Goal: Task Accomplishment & Management: Manage account settings

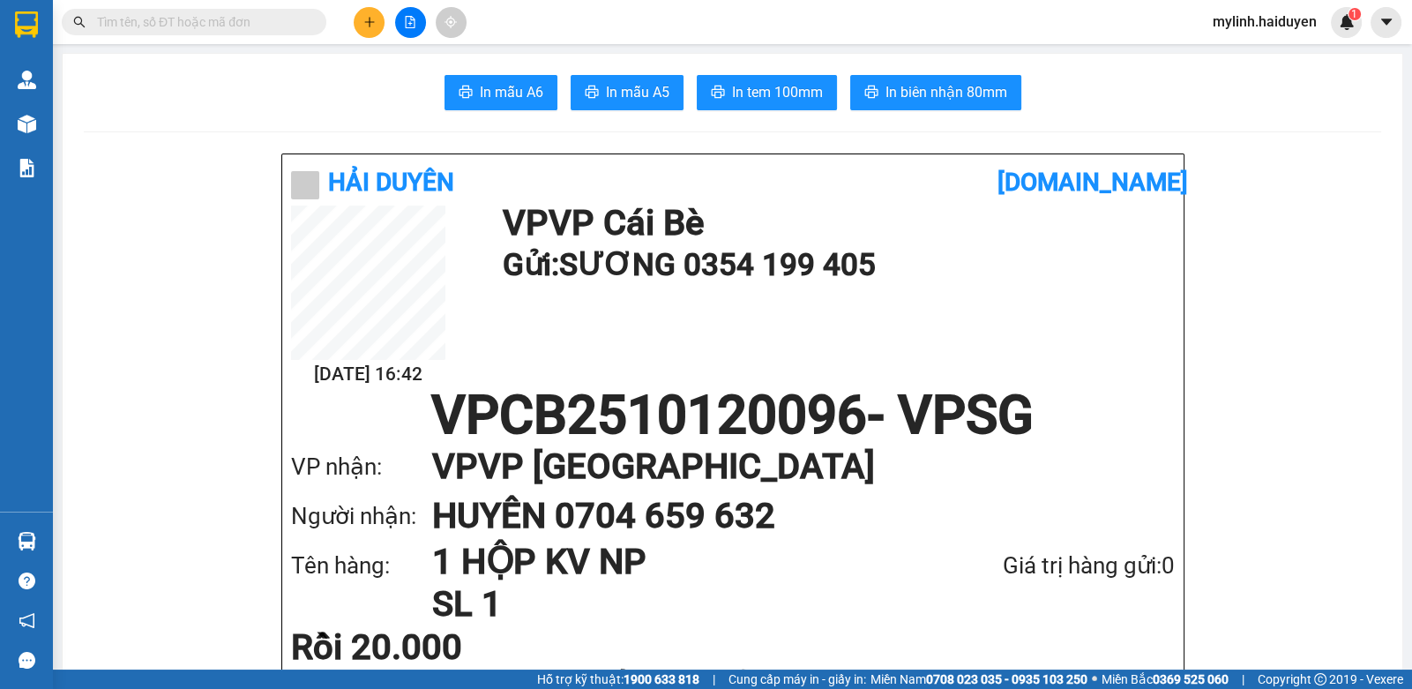
click at [281, 16] on input "text" at bounding box center [201, 21] width 208 height 19
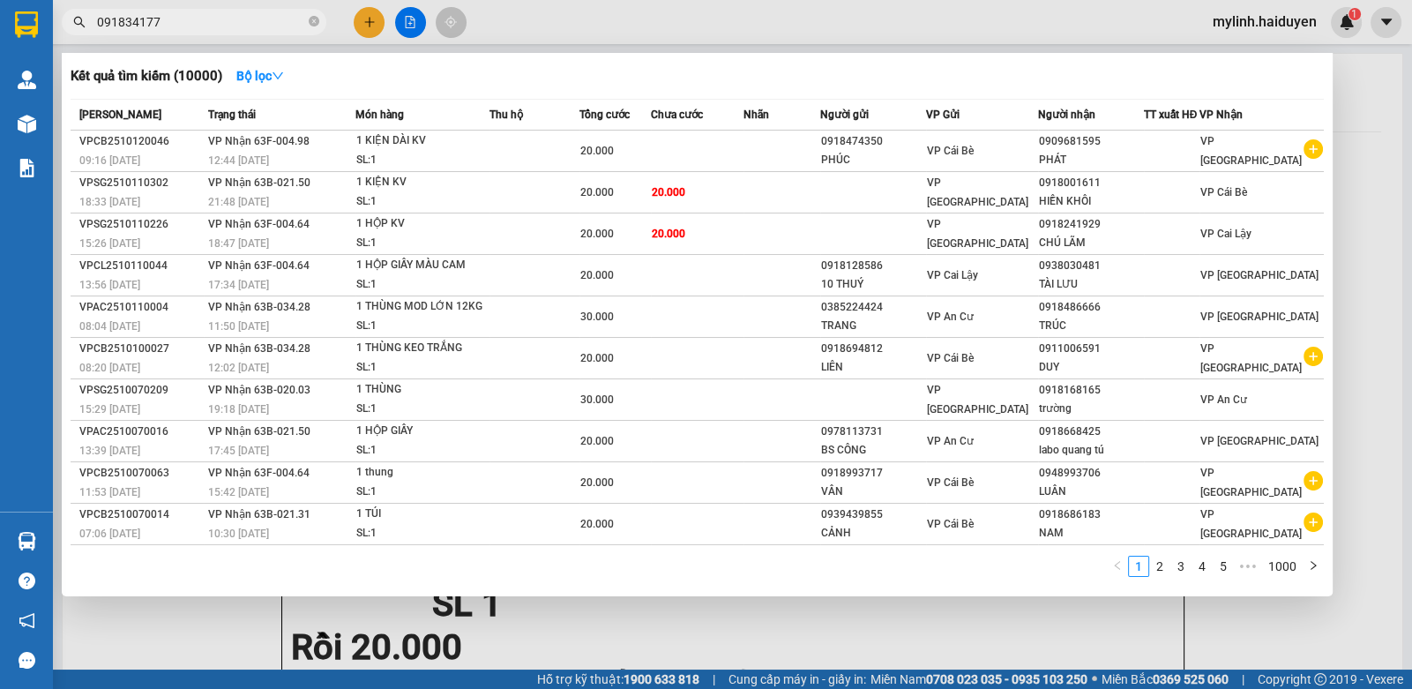
type input "0918341773"
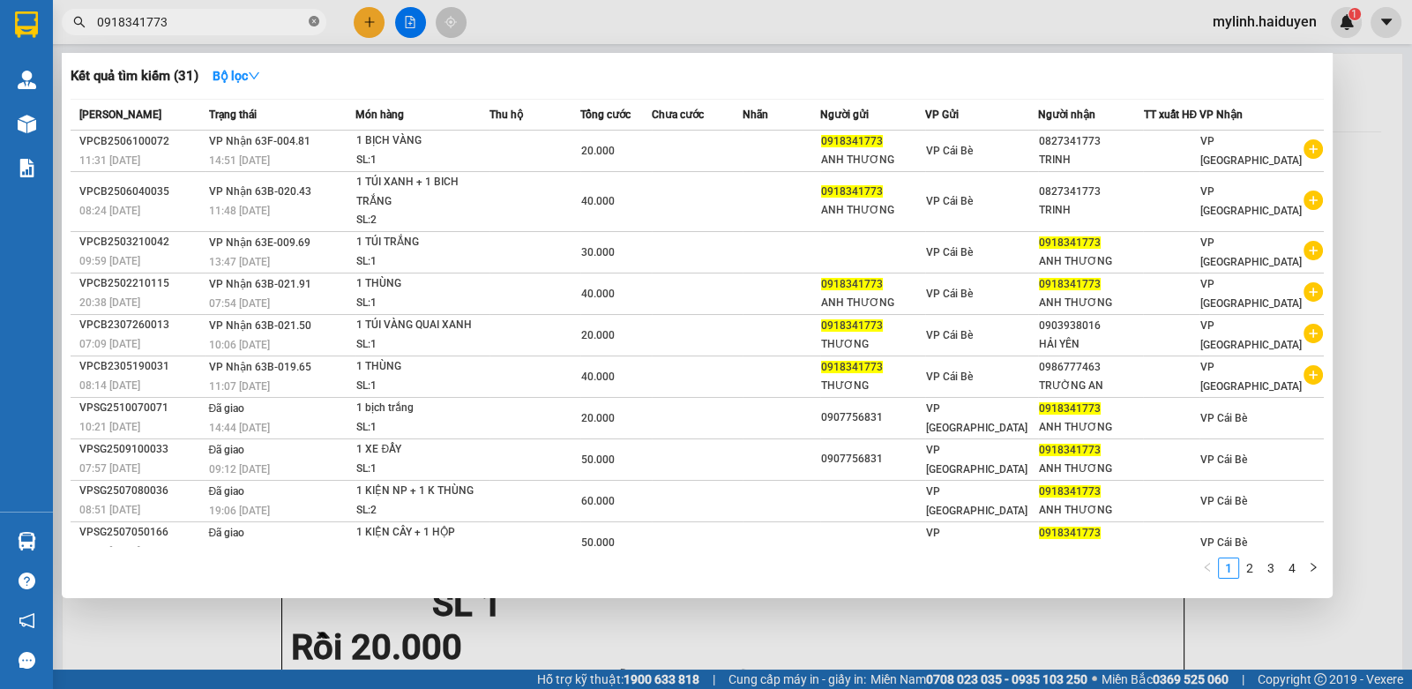
click at [314, 20] on icon "close-circle" at bounding box center [314, 21] width 11 height 11
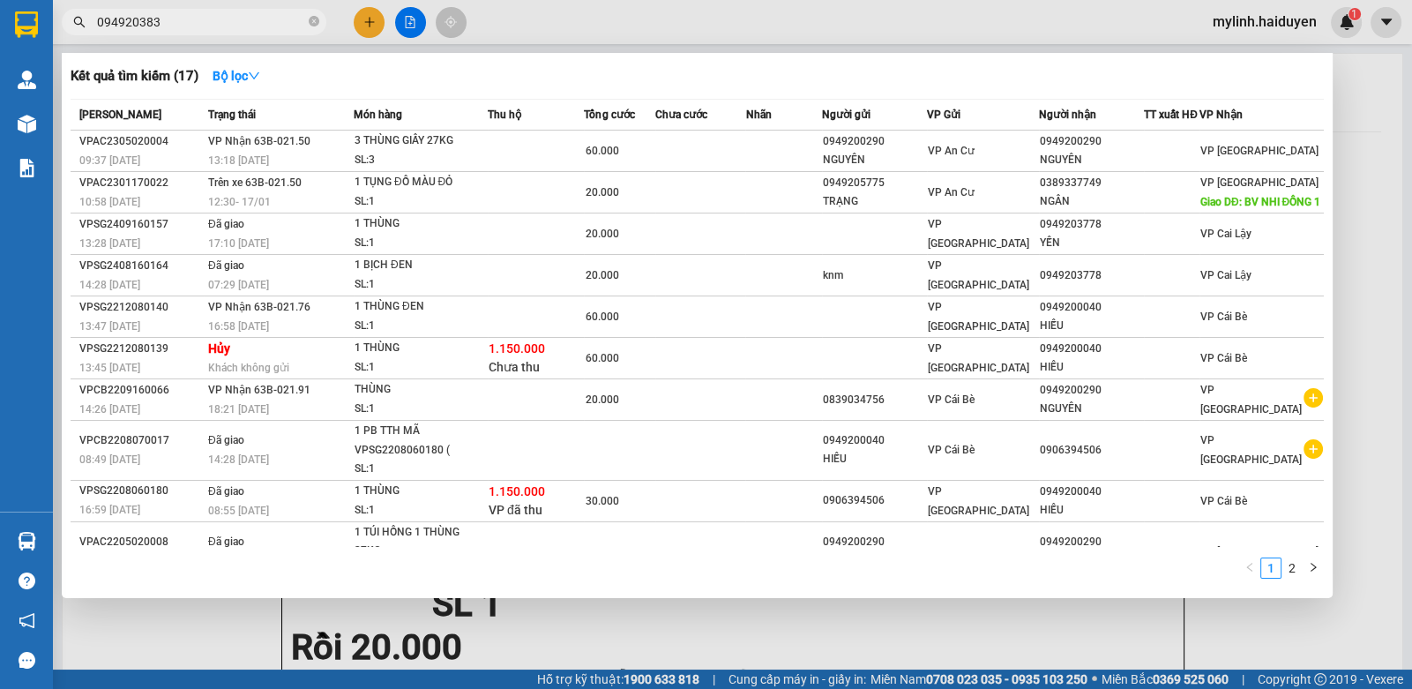
type input "0949203832"
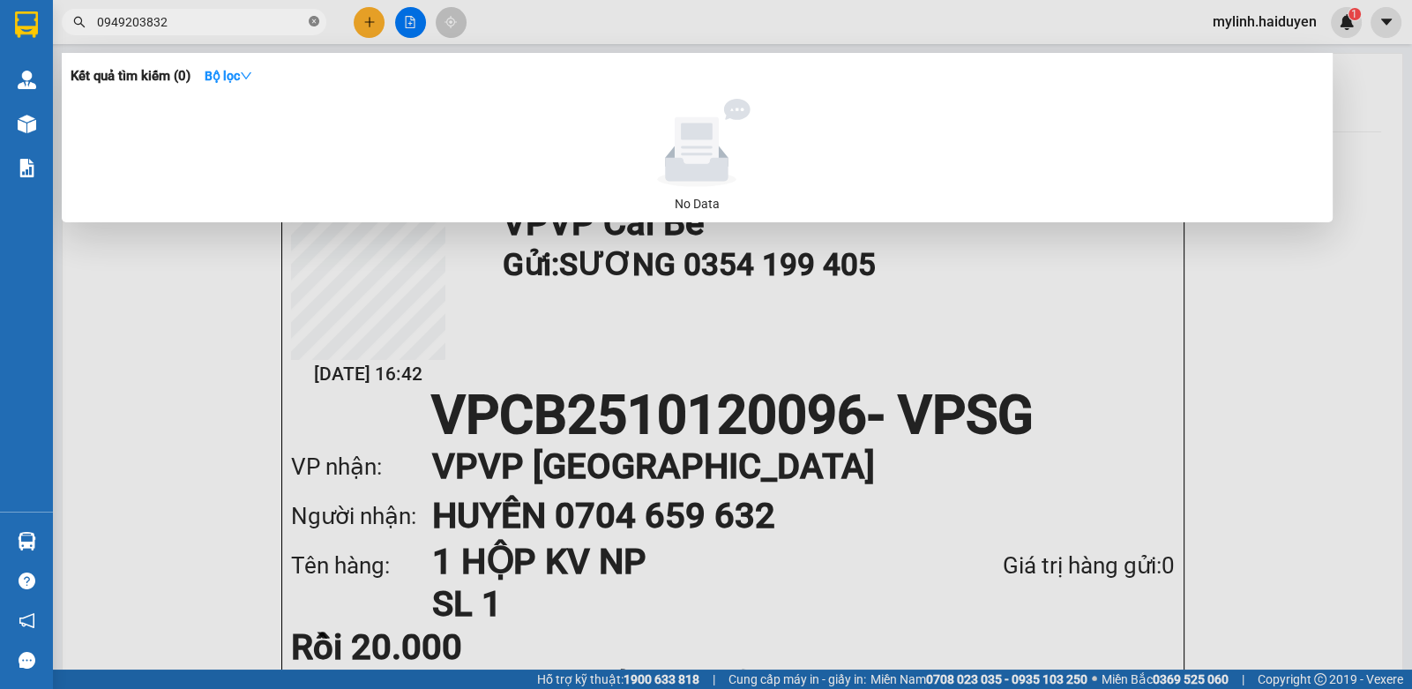
click at [313, 20] on icon "close-circle" at bounding box center [314, 21] width 11 height 11
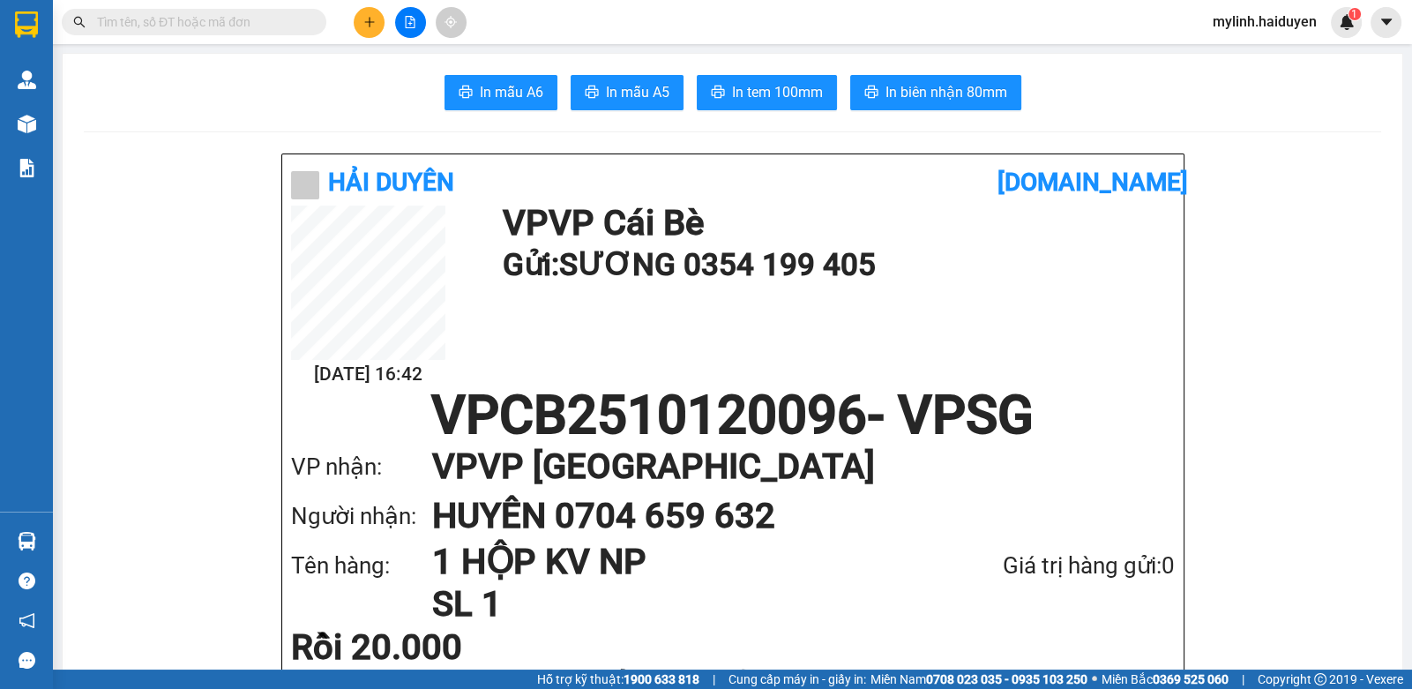
drag, startPoint x: 183, startPoint y: 24, endPoint x: 3, endPoint y: 69, distance: 185.5
click at [179, 24] on input "text" at bounding box center [201, 21] width 208 height 19
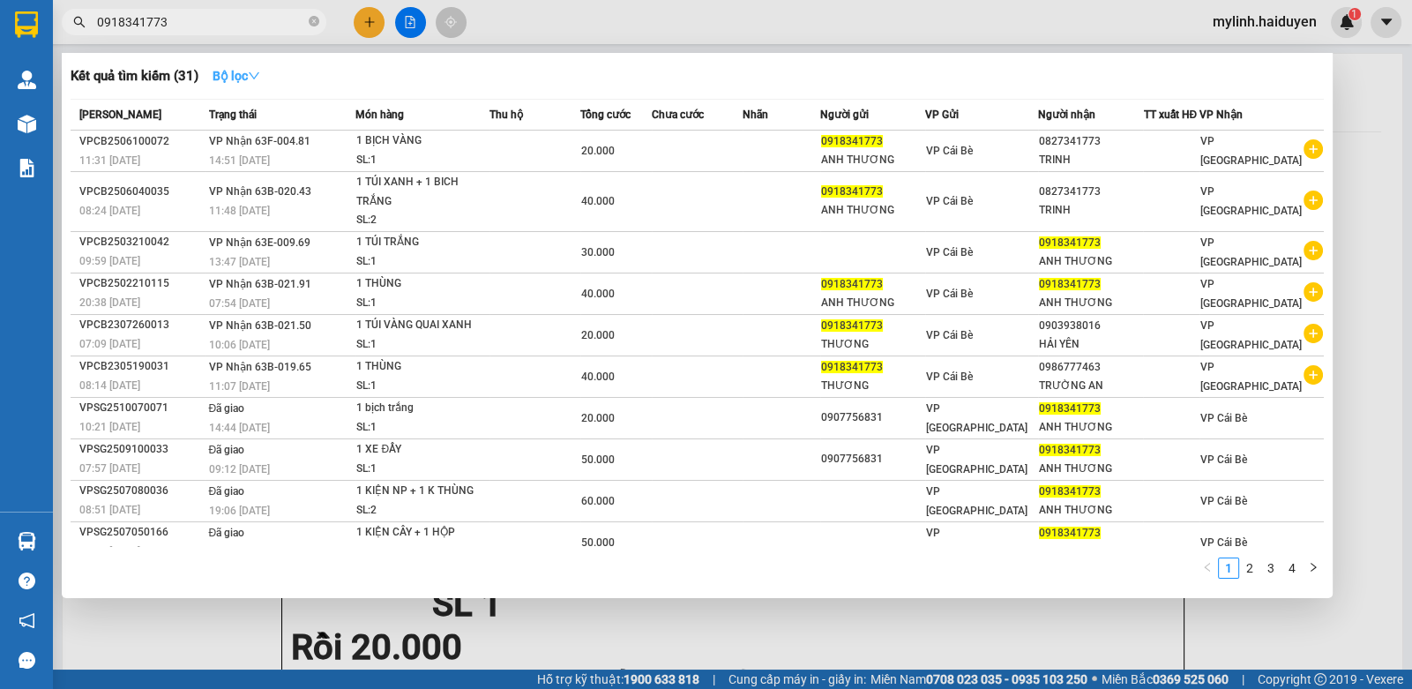
type input "0918341773"
drag, startPoint x: 261, startPoint y: 71, endPoint x: 267, endPoint y: 151, distance: 79.6
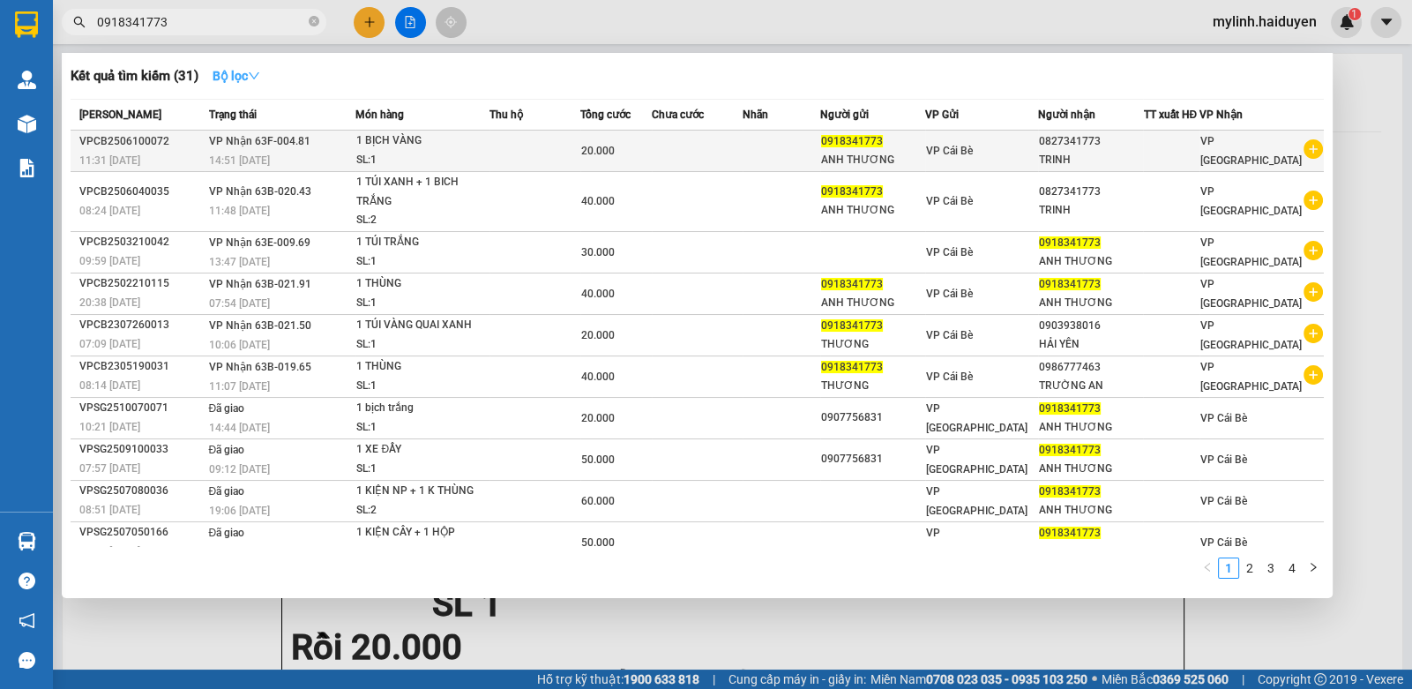
click at [260, 71] on icon "down" at bounding box center [254, 76] width 12 height 12
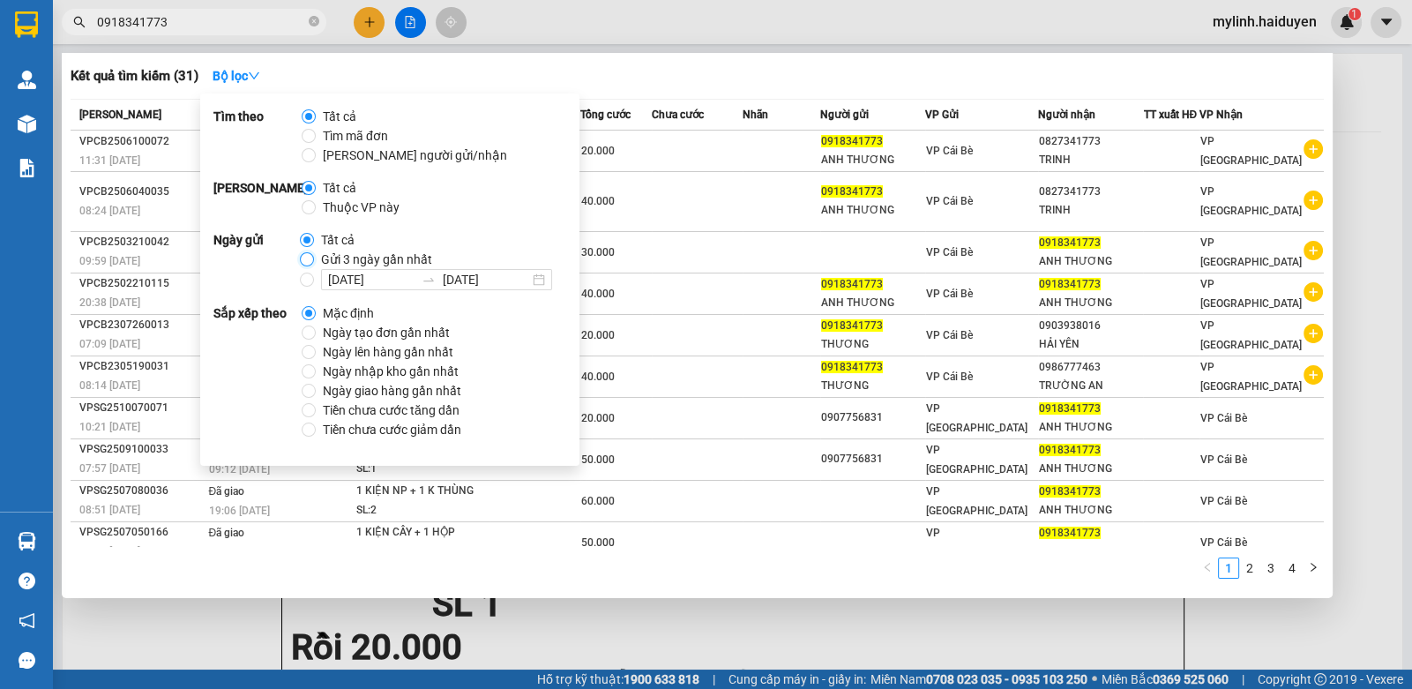
click at [300, 263] on input "Gửi 3 ngày gần nhất" at bounding box center [307, 259] width 14 height 14
radio input "true"
radio input "false"
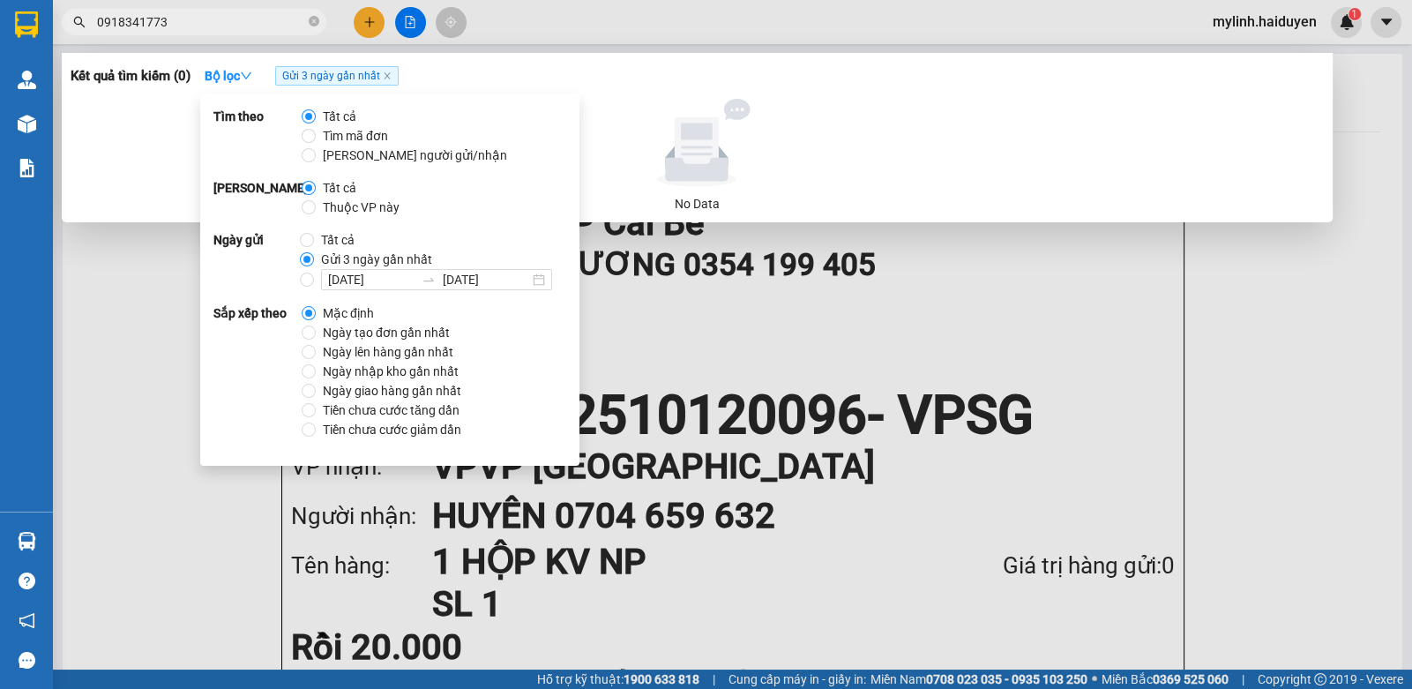
click at [565, 30] on div at bounding box center [706, 344] width 1412 height 689
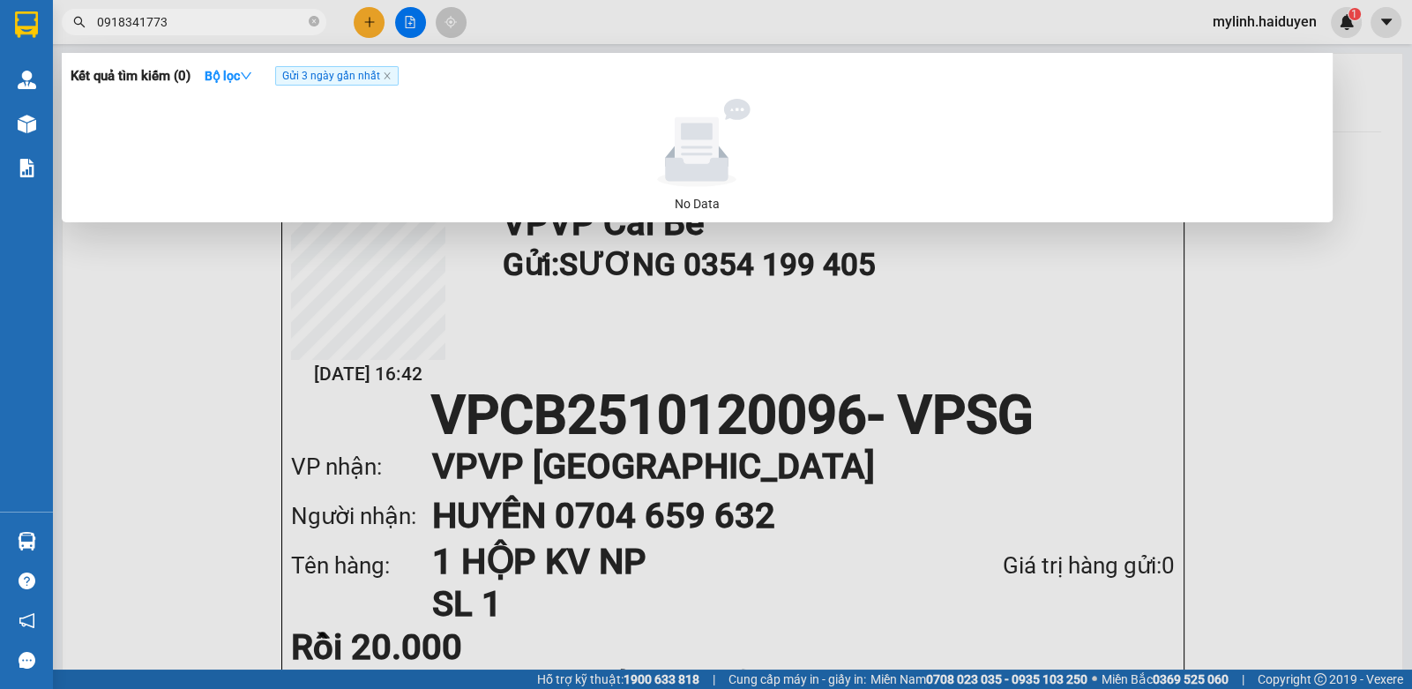
click at [216, 34] on span "0918341773" at bounding box center [194, 22] width 265 height 26
click at [246, 28] on input "0918341773" at bounding box center [201, 21] width 208 height 19
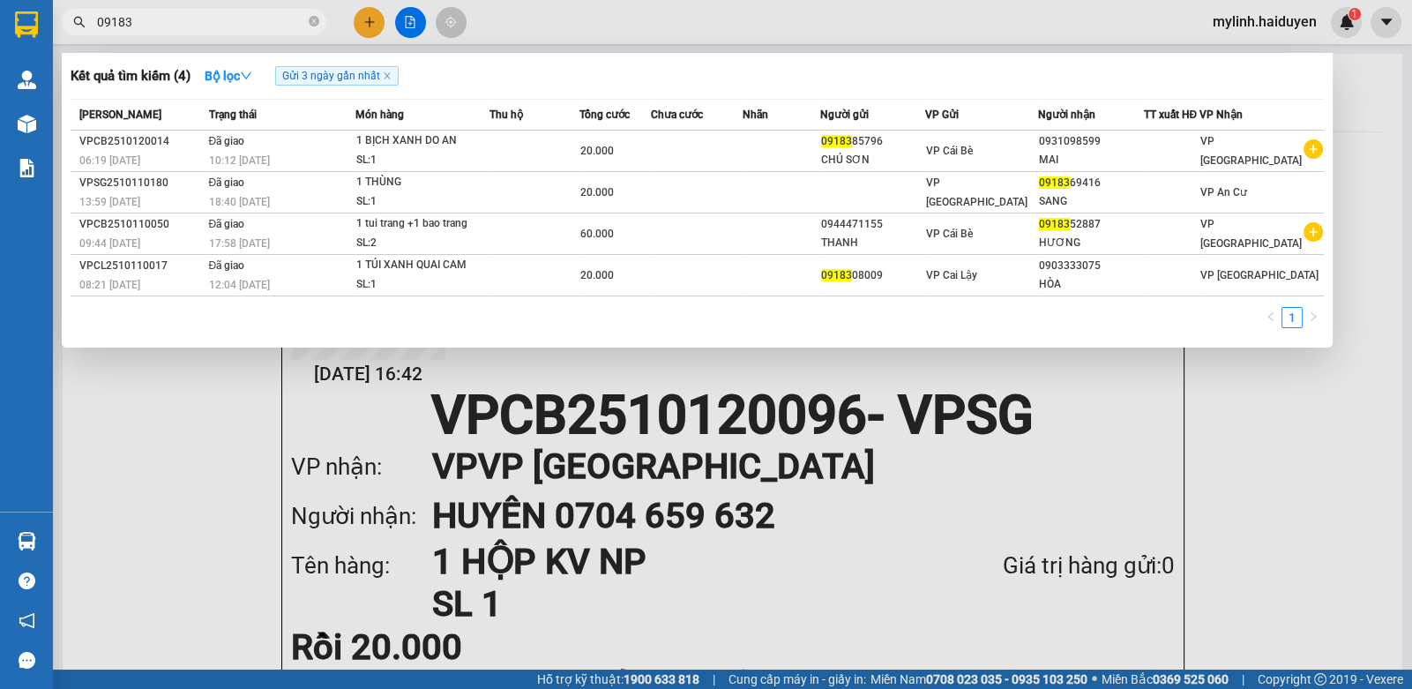
type input "09183"
click at [586, 16] on div at bounding box center [706, 344] width 1412 height 689
click at [229, 34] on span "09183" at bounding box center [194, 22] width 265 height 26
click at [370, 22] on div at bounding box center [706, 344] width 1412 height 689
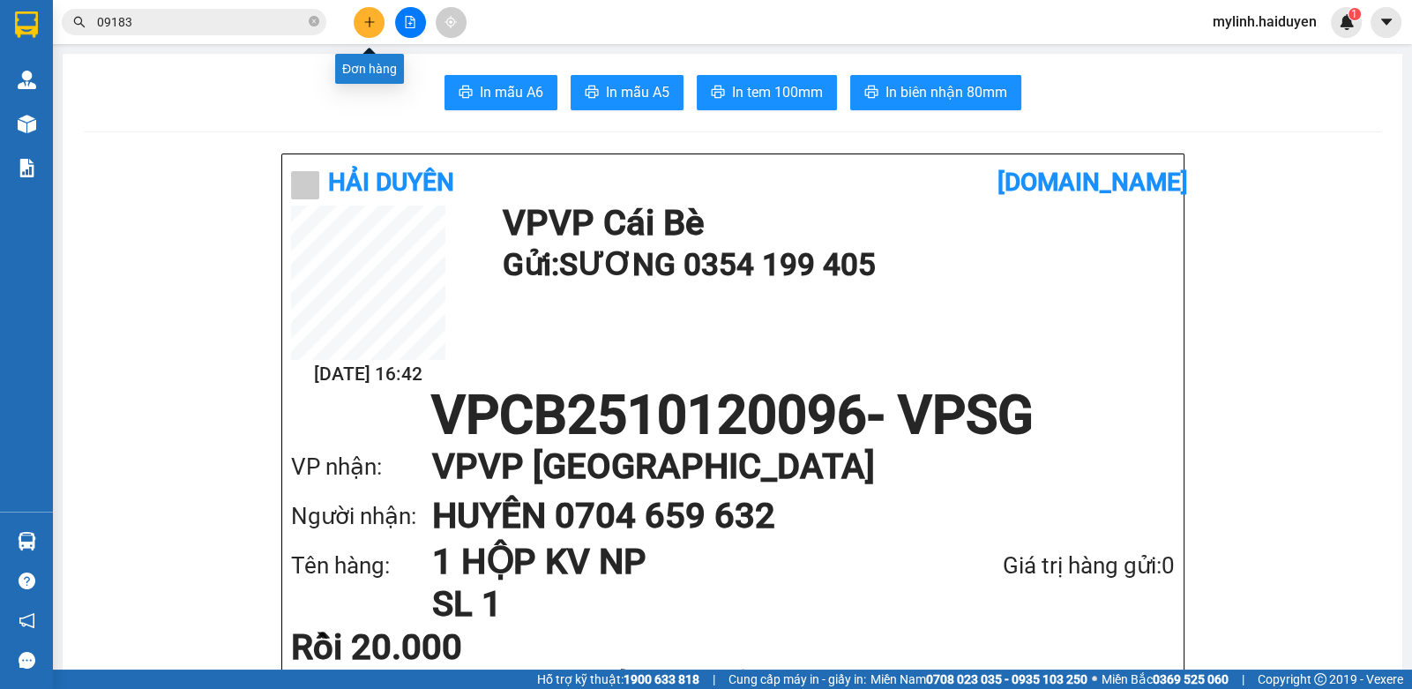
click at [375, 29] on button at bounding box center [369, 22] width 31 height 31
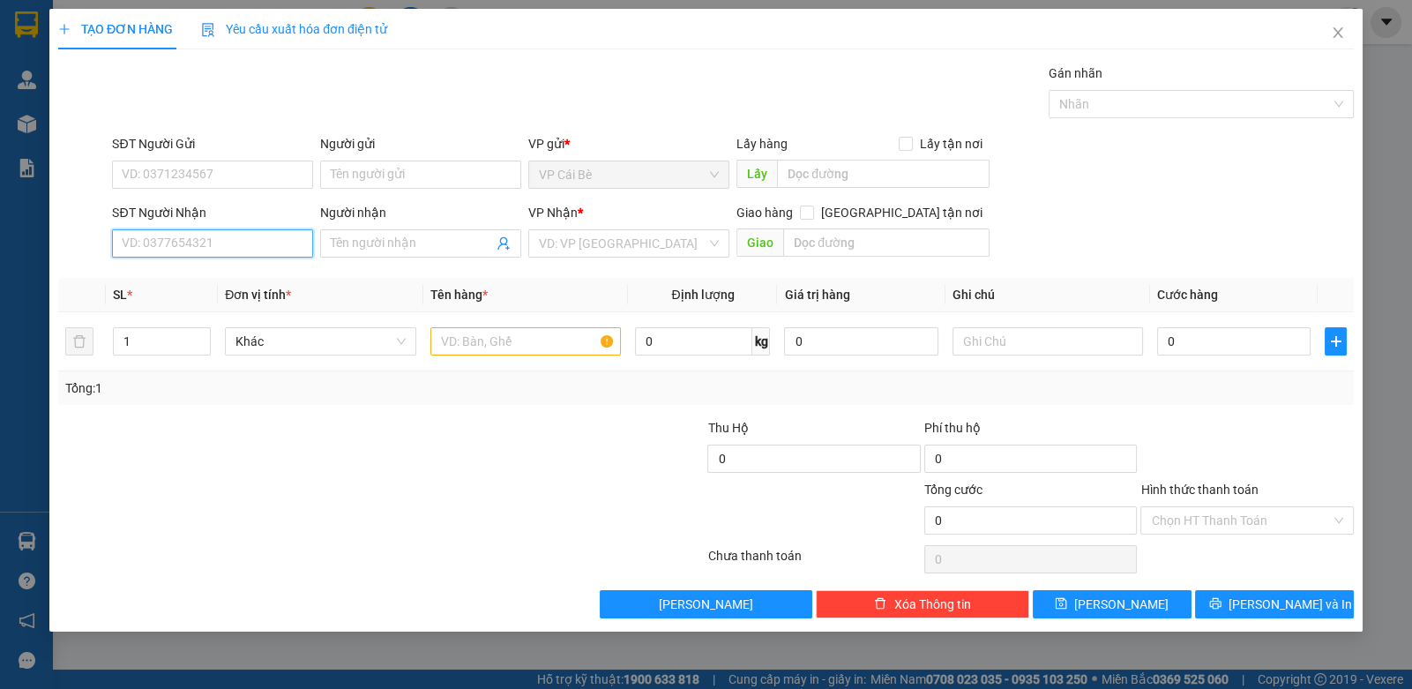
click at [251, 243] on input "SĐT Người Nhận" at bounding box center [212, 243] width 201 height 28
click at [222, 175] on input "SĐT Người Gửi" at bounding box center [212, 175] width 201 height 28
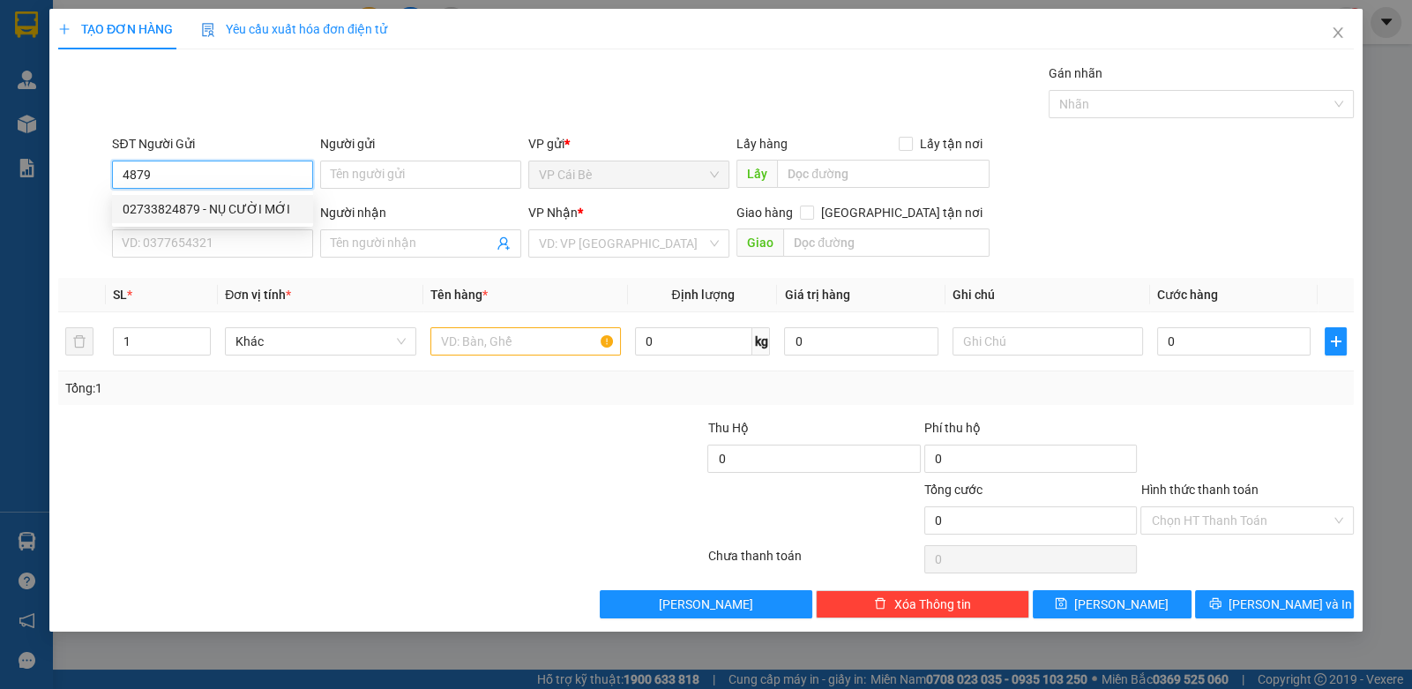
click at [258, 213] on div "02733824879 - NỤ CƯỜI MỚI" at bounding box center [213, 208] width 180 height 19
type input "02733824879"
type input "NỤ CƯỜI MỚI"
type input "0937040848"
type input "LABO NHẬT MỸ"
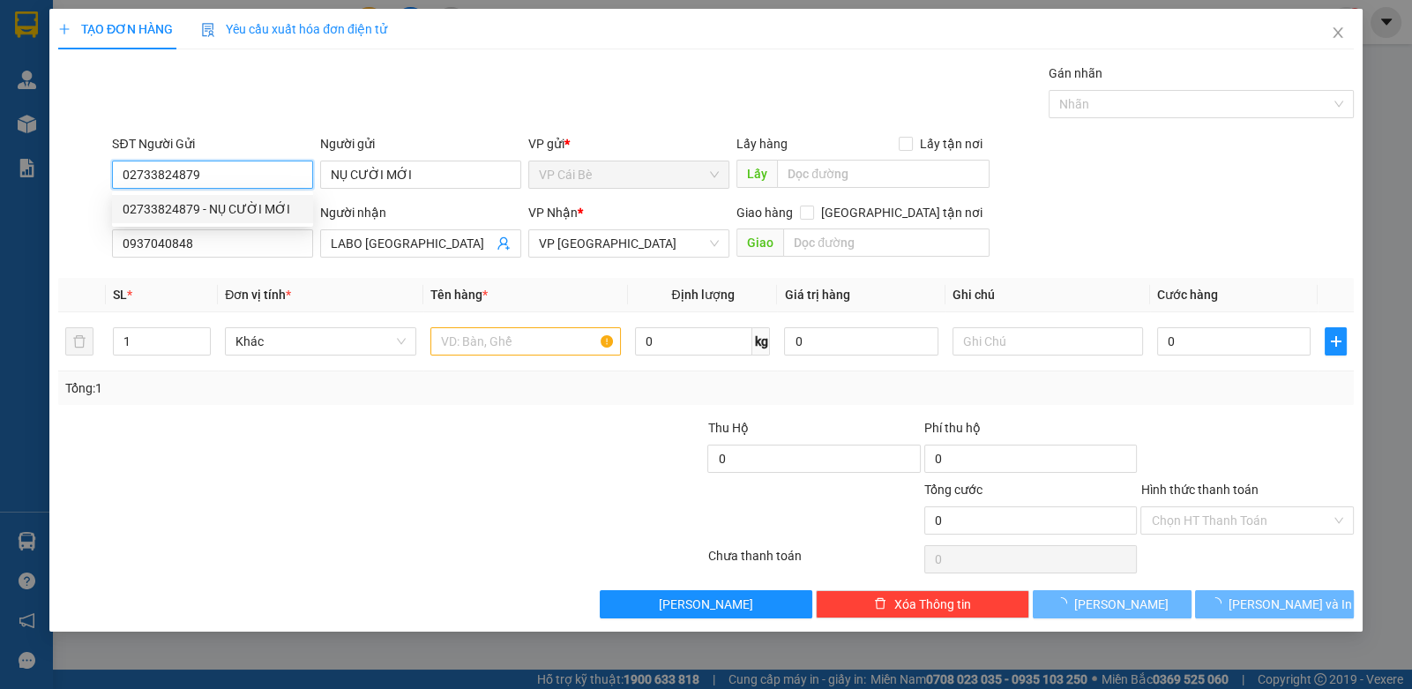
type input "20.000"
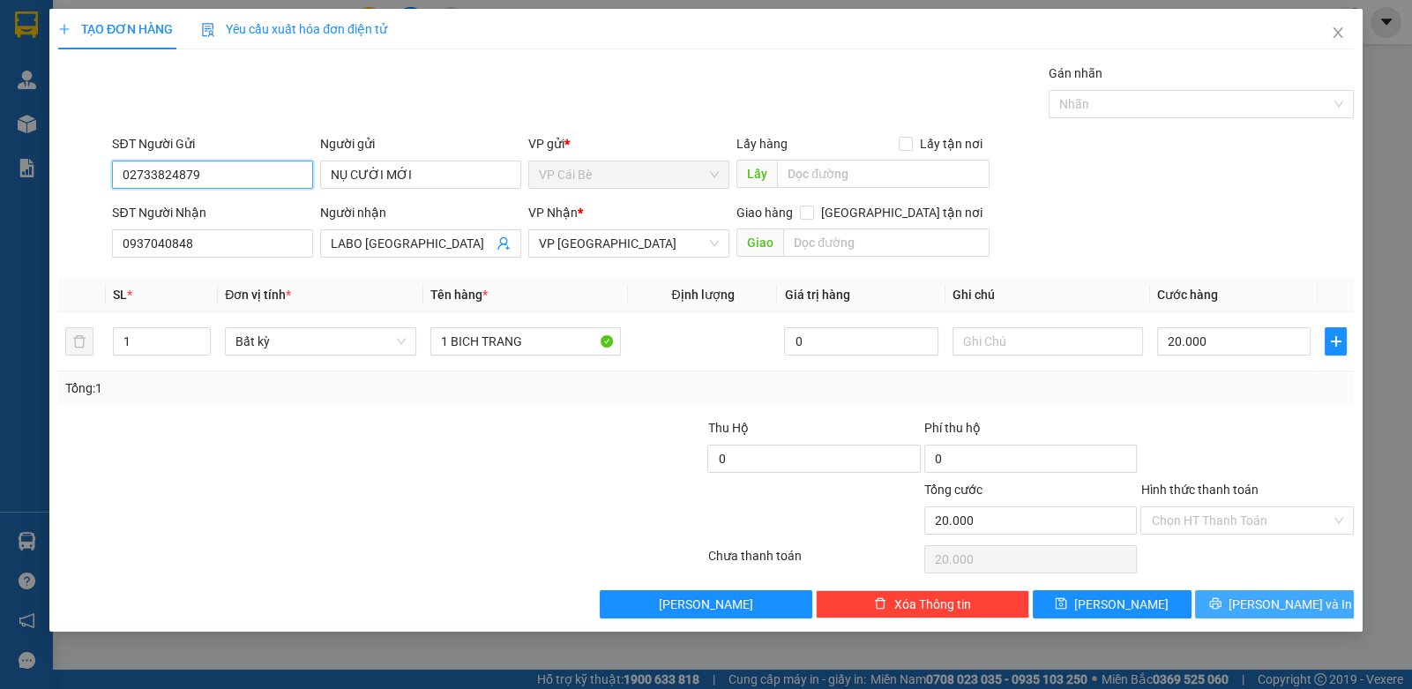
type input "02733824879"
click at [1237, 580] on div "Transit Pickup Surcharge Ids Transit Deliver Surcharge Ids Transit Deliver Surc…" at bounding box center [706, 341] width 1296 height 555
click at [1222, 603] on icon "printer" at bounding box center [1215, 603] width 12 height 12
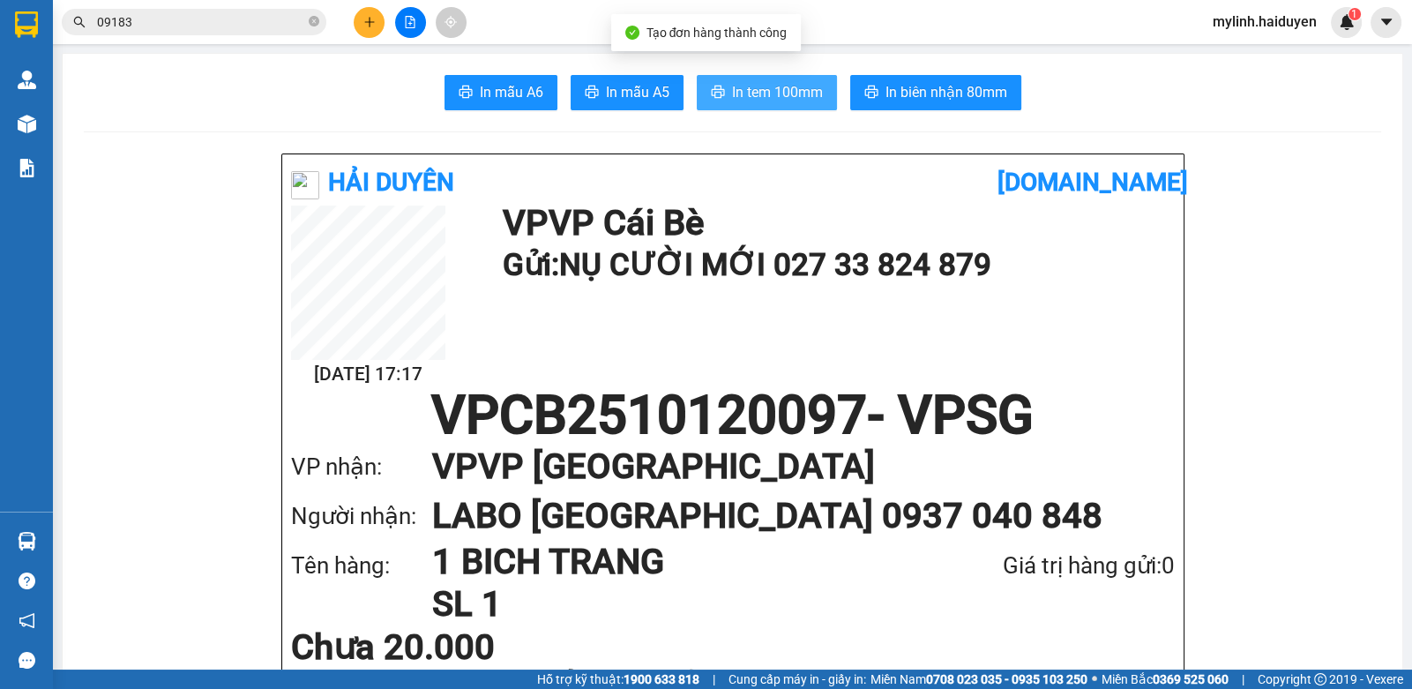
click at [781, 86] on span "In tem 100mm" at bounding box center [777, 92] width 91 height 22
click at [318, 25] on icon "close-circle" at bounding box center [314, 21] width 11 height 11
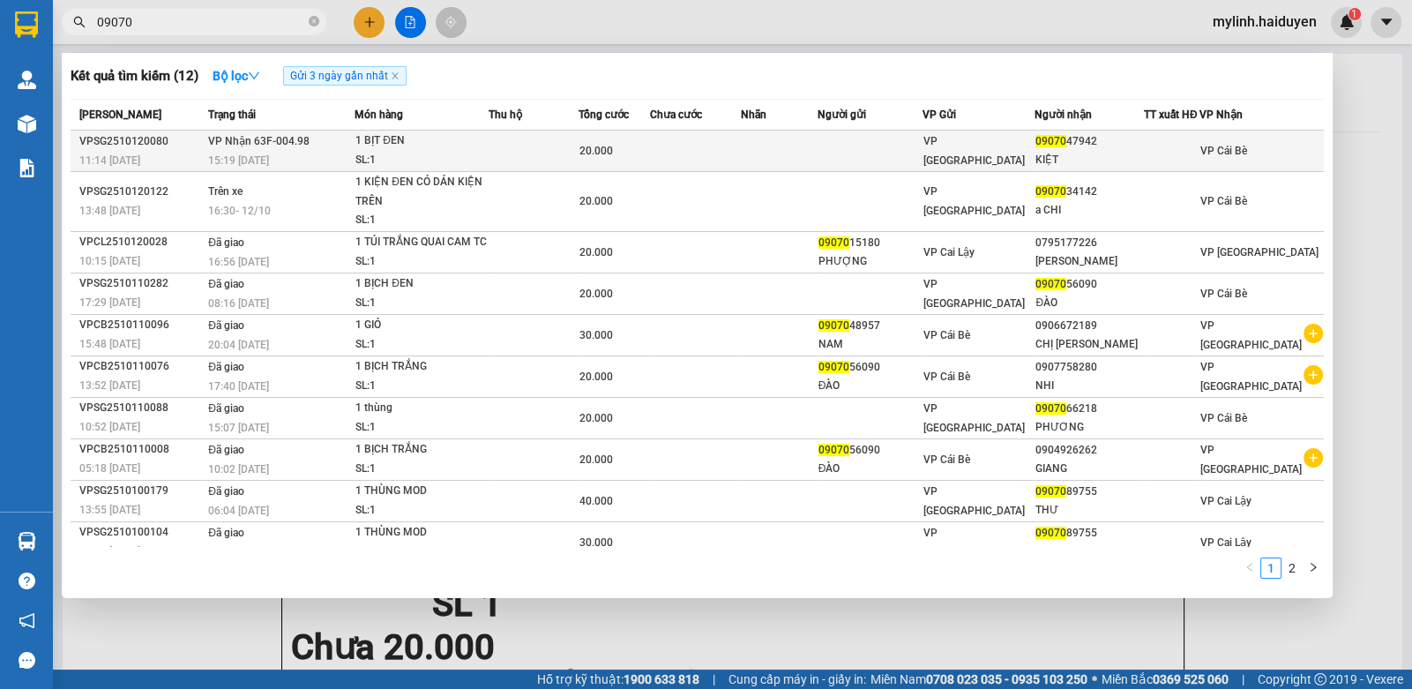
type input "09070"
click at [588, 150] on td "20.000" at bounding box center [614, 151] width 71 height 41
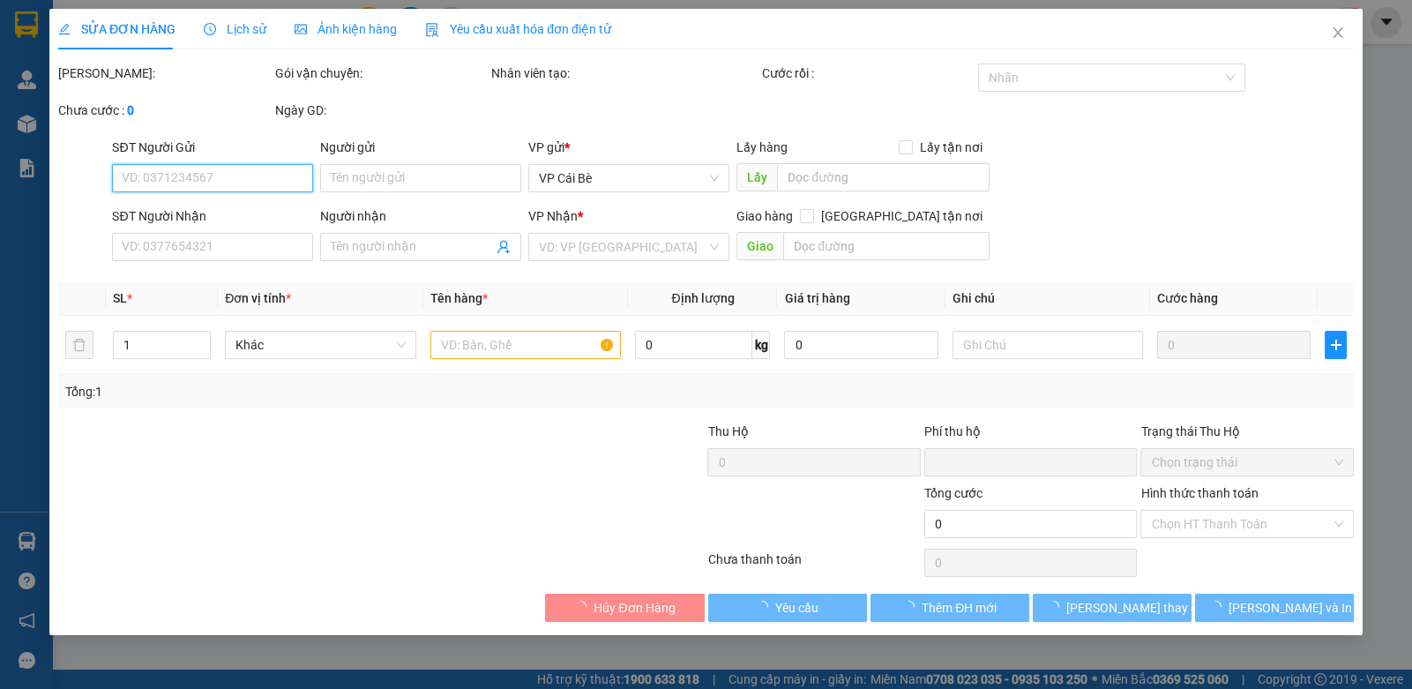
type input "0907047942"
type input "KIỆT"
type input "0"
type input "20.000"
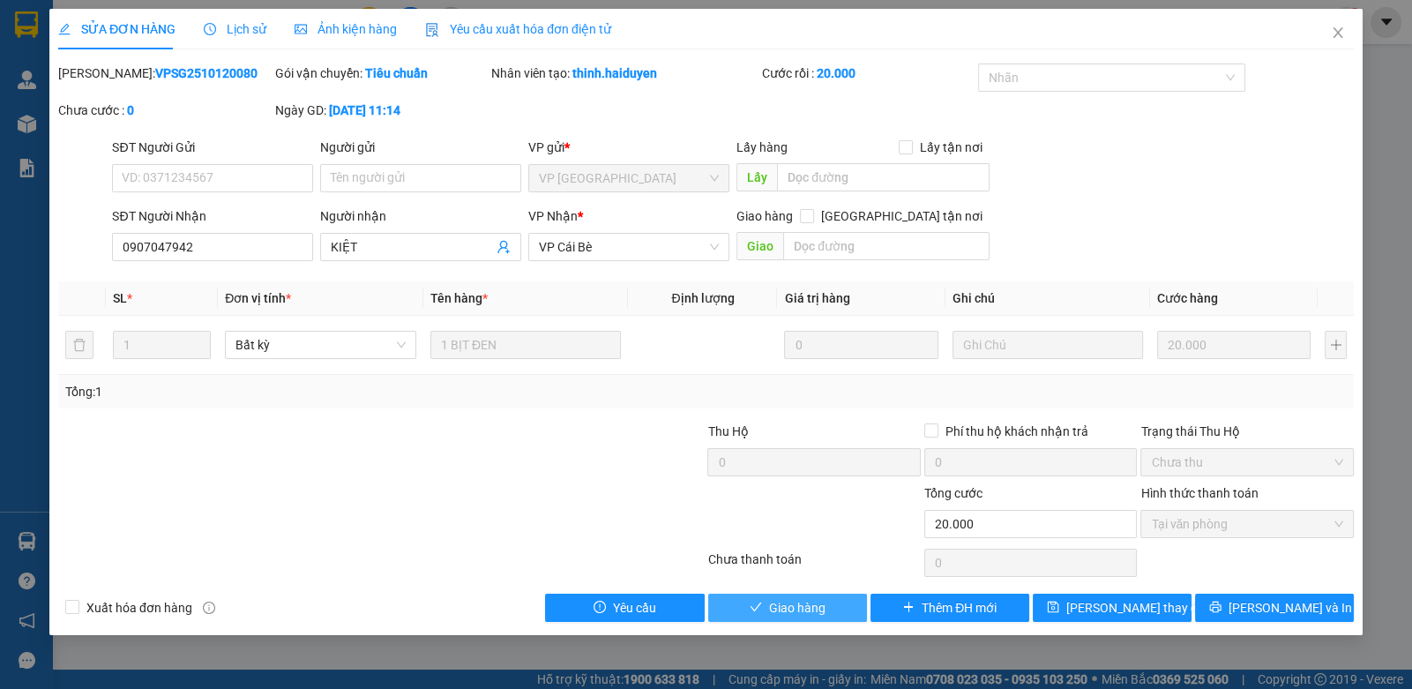
click at [761, 612] on span "check" at bounding box center [756, 608] width 12 height 14
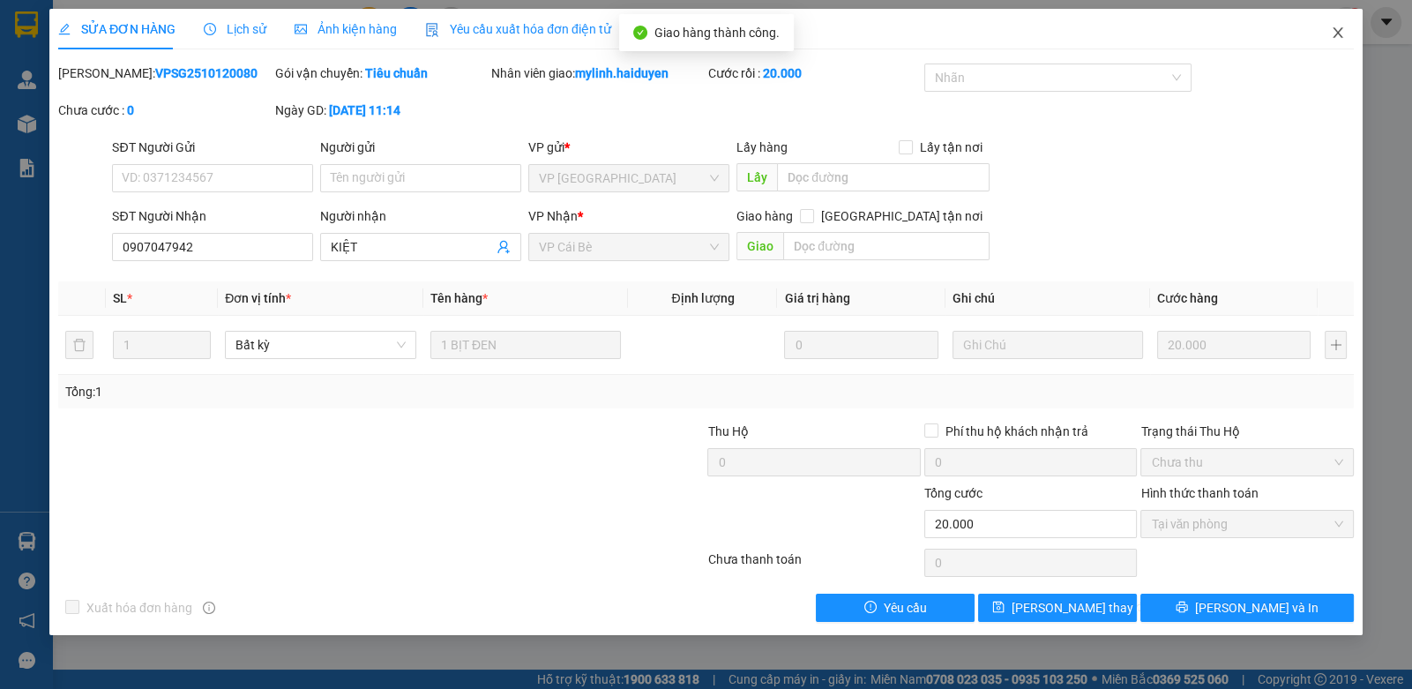
drag, startPoint x: 1336, startPoint y: 29, endPoint x: 1305, endPoint y: 51, distance: 37.9
click at [1334, 29] on icon "close" at bounding box center [1338, 33] width 14 height 14
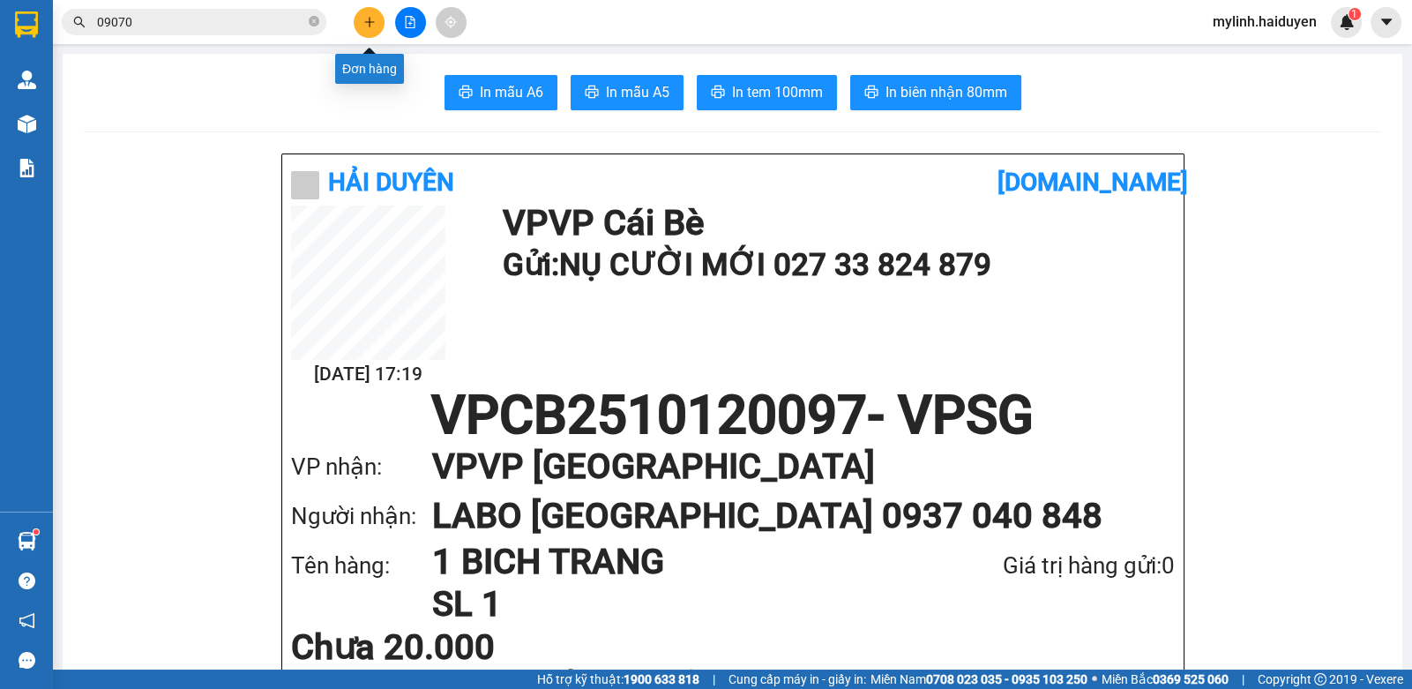
click at [361, 20] on button at bounding box center [369, 22] width 31 height 31
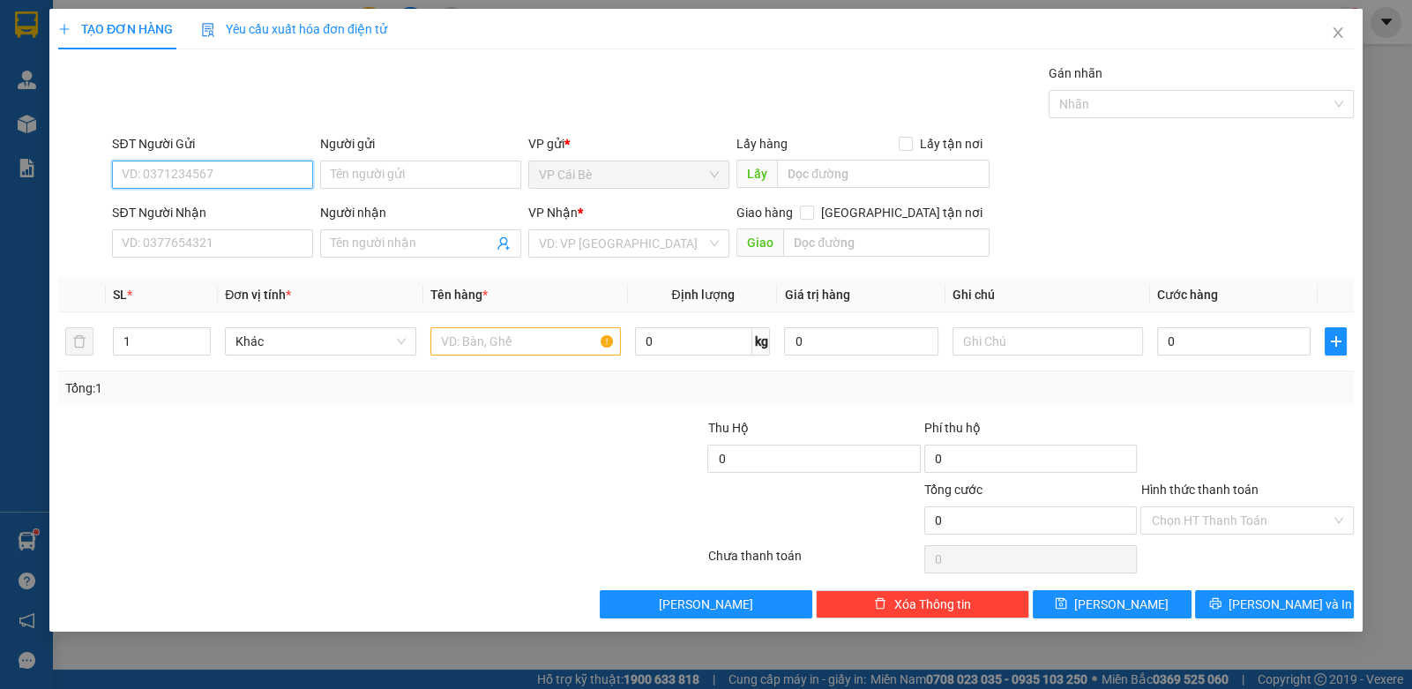
click at [198, 174] on input "SĐT Người Gửi" at bounding box center [212, 175] width 201 height 28
type input "5858"
drag, startPoint x: 1336, startPoint y: 29, endPoint x: 1322, endPoint y: 32, distance: 14.4
click at [1326, 32] on span "Close" at bounding box center [1337, 33] width 49 height 49
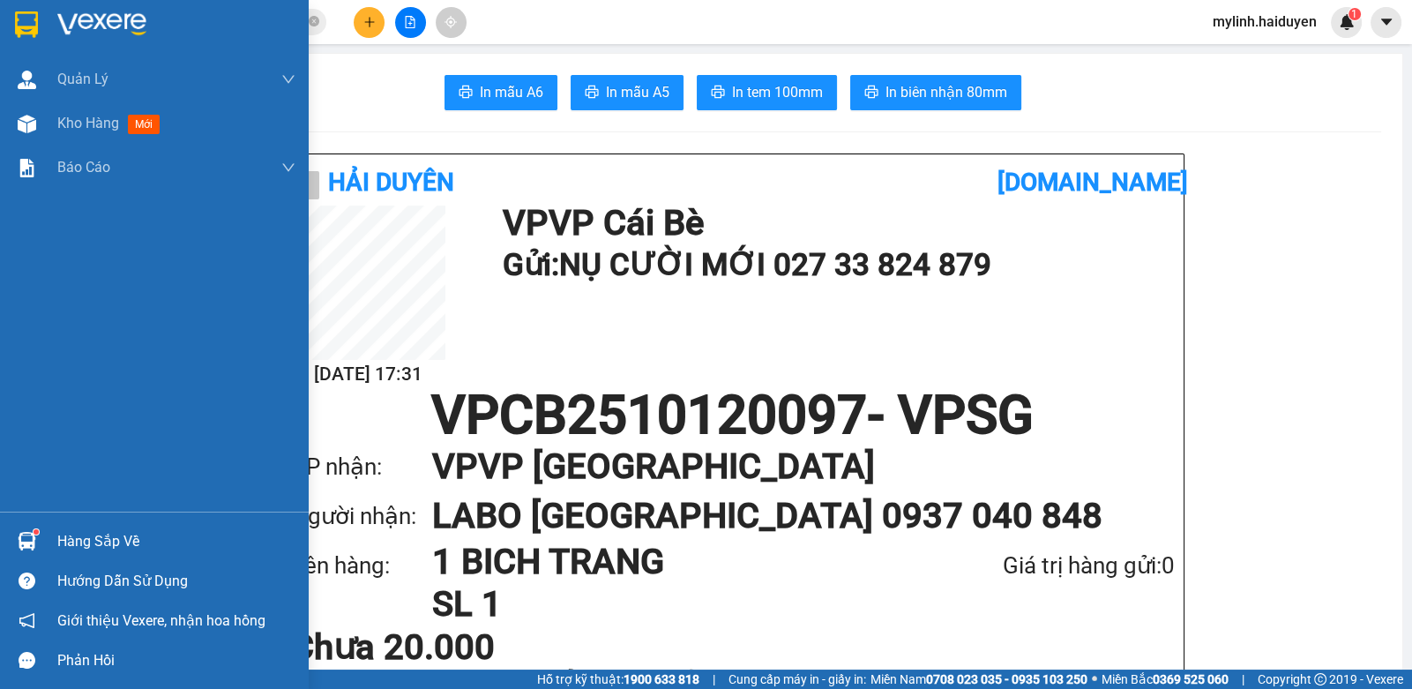
click at [98, 131] on span "Kho hàng" at bounding box center [88, 123] width 62 height 17
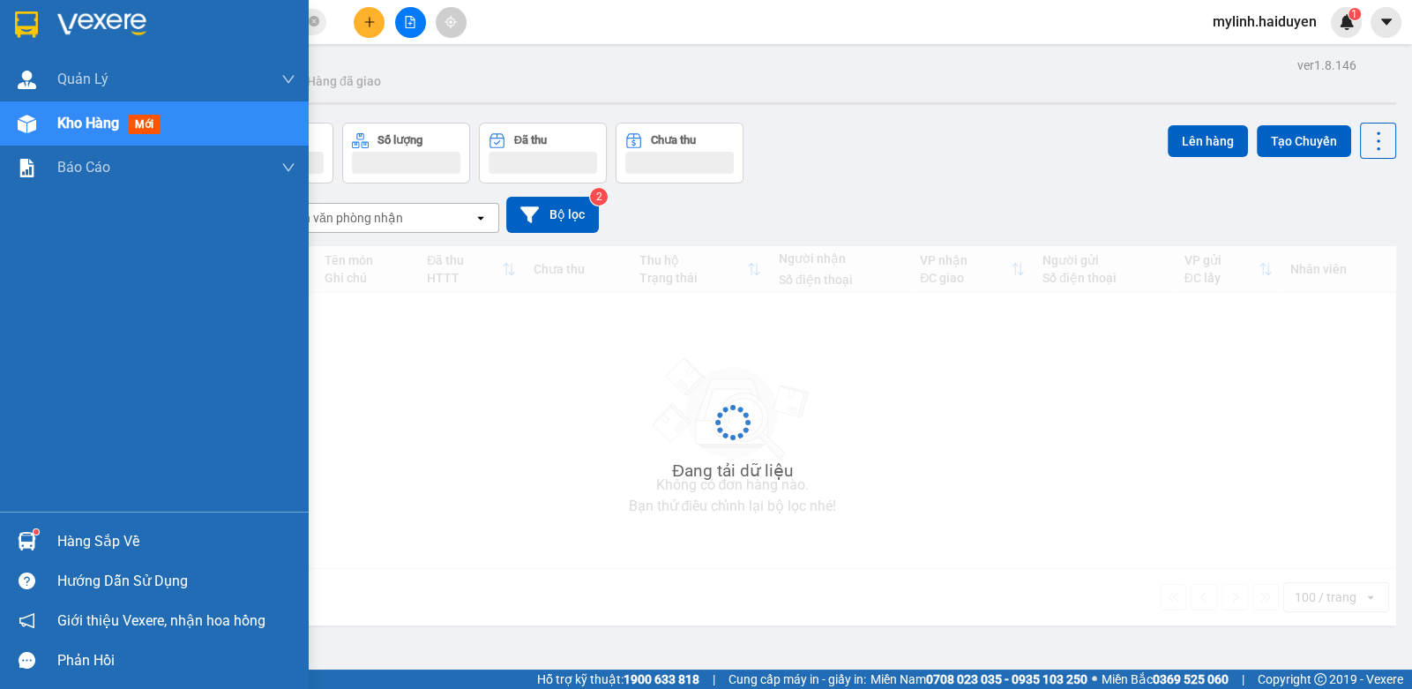
click at [97, 131] on span "Kho hàng" at bounding box center [88, 123] width 62 height 17
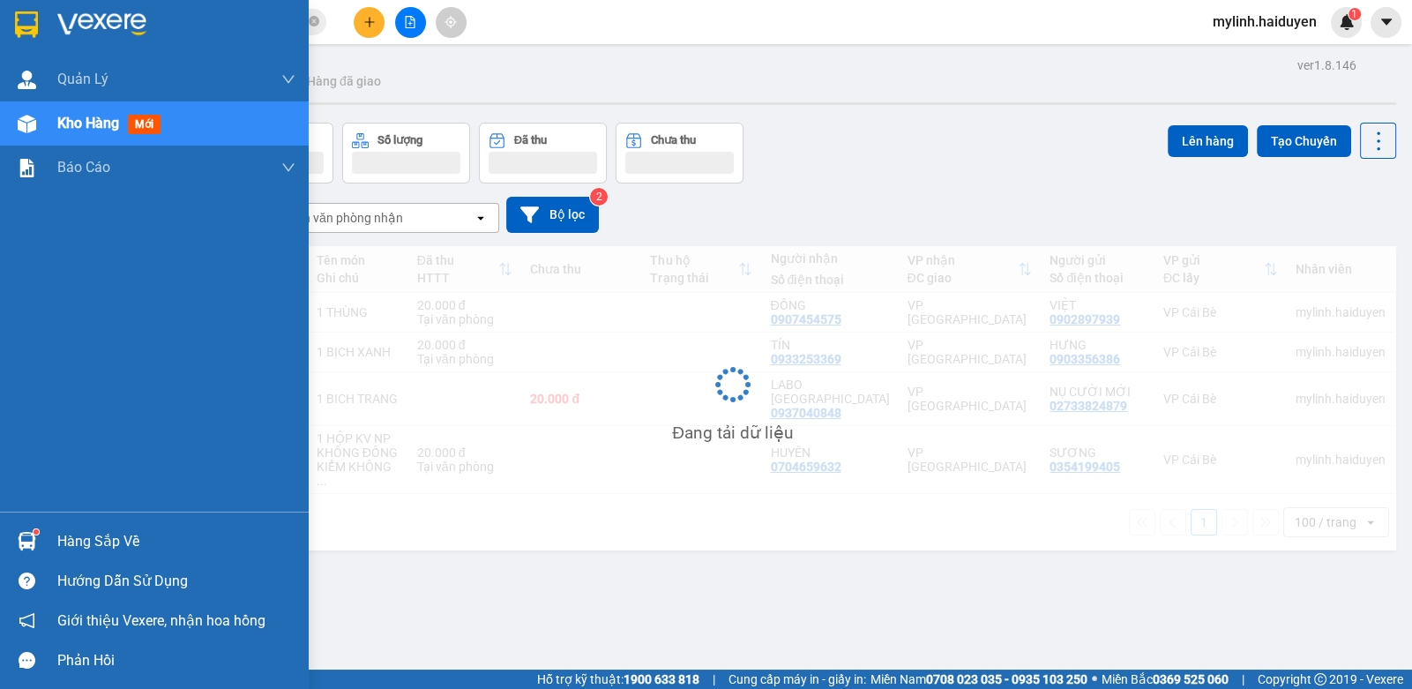
click at [94, 131] on span "Kho hàng" at bounding box center [88, 123] width 62 height 17
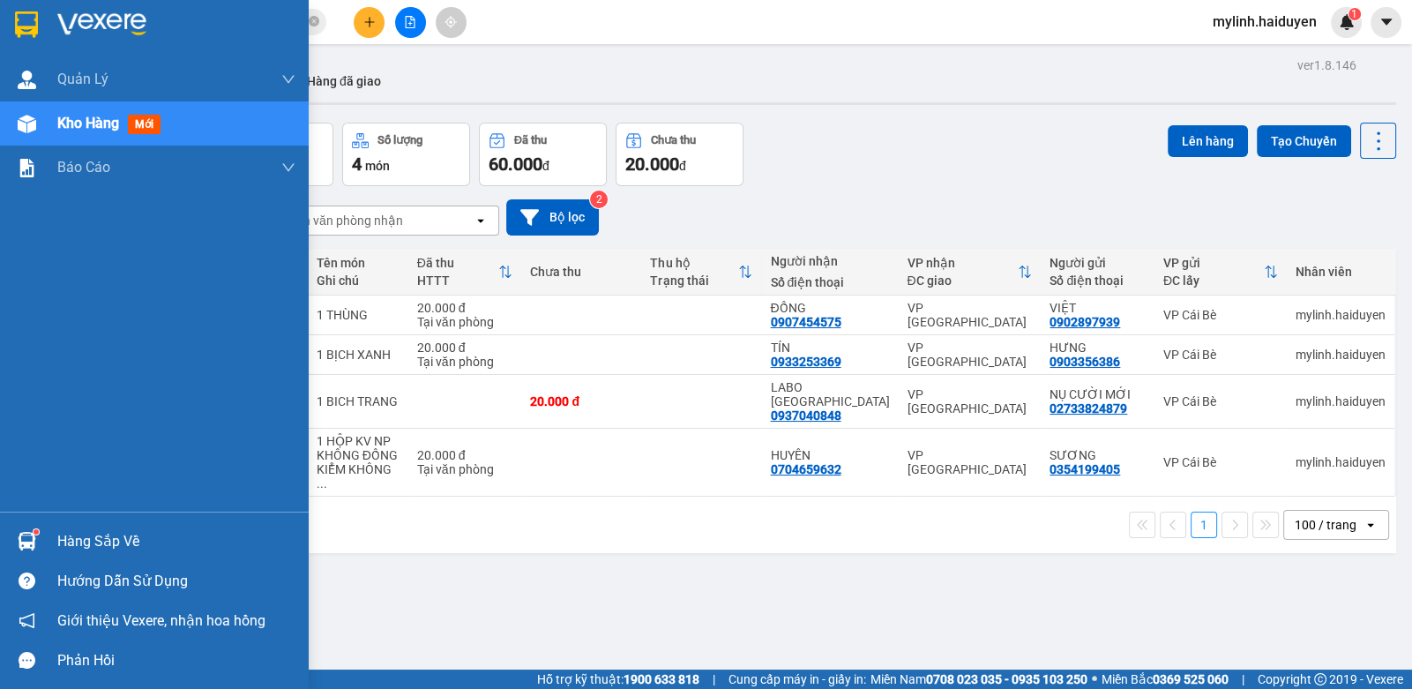
click at [94, 131] on span "Kho hàng" at bounding box center [88, 123] width 62 height 17
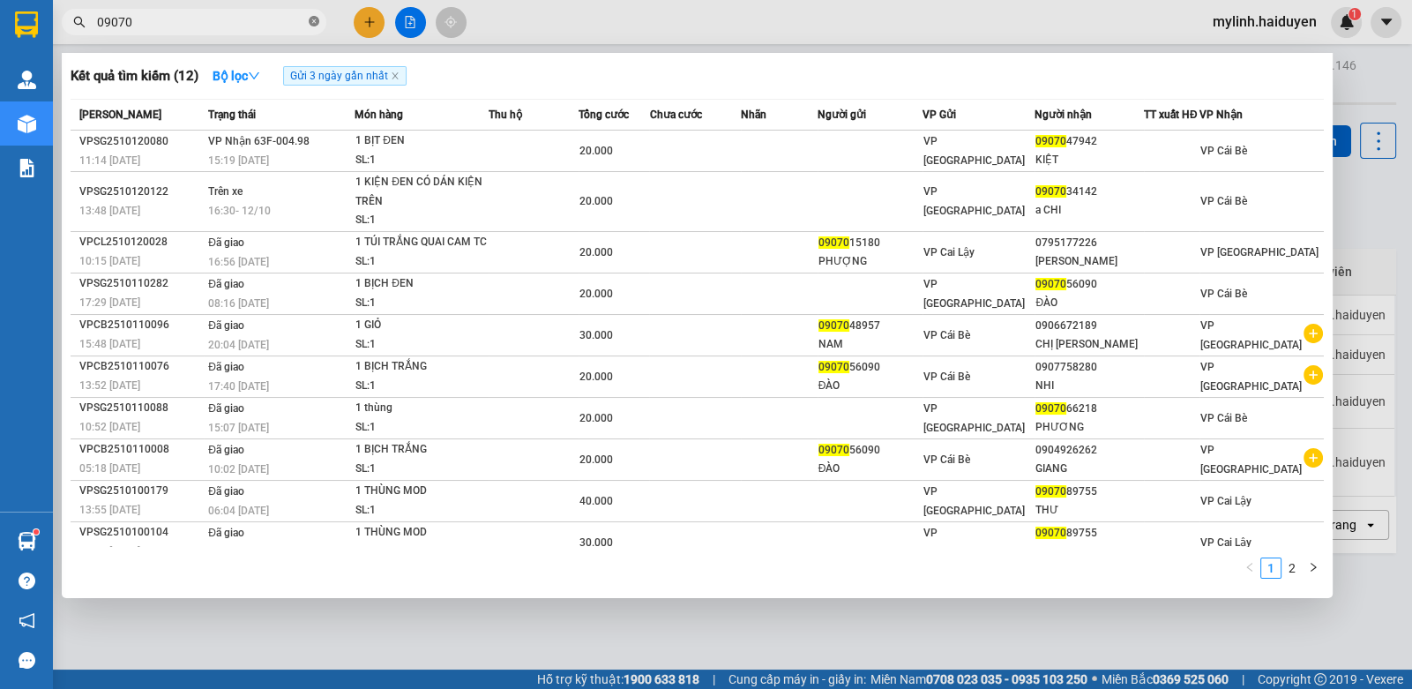
click at [309, 21] on icon "close-circle" at bounding box center [314, 21] width 11 height 11
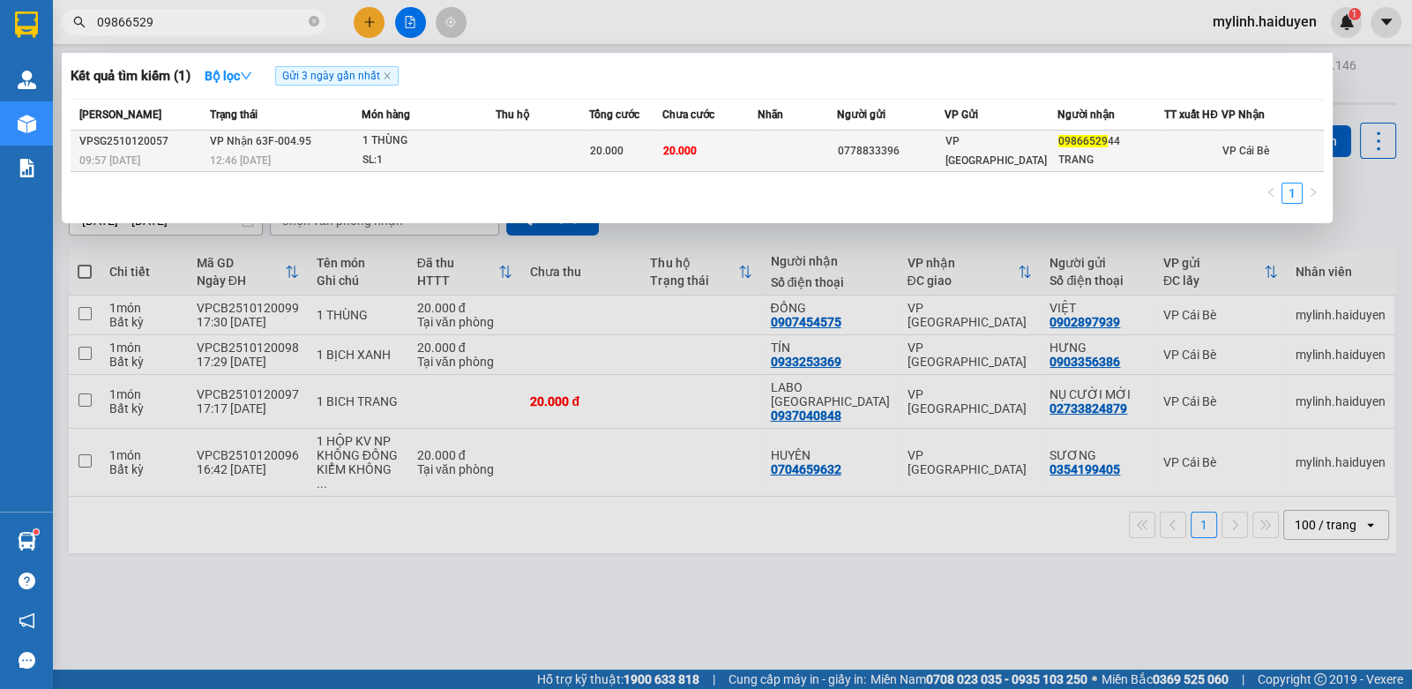
type input "09866529"
click at [501, 142] on td at bounding box center [543, 151] width 94 height 41
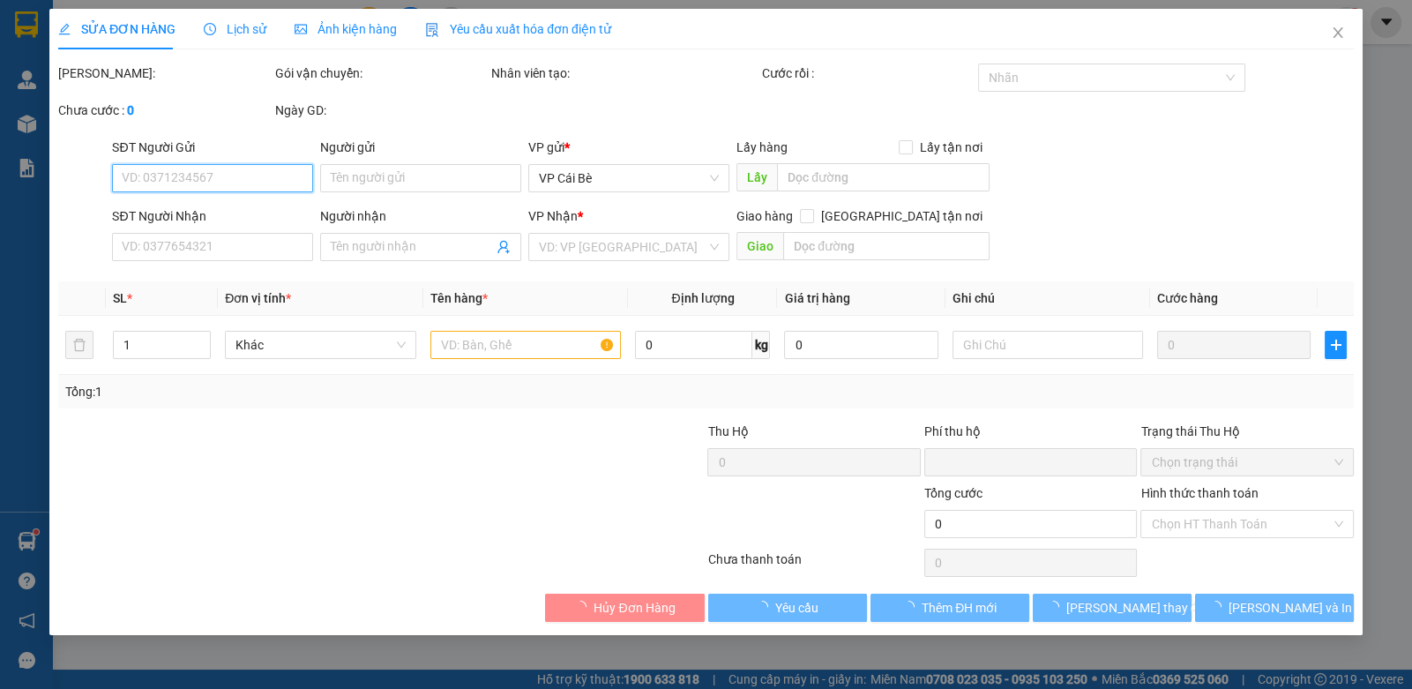
type input "0778833396"
type input "0986652944"
type input "TRANG"
type input "0"
type input "20.000"
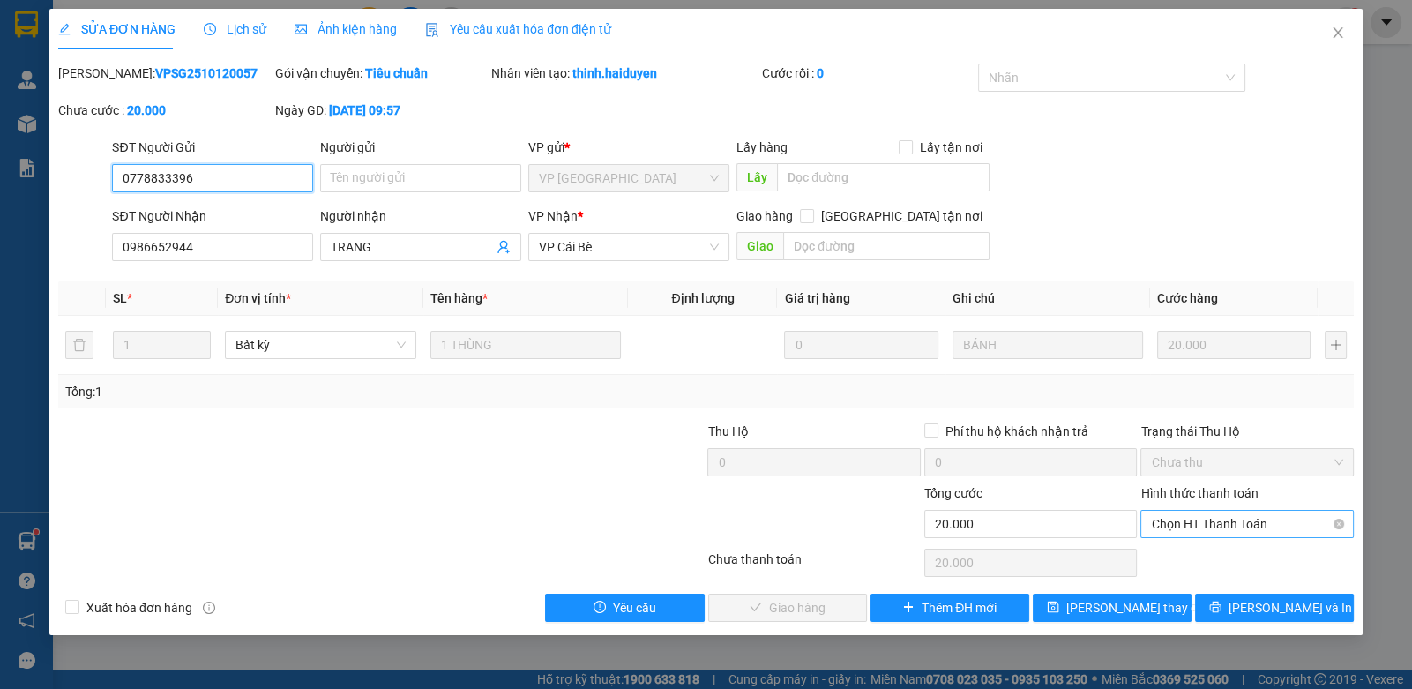
drag, startPoint x: 1213, startPoint y: 520, endPoint x: 1208, endPoint y: 535, distance: 15.6
click at [1212, 523] on span "Chọn HT Thanh Toán" at bounding box center [1246, 524] width 191 height 26
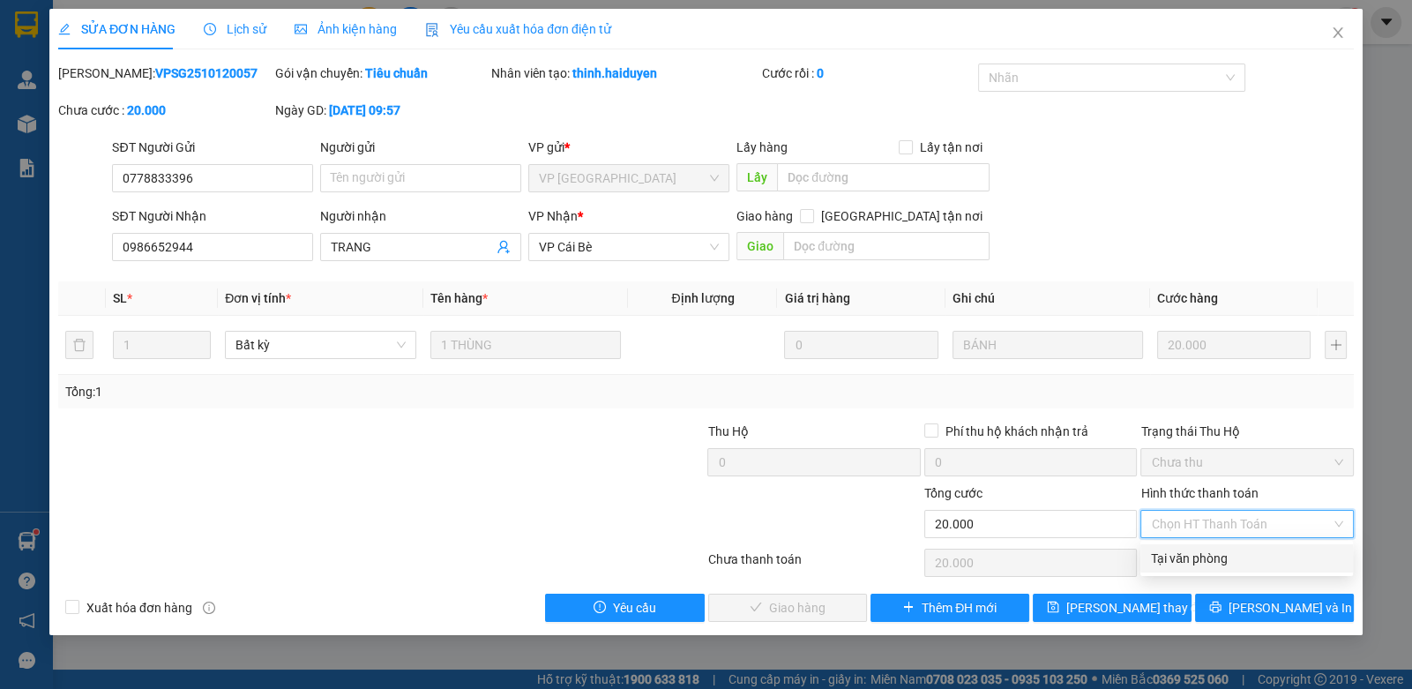
click at [1201, 561] on div "Tại văn phòng" at bounding box center [1246, 558] width 191 height 19
type input "0"
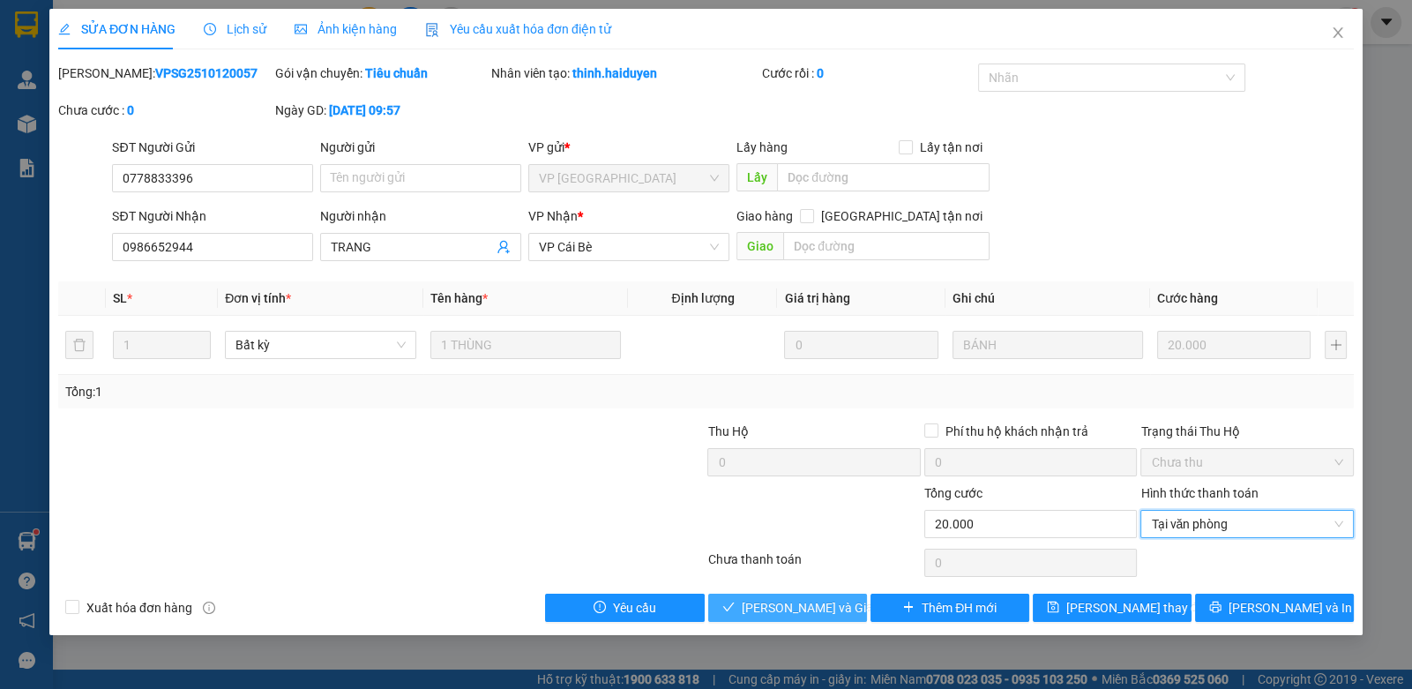
drag, startPoint x: 816, startPoint y: 617, endPoint x: 842, endPoint y: 629, distance: 28.4
click at [816, 617] on button "Lưu và Giao hàng" at bounding box center [787, 608] width 159 height 28
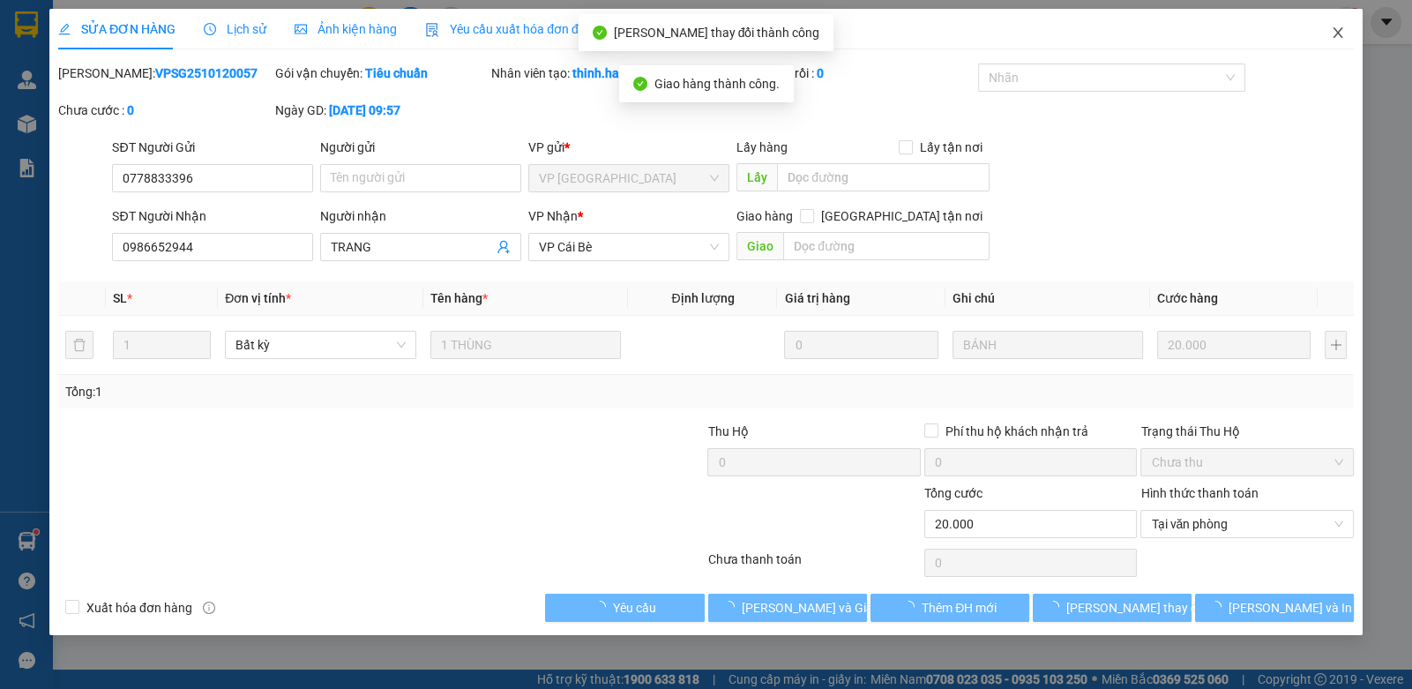
drag, startPoint x: 1338, startPoint y: 37, endPoint x: 1325, endPoint y: 46, distance: 15.9
click at [1325, 46] on span "Close" at bounding box center [1337, 33] width 49 height 49
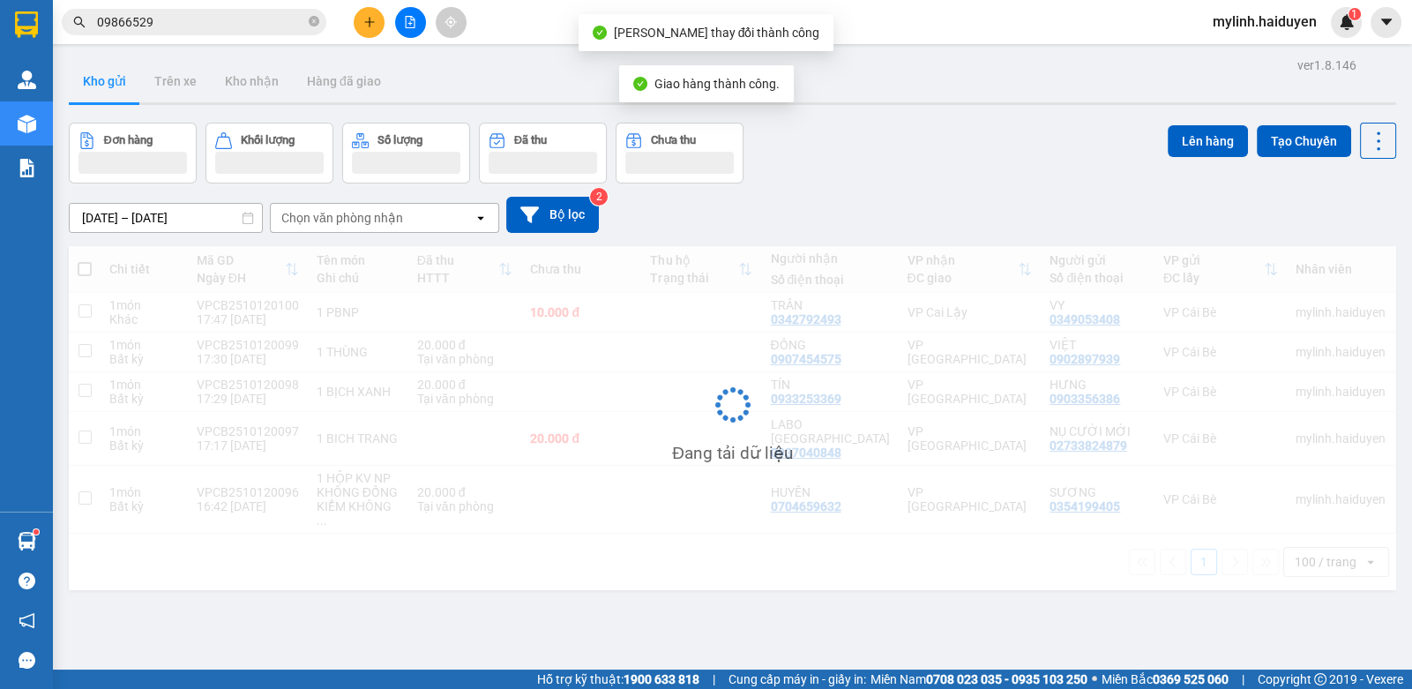
click at [305, 24] on span "09866529" at bounding box center [194, 22] width 265 height 26
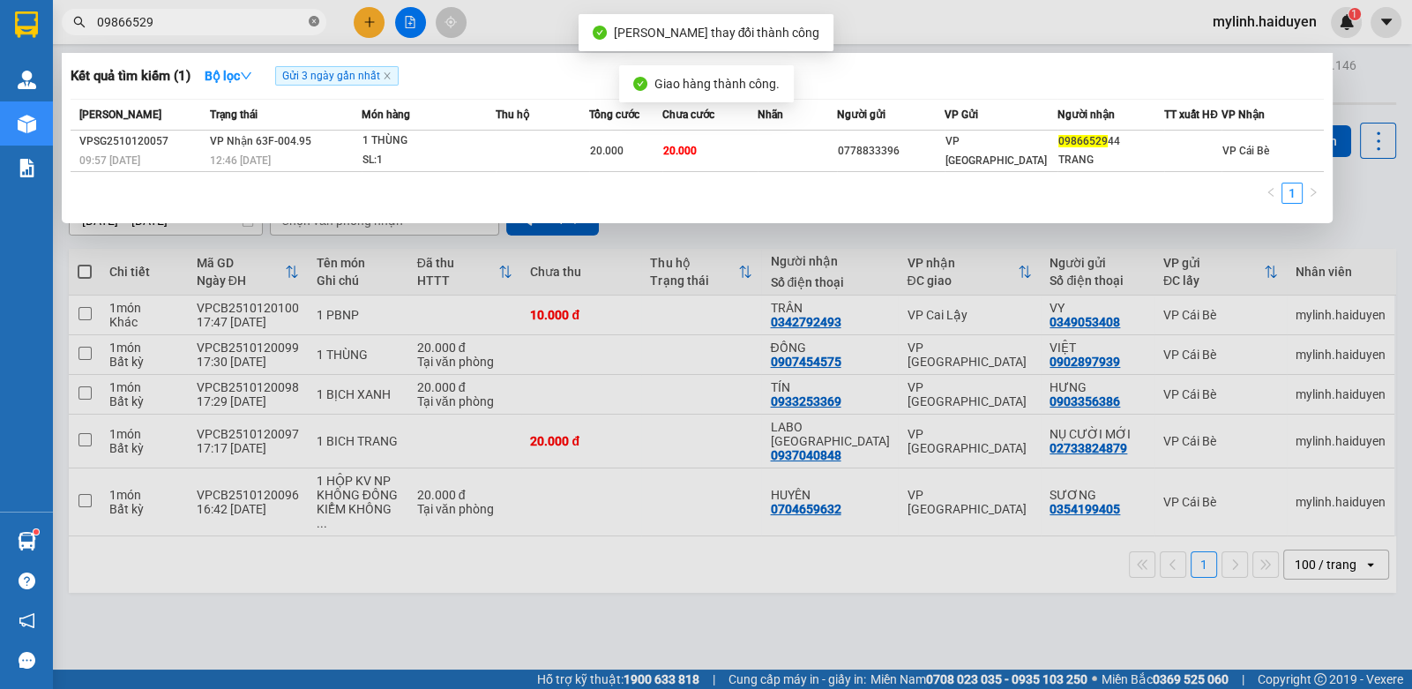
click at [313, 25] on icon "close-circle" at bounding box center [314, 21] width 11 height 11
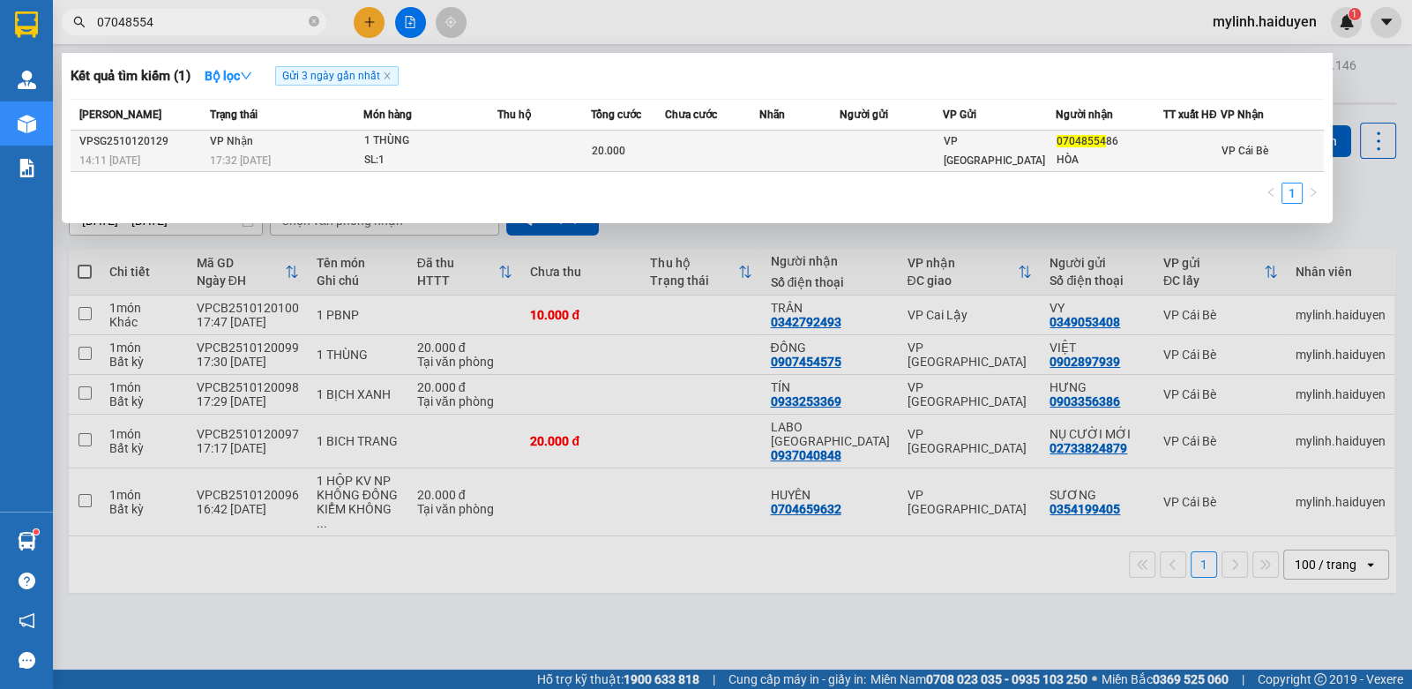
type input "07048554"
click at [662, 152] on div "20.000" at bounding box center [627, 150] width 71 height 19
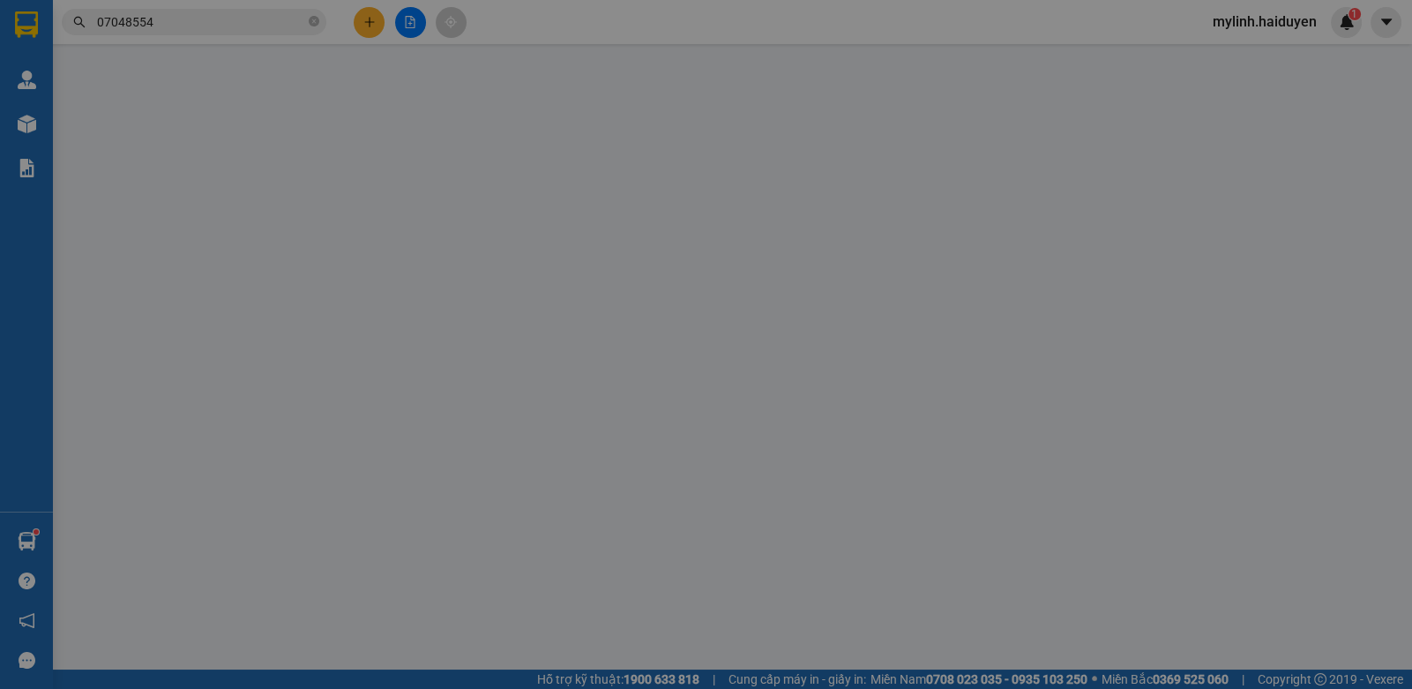
type input "0704855486"
type input "HÒA"
type input "0"
type input "20.000"
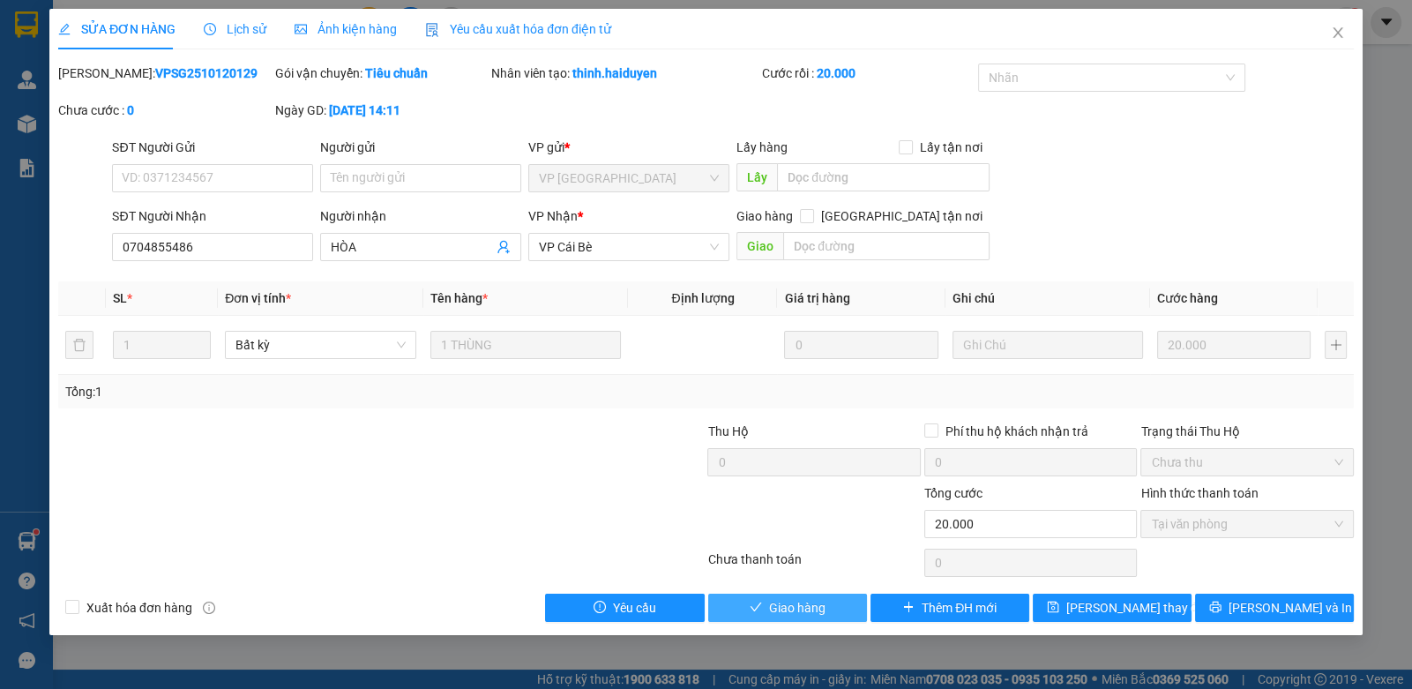
click at [782, 603] on span "Giao hàng" at bounding box center [797, 607] width 56 height 19
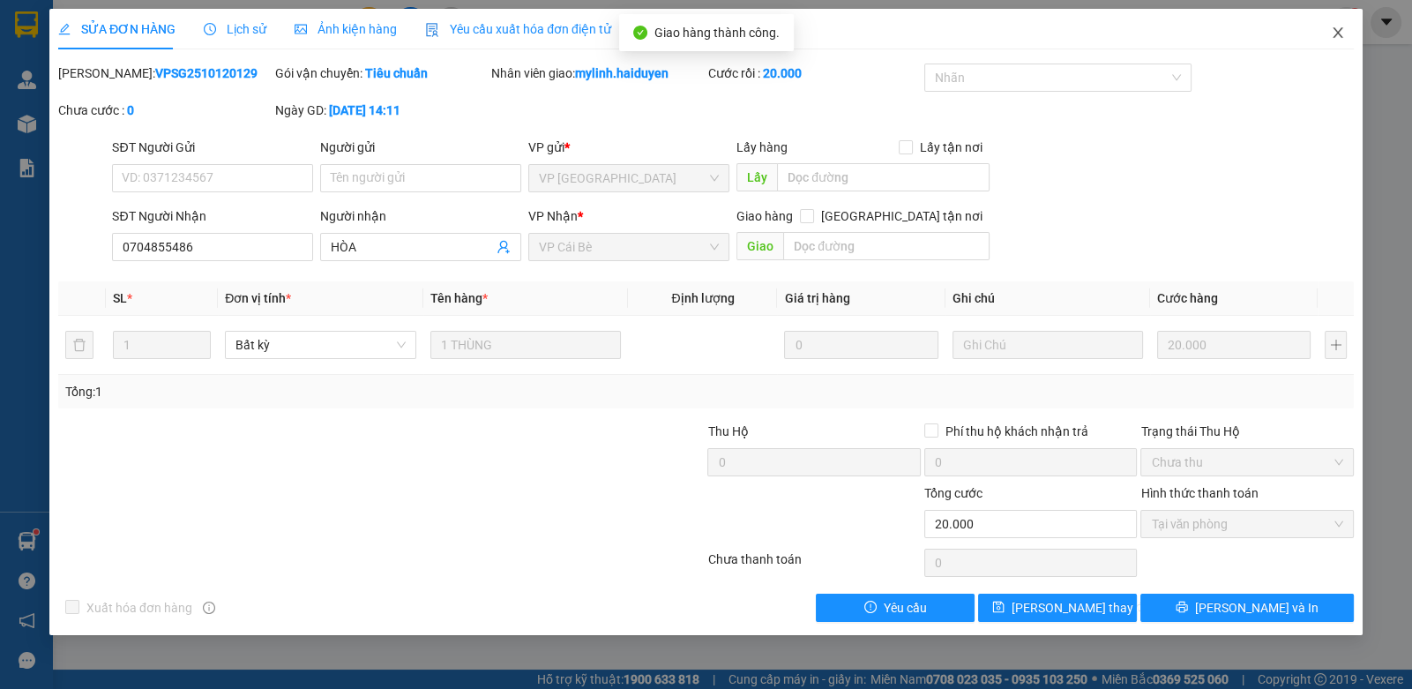
drag, startPoint x: 1343, startPoint y: 31, endPoint x: 1096, endPoint y: 39, distance: 248.0
click at [1341, 32] on icon "close" at bounding box center [1338, 33] width 14 height 14
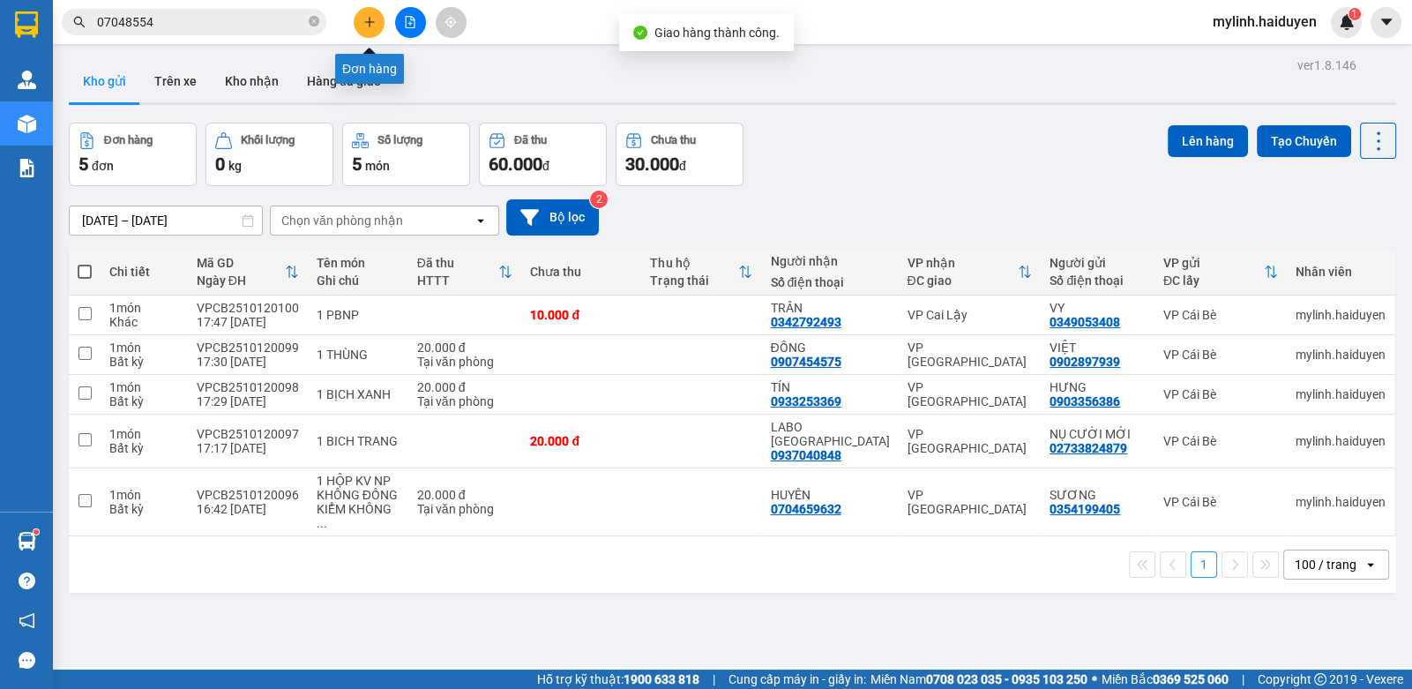
click at [362, 23] on button at bounding box center [369, 22] width 31 height 31
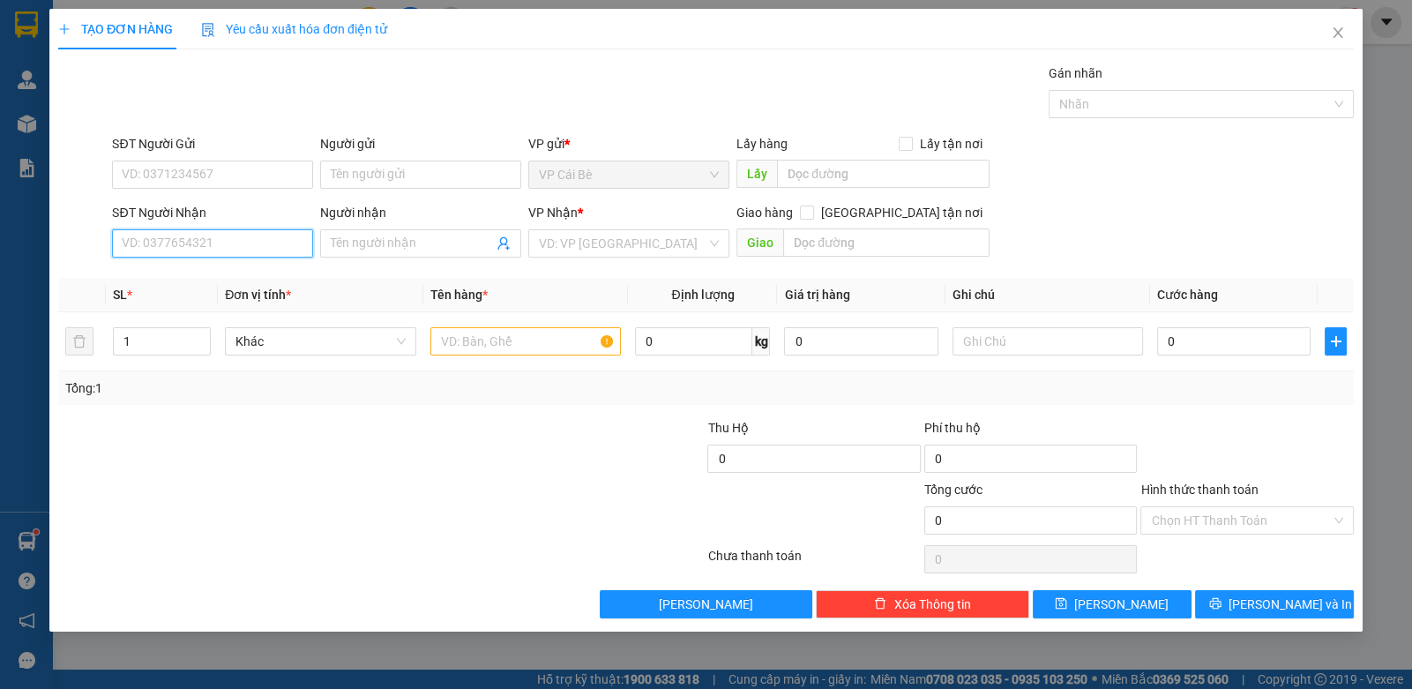
click at [221, 242] on input "SĐT Người Nhận" at bounding box center [212, 243] width 201 height 28
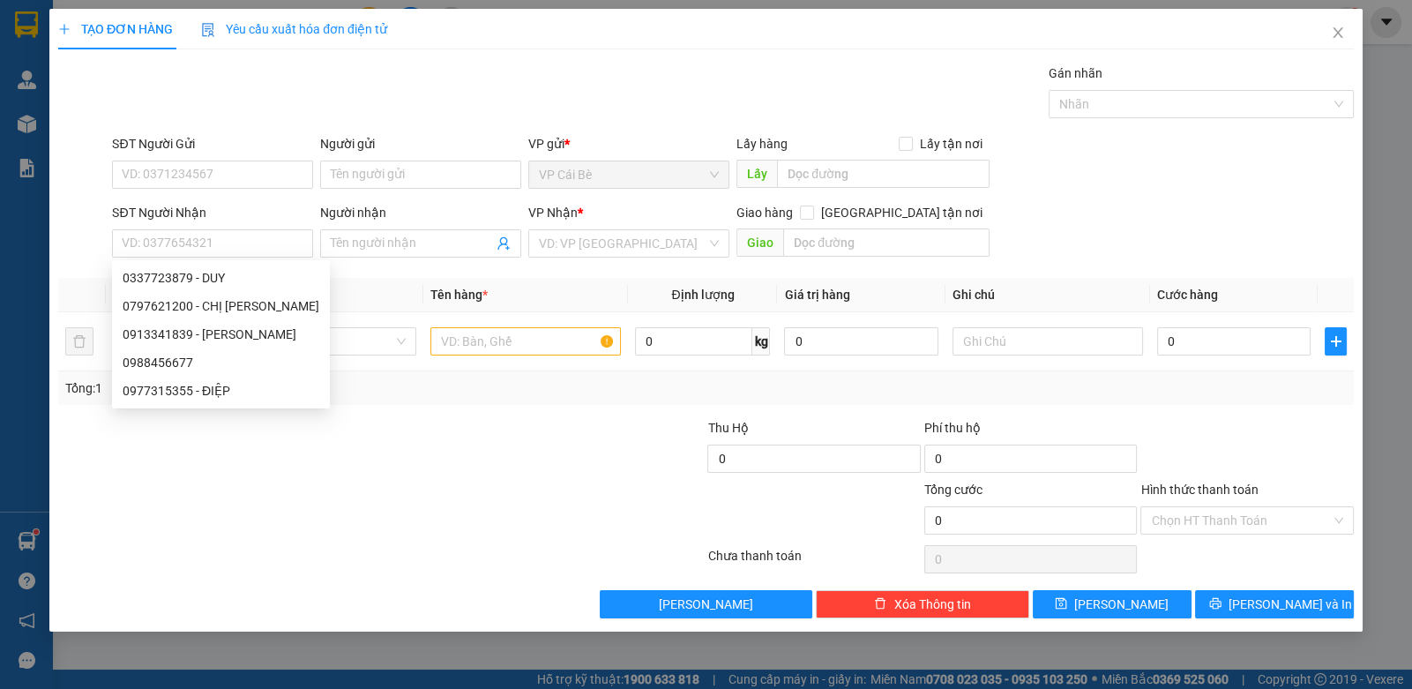
click at [203, 211] on div "SĐT Người Nhận" at bounding box center [212, 212] width 201 height 19
click at [203, 229] on input "SĐT Người Nhận" at bounding box center [212, 243] width 201 height 28
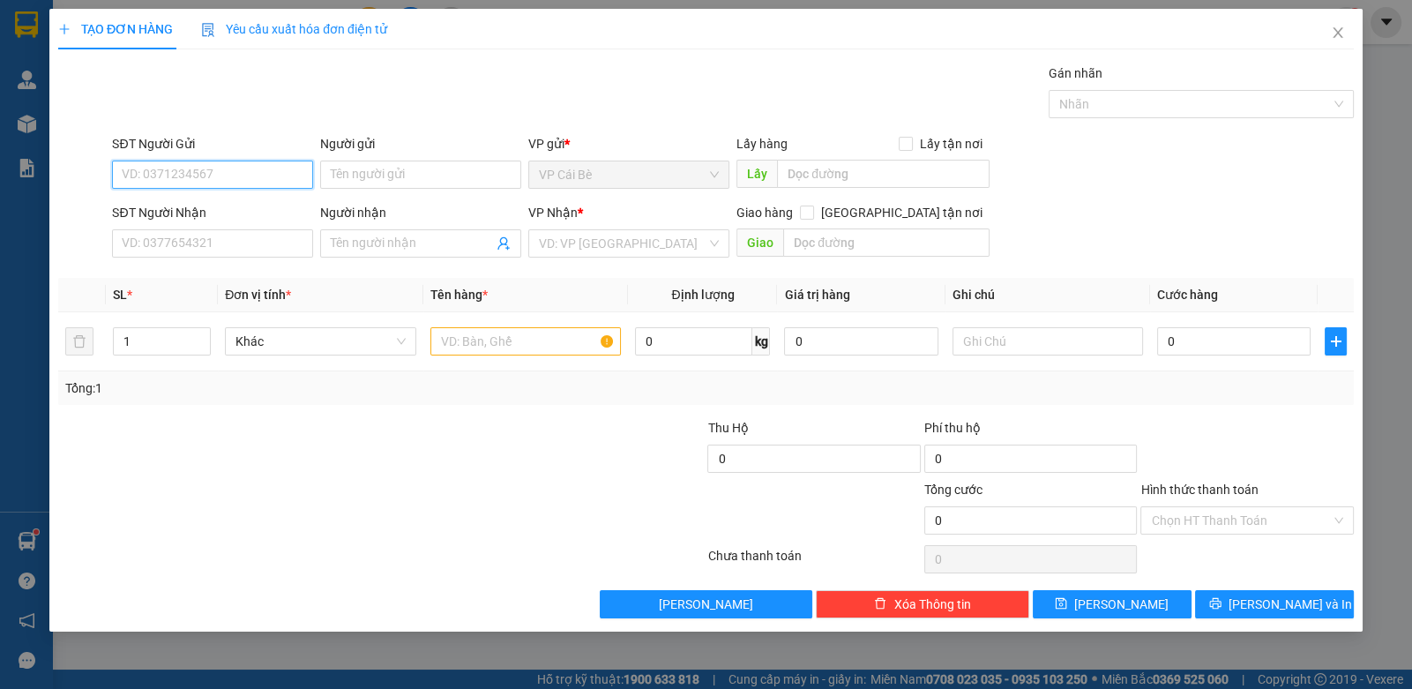
click at [176, 175] on input "SĐT Người Gửi" at bounding box center [212, 175] width 201 height 28
click at [176, 243] on div "0979205858 - VY" at bounding box center [213, 237] width 180 height 19
type input "0979205858"
type input "VY"
type input "0797621200"
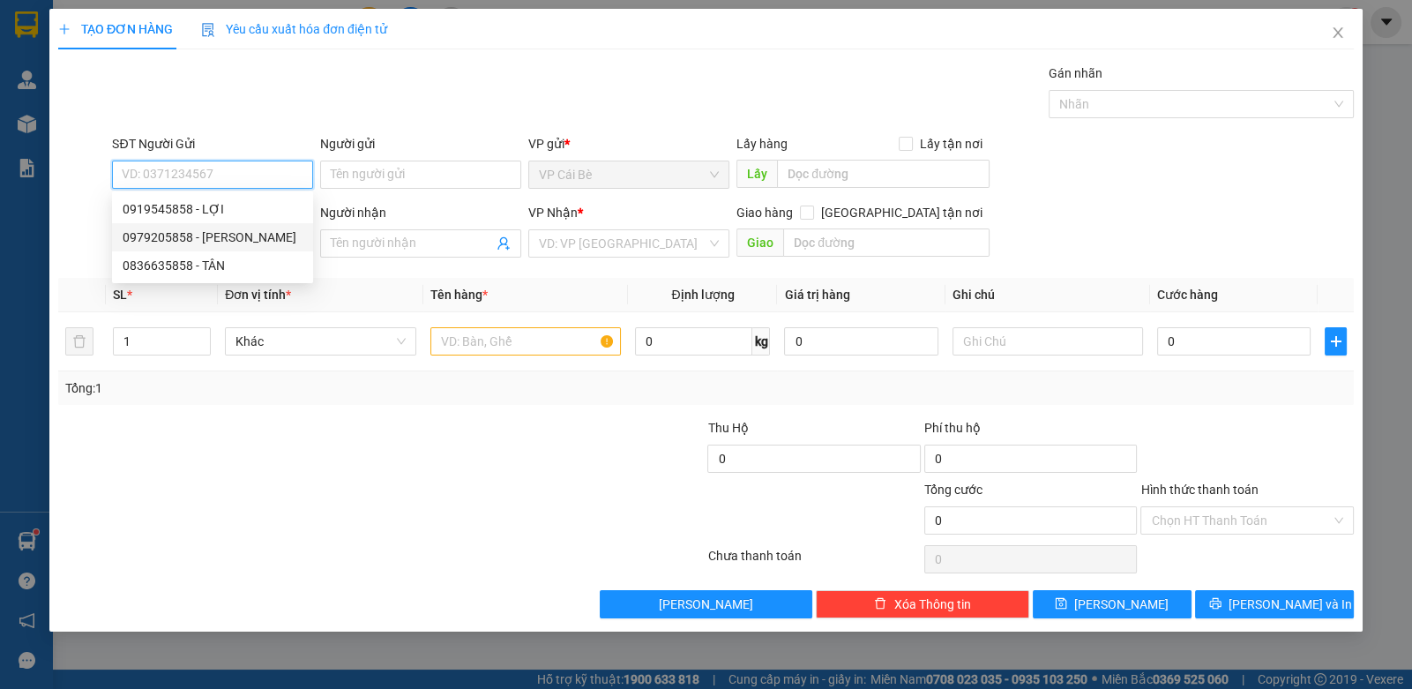
type input "CHỊ ÁI"
type input "20.000"
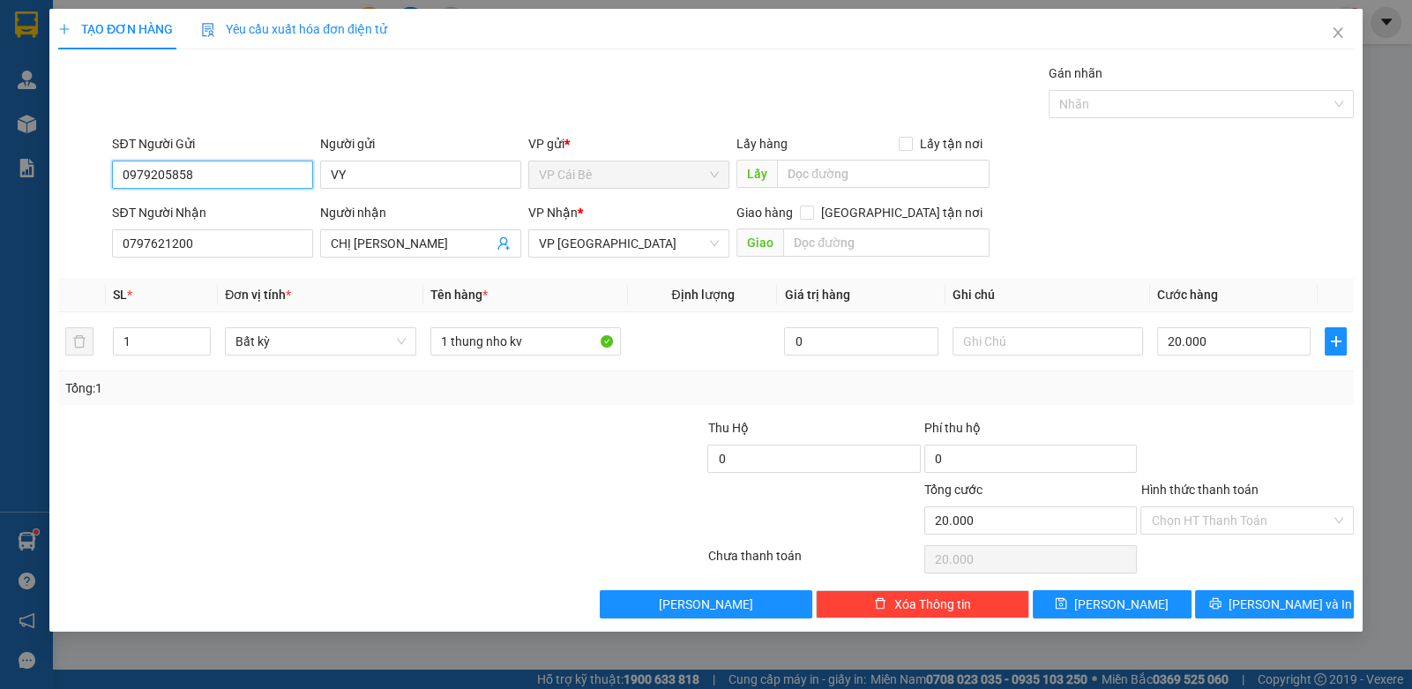
drag, startPoint x: 219, startPoint y: 175, endPoint x: 0, endPoint y: 188, distance: 219.2
click at [0, 180] on div "TẠO ĐƠN HÀNG Yêu cầu xuất hóa đơn điện tử Transit Pickup Surcharge Ids Transit …" at bounding box center [706, 344] width 1412 height 689
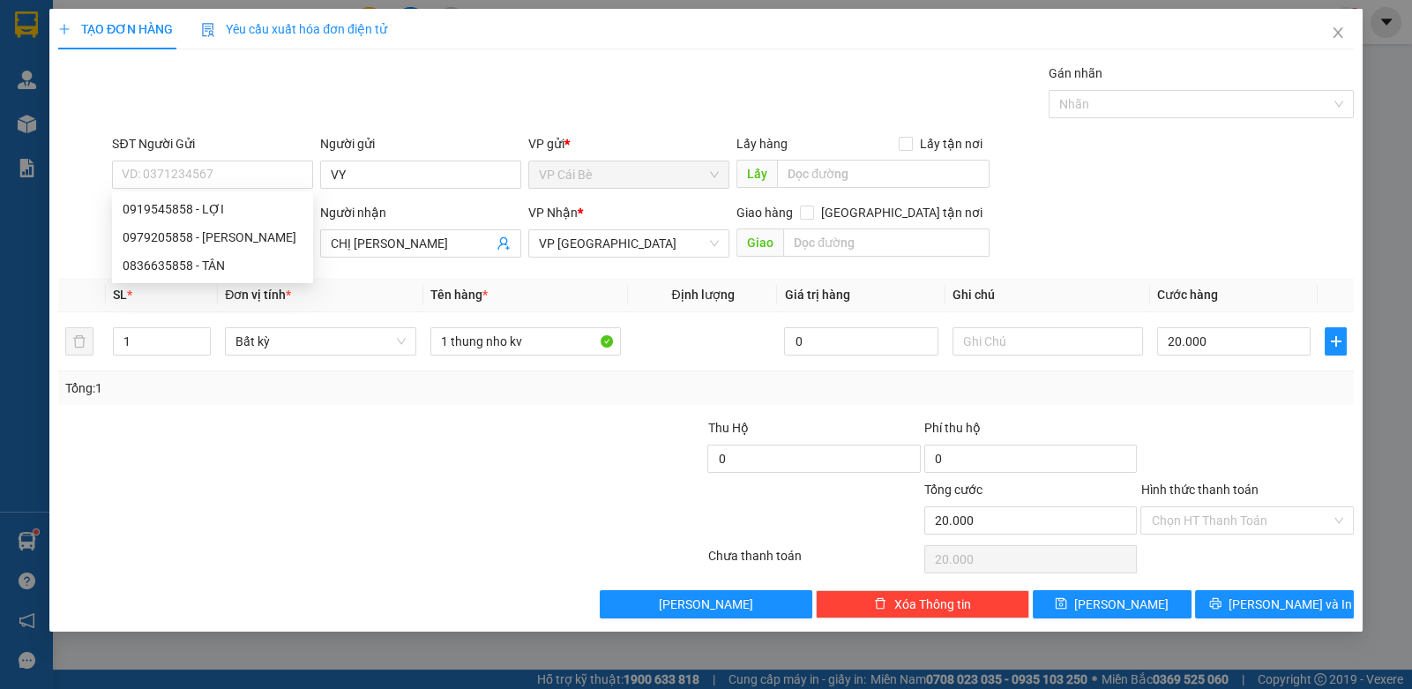
click at [173, 88] on div "Gói vận chuyển * Tiêu chuẩn Gán nhãn Nhãn" at bounding box center [732, 95] width 1249 height 62
drag, startPoint x: 231, startPoint y: 250, endPoint x: 0, endPoint y: 249, distance: 231.1
click at [0, 249] on div "TẠO ĐƠN HÀNG Yêu cầu xuất hóa đơn điện tử Transit Pickup Surcharge Ids Transit …" at bounding box center [706, 344] width 1412 height 689
type input "0948325"
drag, startPoint x: 395, startPoint y: 236, endPoint x: 297, endPoint y: 246, distance: 98.5
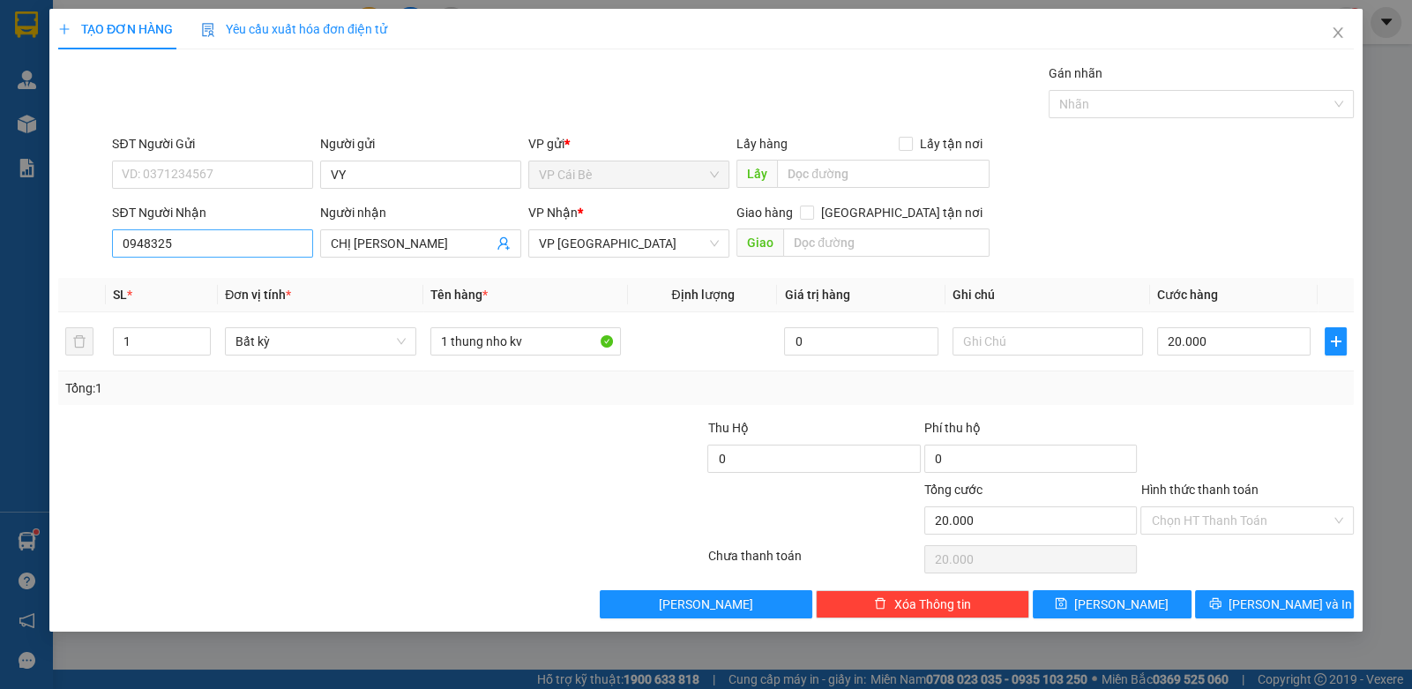
click at [299, 246] on div "SĐT Người Nhận 0948325 0948325 Người nhận CHỊ ÁI VP Nhận * VP Sài Gòn Giao hàng…" at bounding box center [732, 234] width 1249 height 62
click at [287, 244] on input "0948325" at bounding box center [212, 243] width 201 height 28
click at [213, 268] on div "0978325485 - BÍCH TRUYỀN" at bounding box center [213, 277] width 180 height 19
type input "0978325485"
type input "BÍCH TRUYỀN"
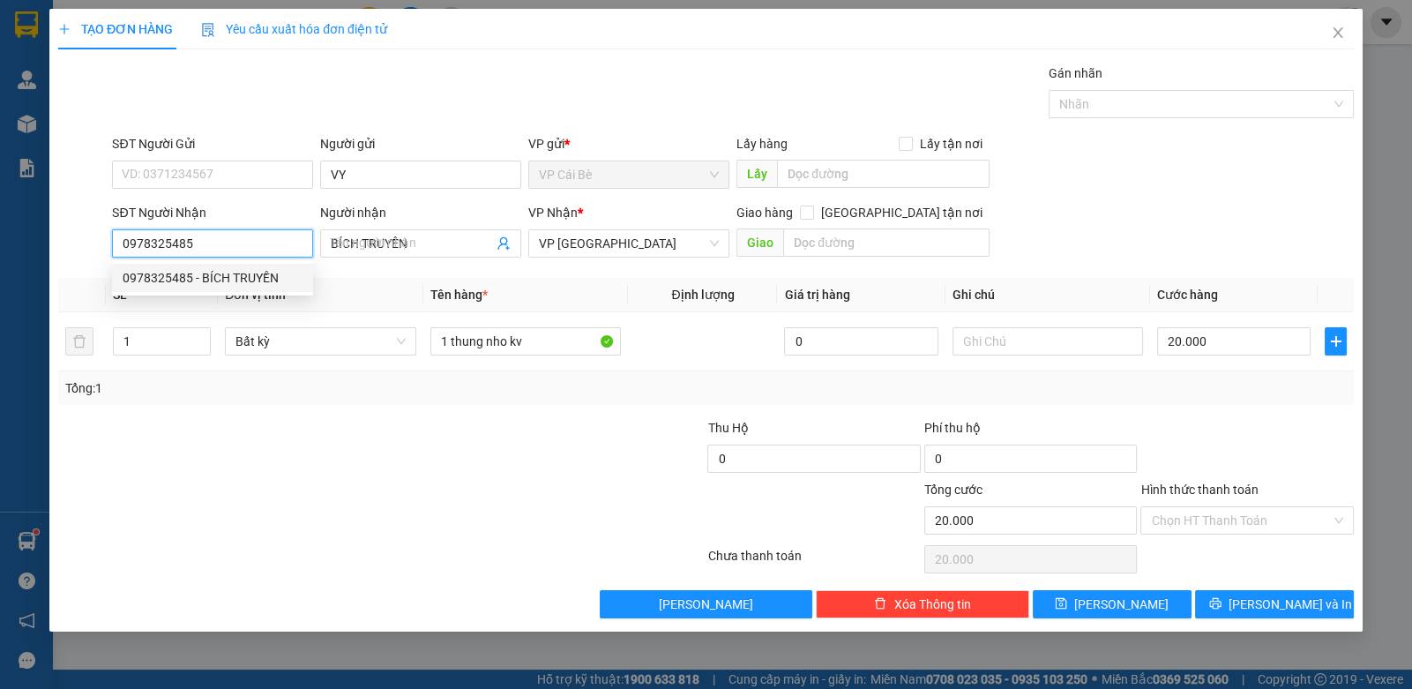
type input "40.000"
type input "0978325485"
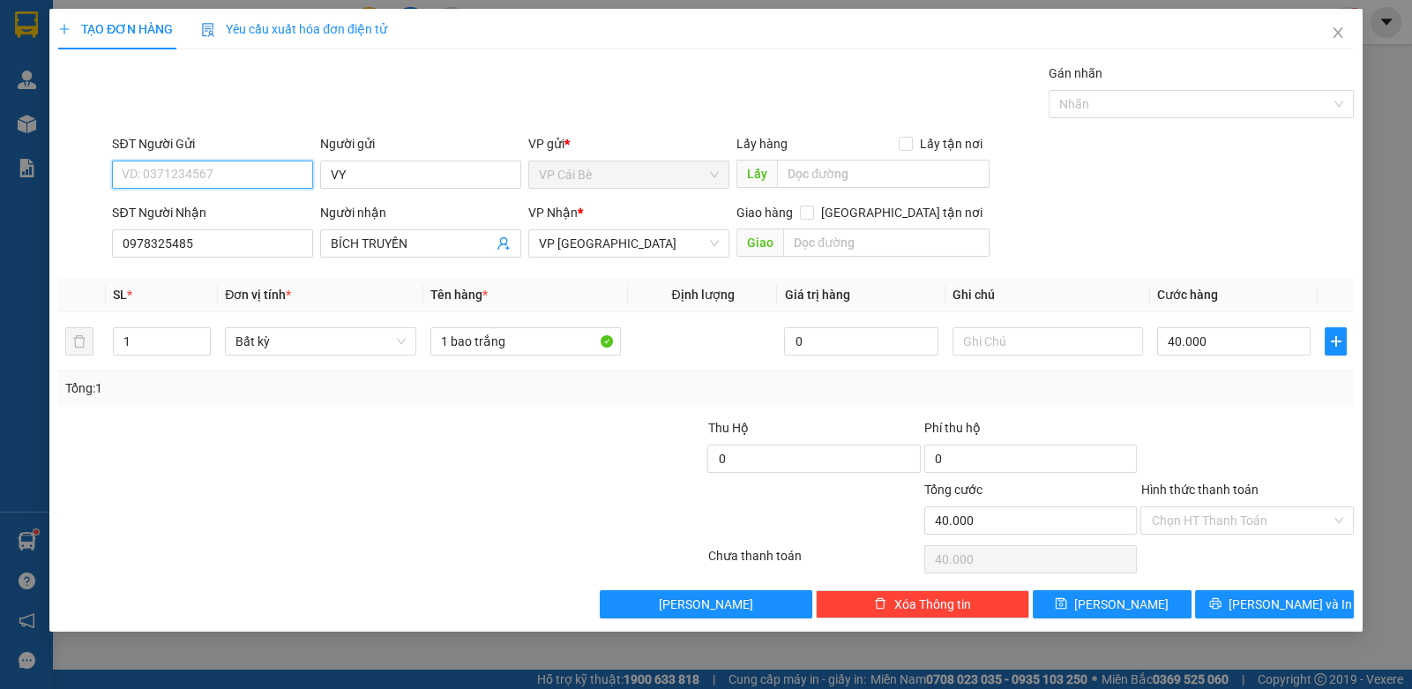
click at [225, 175] on input "SĐT Người Gửi" at bounding box center [212, 175] width 201 height 28
drag, startPoint x: 247, startPoint y: 210, endPoint x: 282, endPoint y: 239, distance: 45.7
click at [247, 210] on div "0767549992 - THI" at bounding box center [213, 208] width 180 height 19
type input "0767549992"
type input "THI"
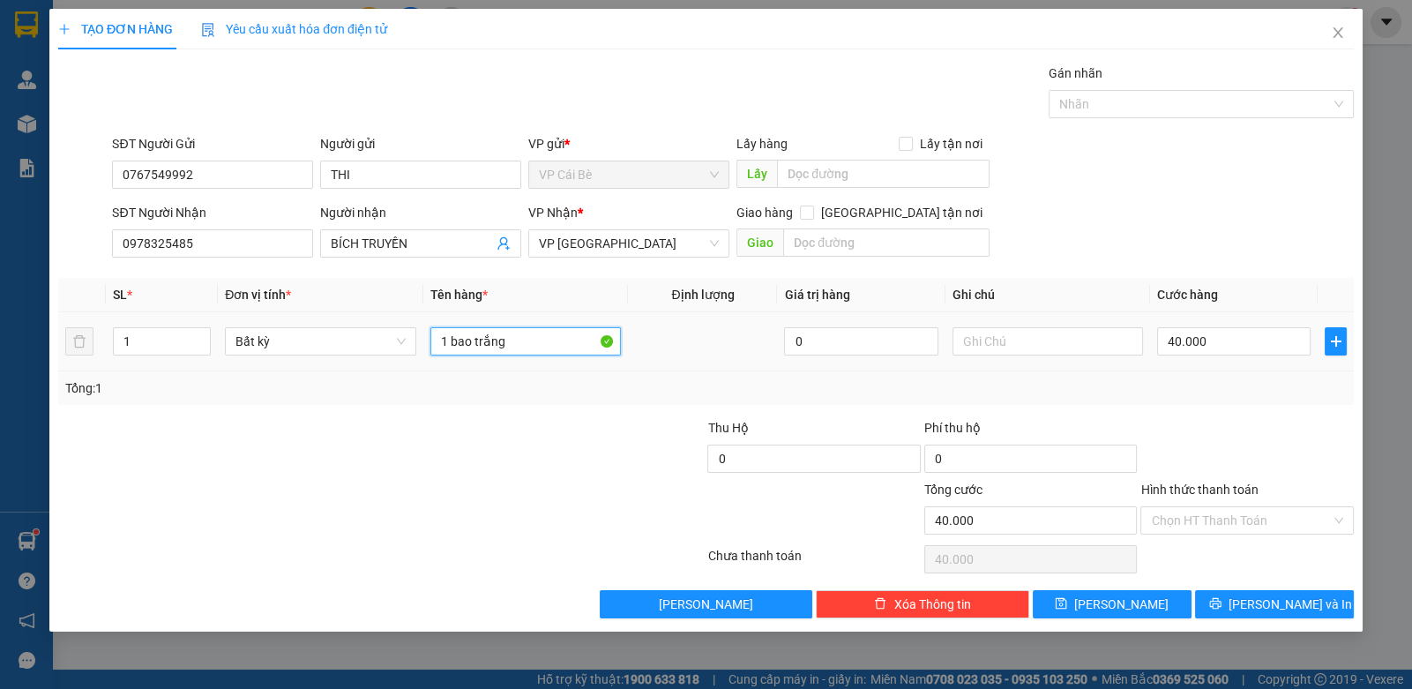
click at [549, 348] on input "1 bao trắng" at bounding box center [525, 341] width 191 height 28
drag, startPoint x: 1261, startPoint y: 449, endPoint x: 1232, endPoint y: 530, distance: 86.2
click at [1260, 463] on div at bounding box center [1247, 449] width 216 height 62
click at [1231, 528] on input "Hình thức thanh toán" at bounding box center [1240, 520] width 179 height 26
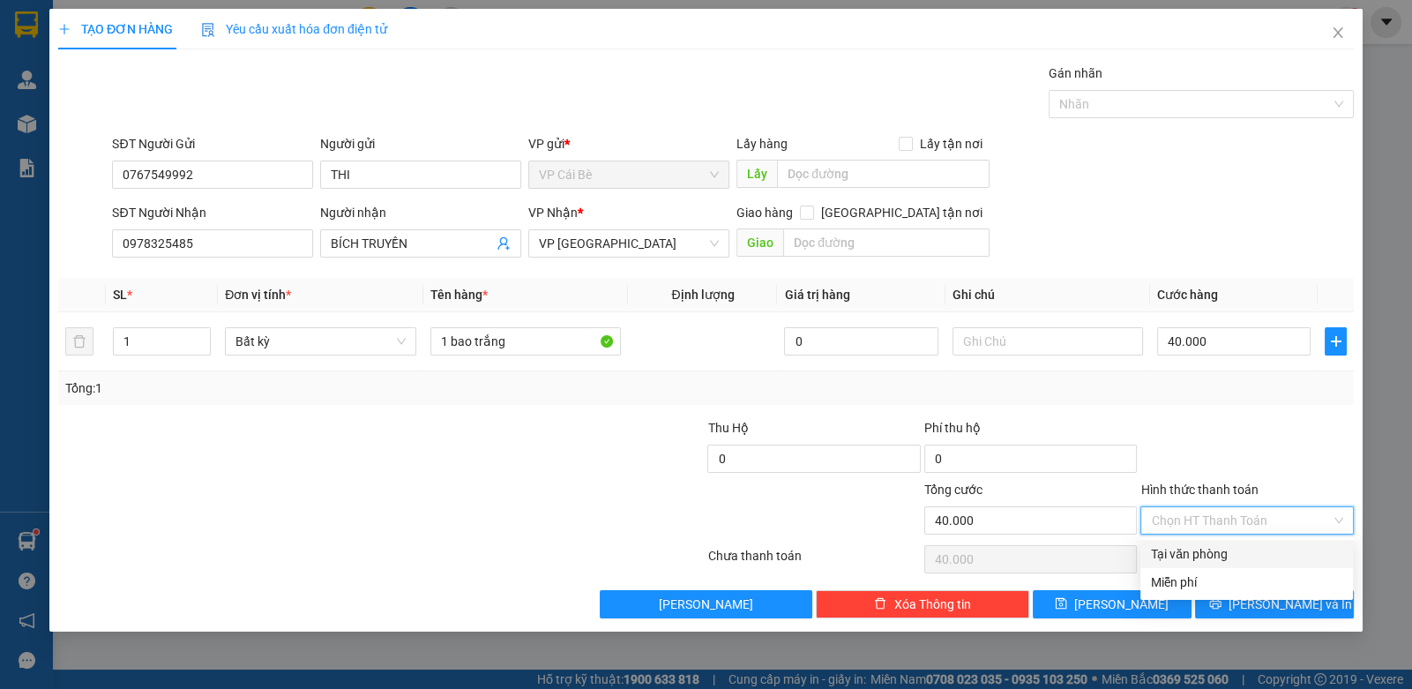
click at [1226, 559] on div "Tại văn phòng" at bounding box center [1246, 553] width 191 height 19
type input "0"
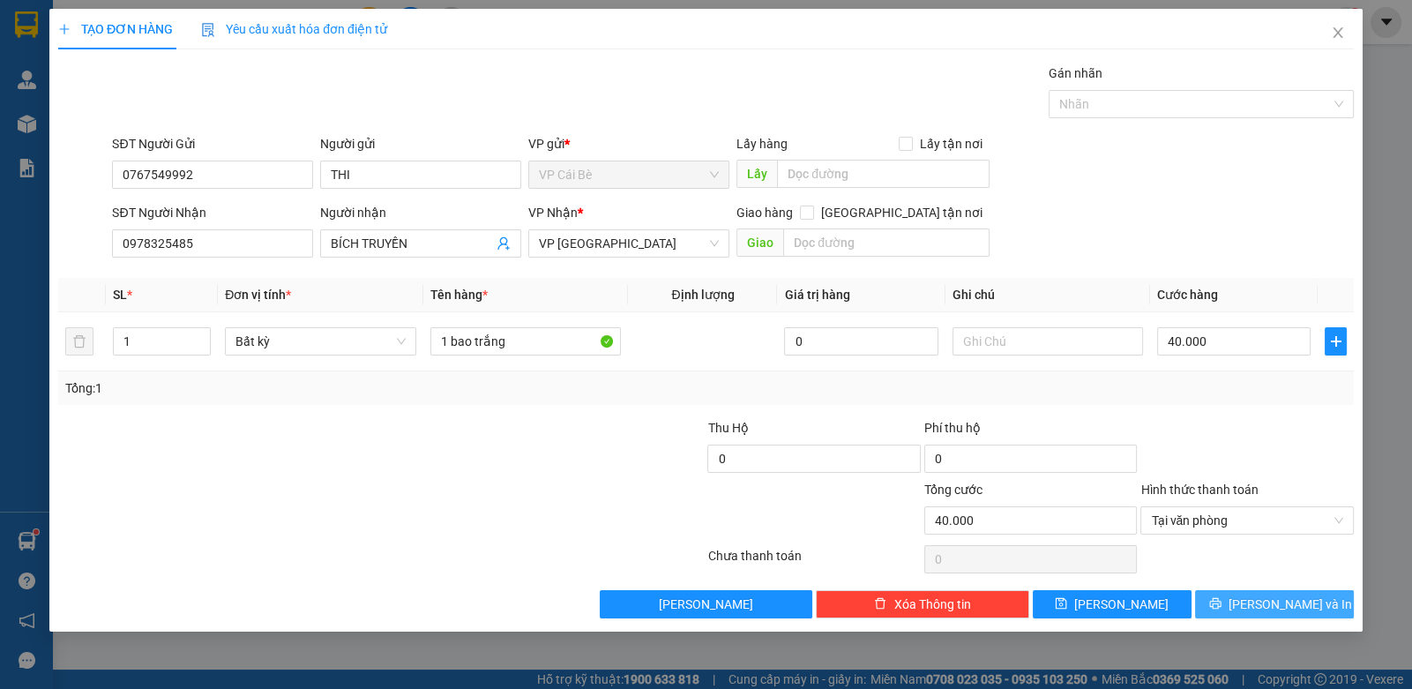
drag, startPoint x: 1244, startPoint y: 597, endPoint x: 1231, endPoint y: 593, distance: 13.9
click at [1238, 594] on button "Lưu và In" at bounding box center [1274, 604] width 159 height 28
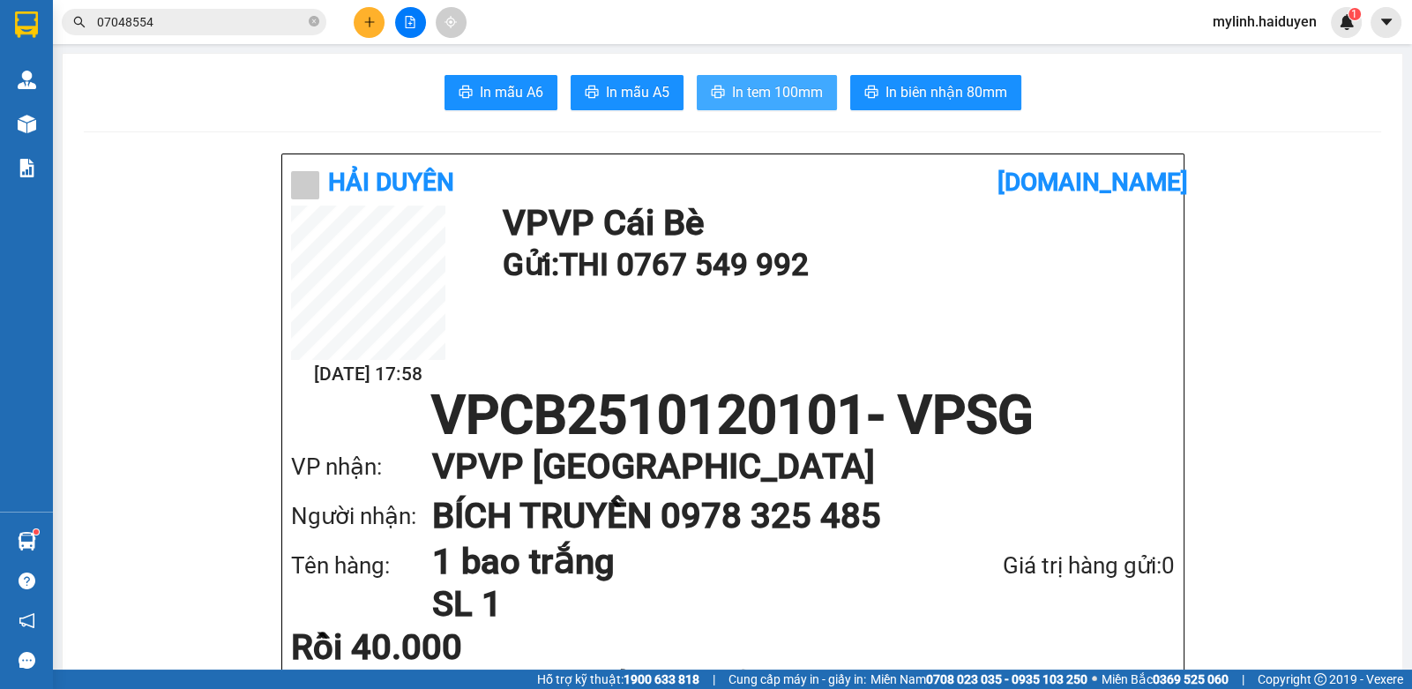
click at [759, 98] on span "In tem 100mm" at bounding box center [777, 92] width 91 height 22
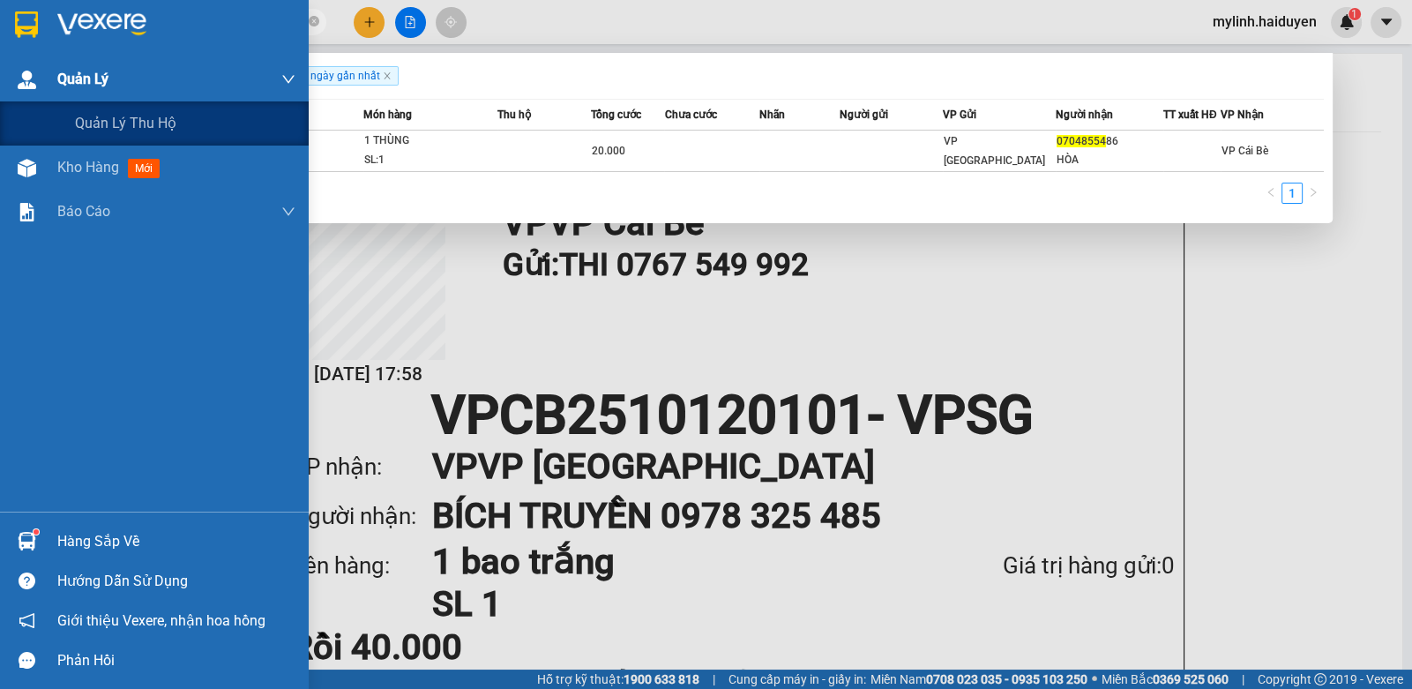
drag, startPoint x: 145, startPoint y: 46, endPoint x: 35, endPoint y: 94, distance: 119.7
click at [40, 94] on section "Kết quả tìm kiếm ( 1 ) Bộ lọc Gửi 3 ngày gần nhất Mã ĐH Trạng thái Món hàng Thu…" at bounding box center [706, 344] width 1412 height 689
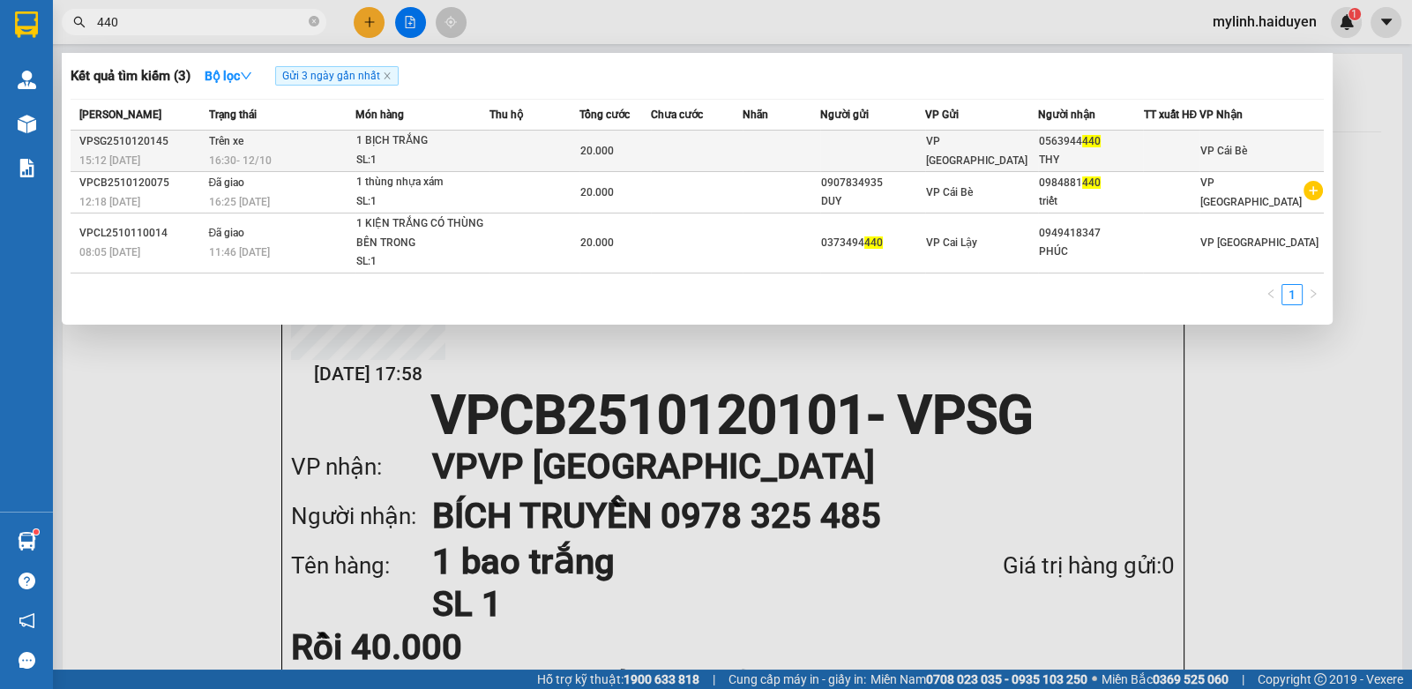
type input "440"
click at [774, 137] on td at bounding box center [781, 151] width 77 height 41
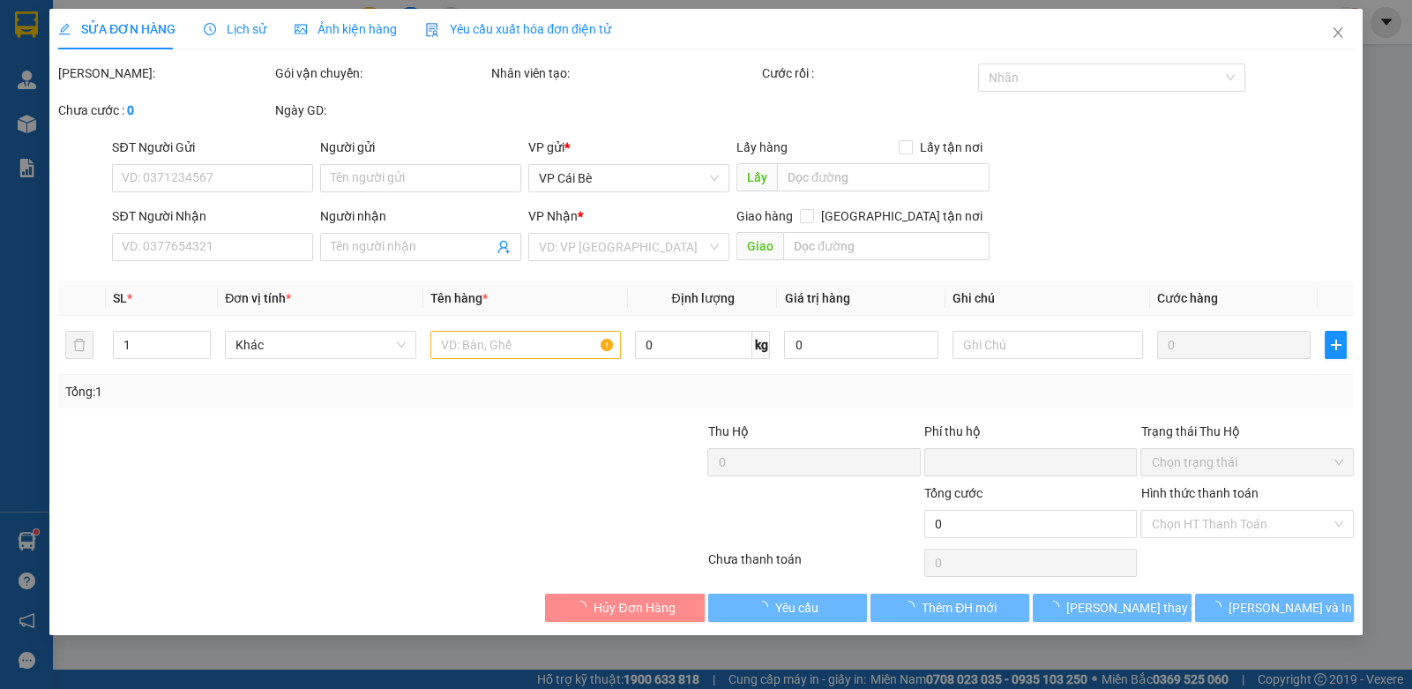
type input "0563944440"
type input "THY"
type input "0"
type input "20.000"
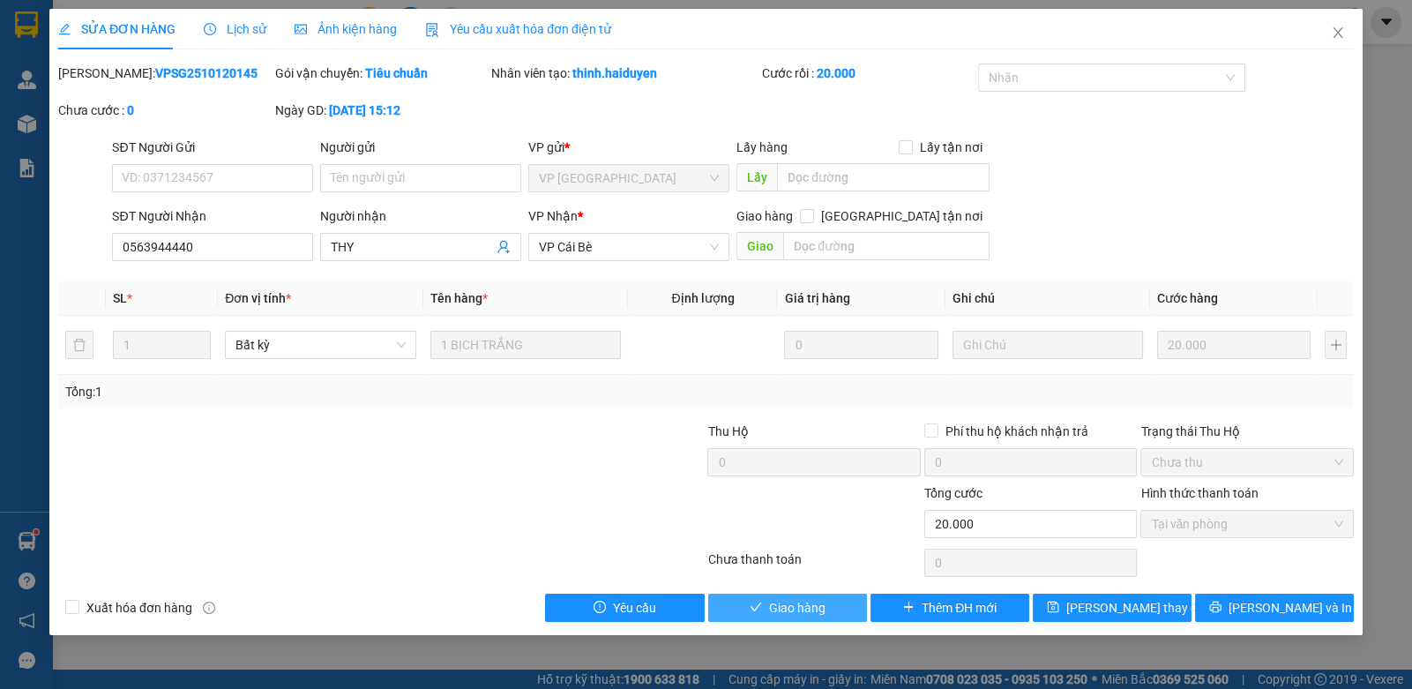
click at [812, 604] on span "Giao hàng" at bounding box center [797, 607] width 56 height 19
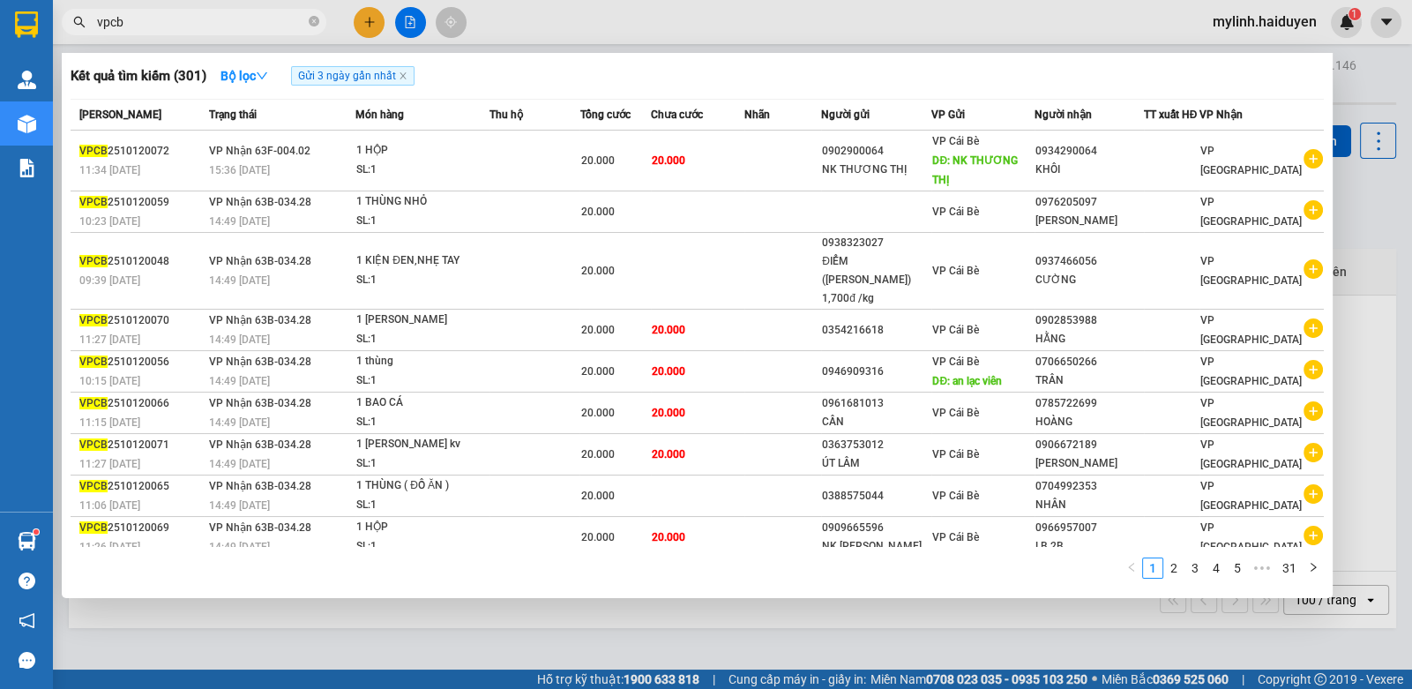
drag, startPoint x: 152, startPoint y: 26, endPoint x: 22, endPoint y: 82, distance: 141.1
click at [22, 82] on section "Kết quả tìm kiếm ( 301 ) Bộ lọc Gửi 3 ngày gần nhất Mã ĐH Trạng thái Món hàng T…" at bounding box center [706, 344] width 1412 height 689
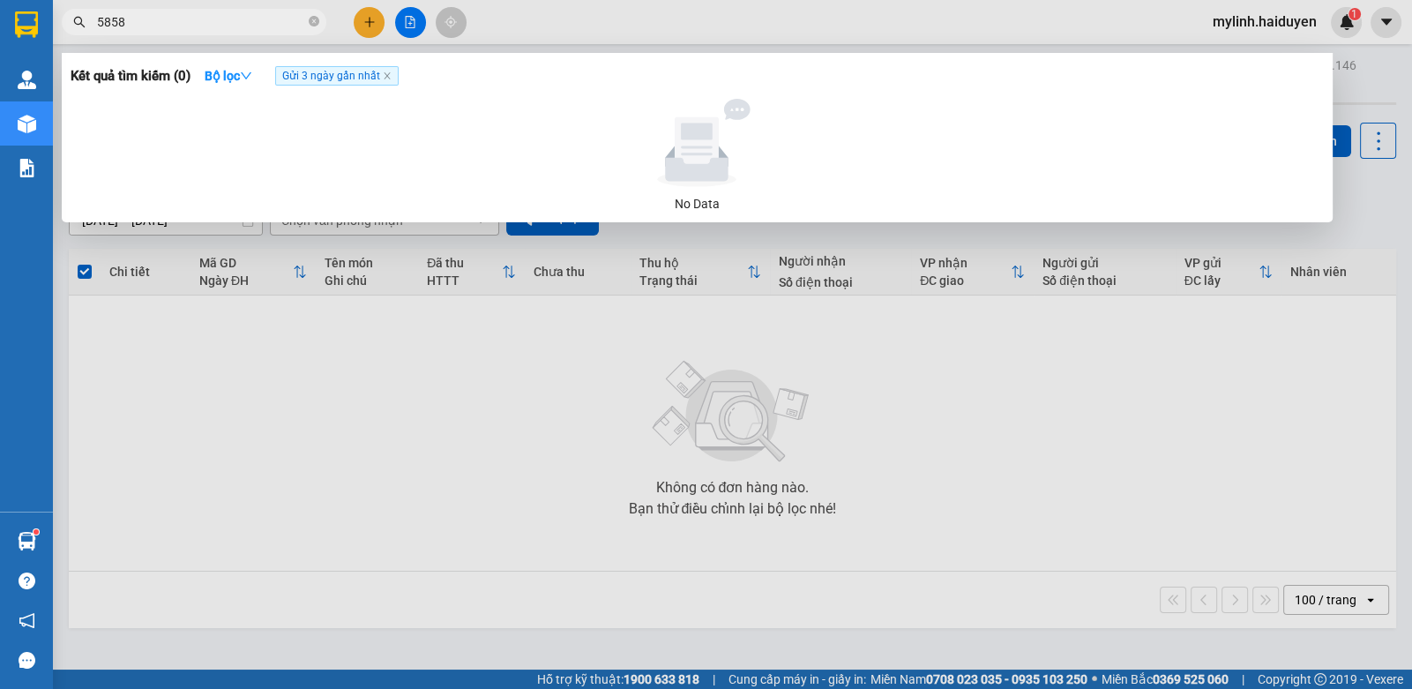
type input "5858"
click at [74, 38] on div "Kết quả tìm kiếm ( 0 ) Bộ lọc Gửi 3 ngày gần nhất No Data 5858" at bounding box center [172, 22] width 344 height 31
drag, startPoint x: 312, startPoint y: 21, endPoint x: 261, endPoint y: 21, distance: 51.2
click at [309, 20] on icon "close-circle" at bounding box center [314, 21] width 11 height 11
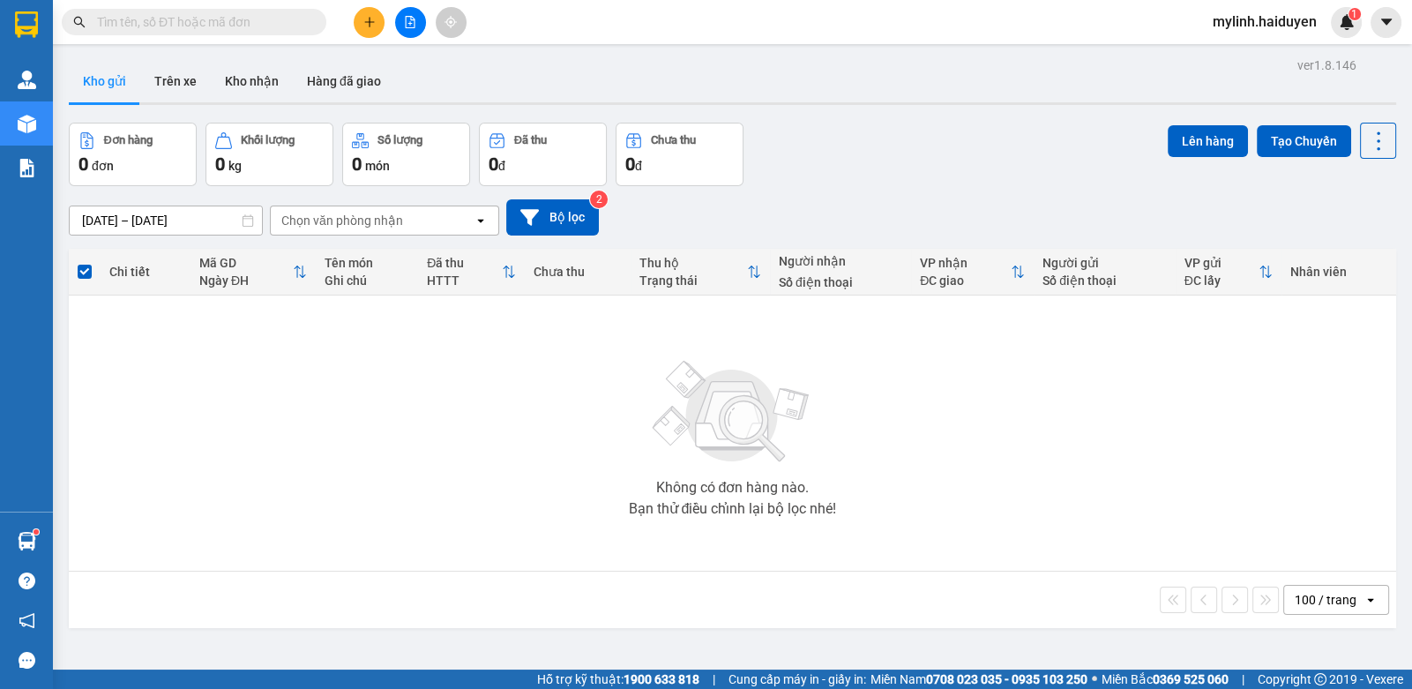
click at [209, 22] on input "text" at bounding box center [201, 21] width 208 height 19
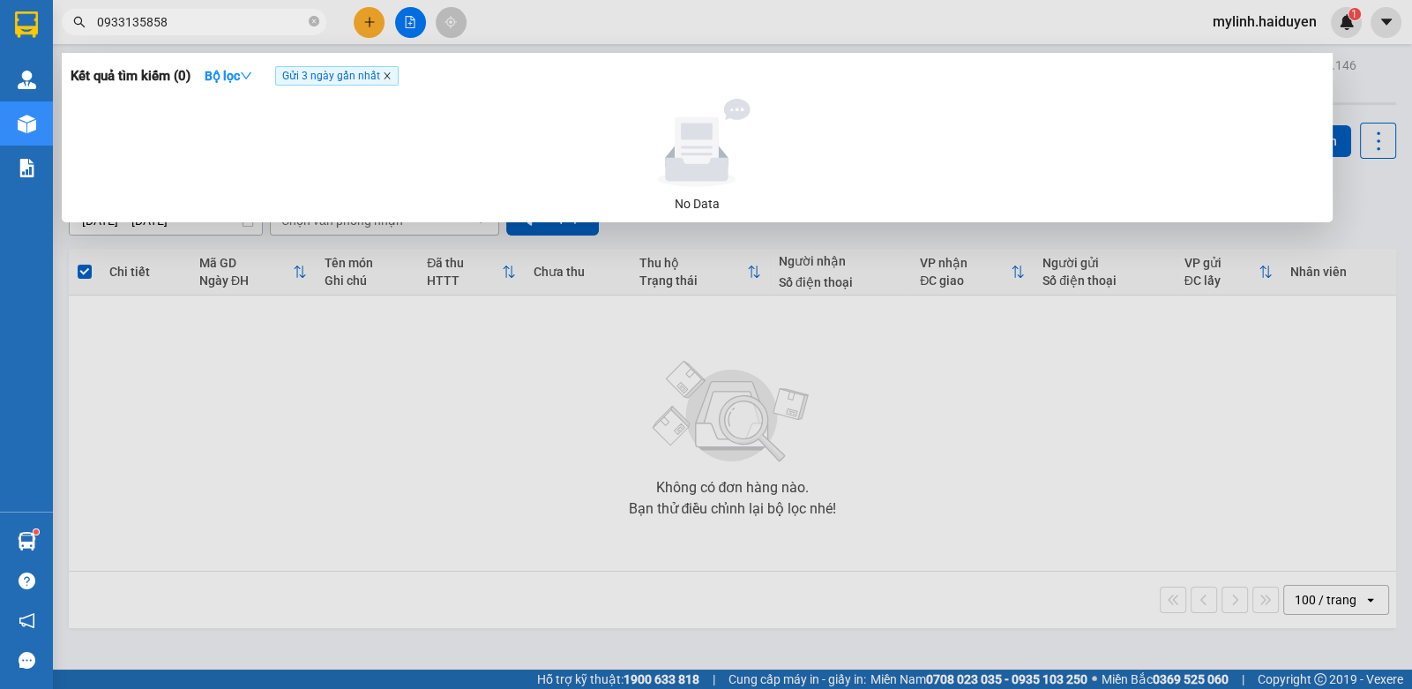
type input "0933135858"
click at [389, 73] on icon "close" at bounding box center [387, 75] width 9 height 9
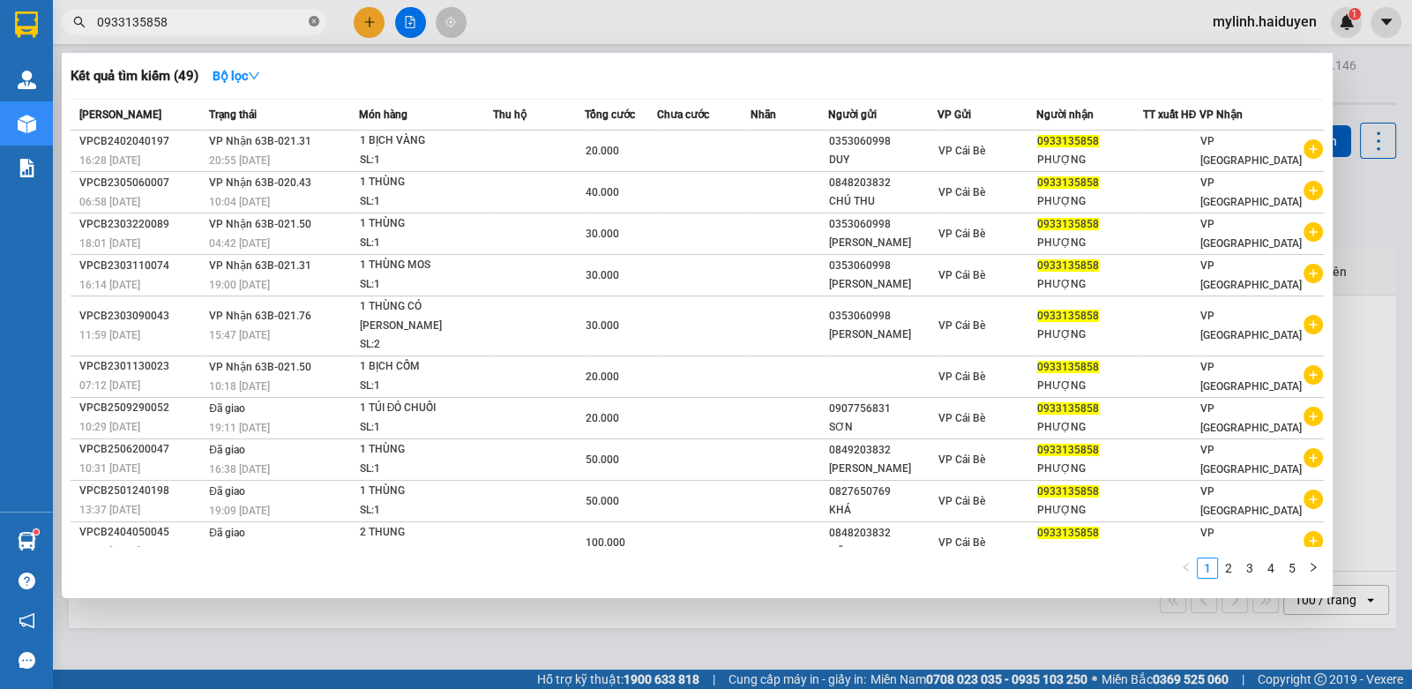
click at [313, 23] on icon "close-circle" at bounding box center [314, 21] width 11 height 11
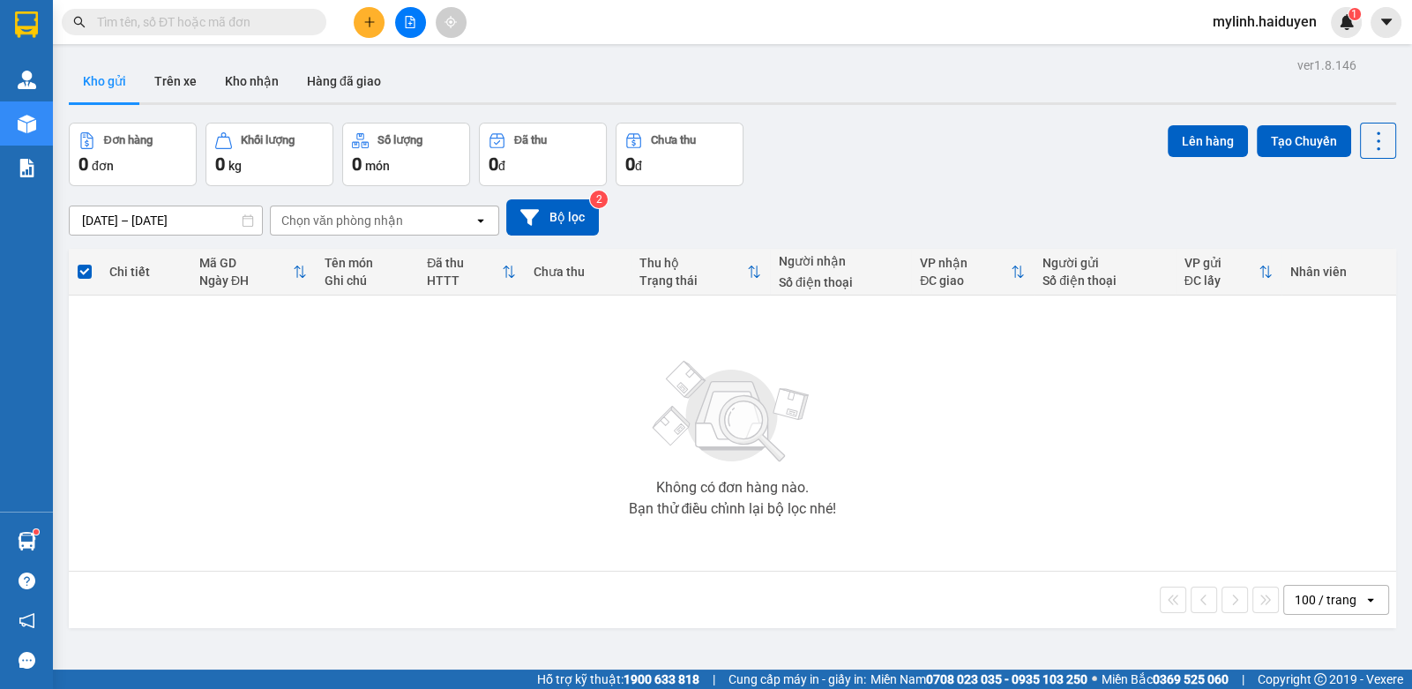
click at [281, 19] on input "text" at bounding box center [201, 21] width 208 height 19
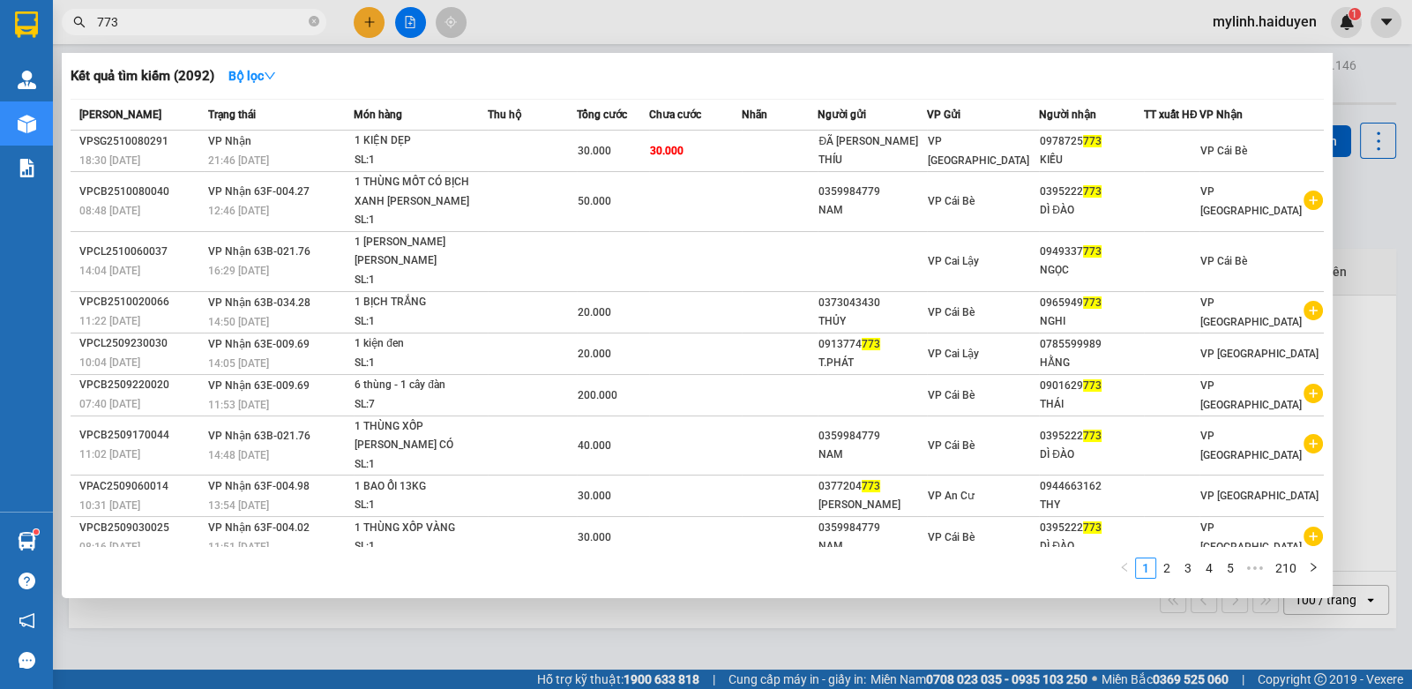
drag, startPoint x: 162, startPoint y: 26, endPoint x: 50, endPoint y: 25, distance: 112.0
click at [51, 25] on section "Kết quả tìm kiếm ( 2092 ) Bộ lọc Mã ĐH Trạng thái Món hàng Thu hộ Tổng cước Chư…" at bounding box center [706, 344] width 1412 height 689
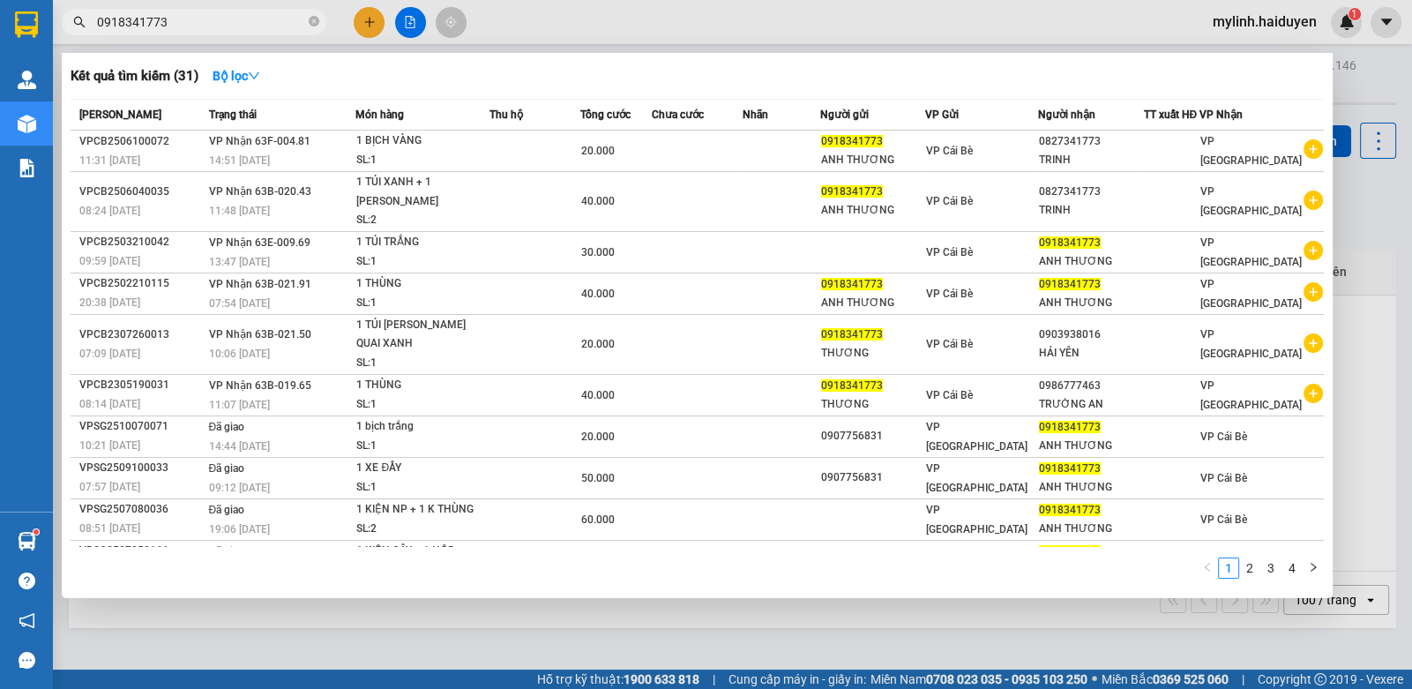
type input "0918341773"
drag, startPoint x: 583, startPoint y: 30, endPoint x: 476, endPoint y: 99, distance: 127.0
click at [582, 30] on div at bounding box center [706, 344] width 1412 height 689
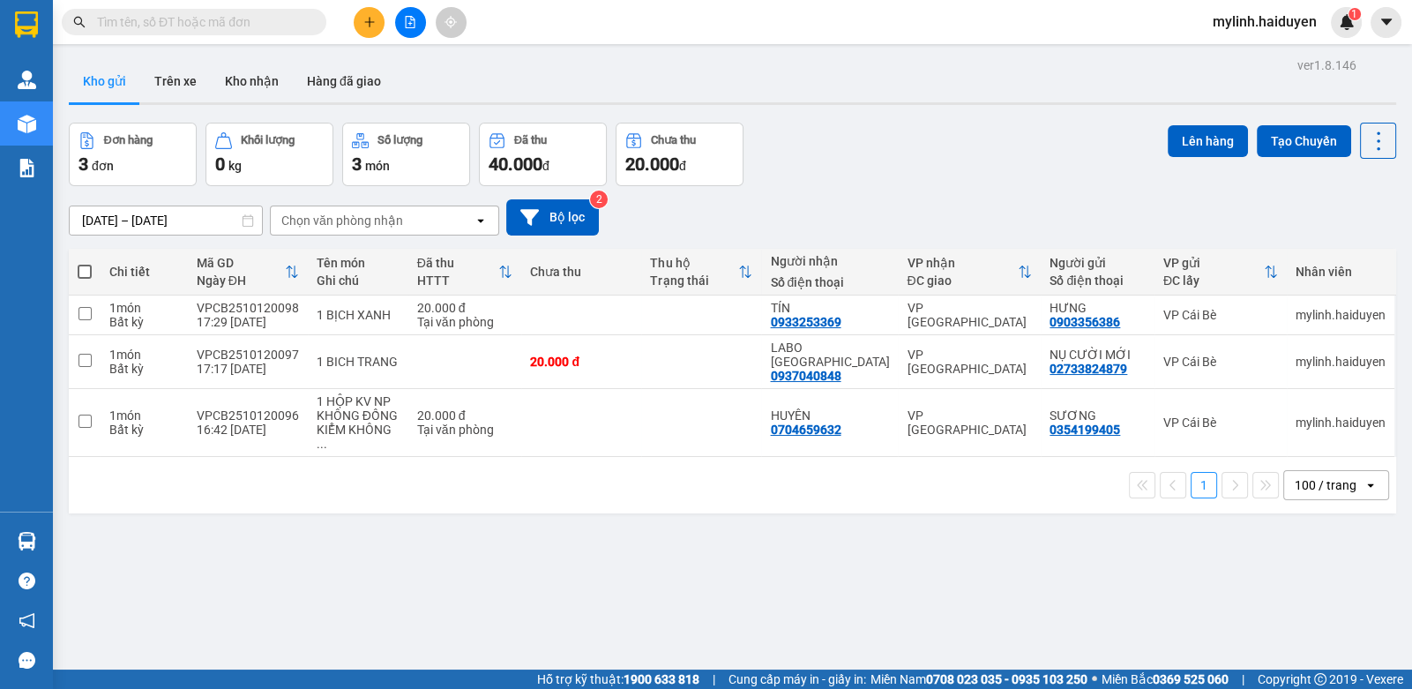
click at [224, 26] on input "text" at bounding box center [201, 21] width 208 height 19
click at [378, 21] on button at bounding box center [369, 22] width 31 height 31
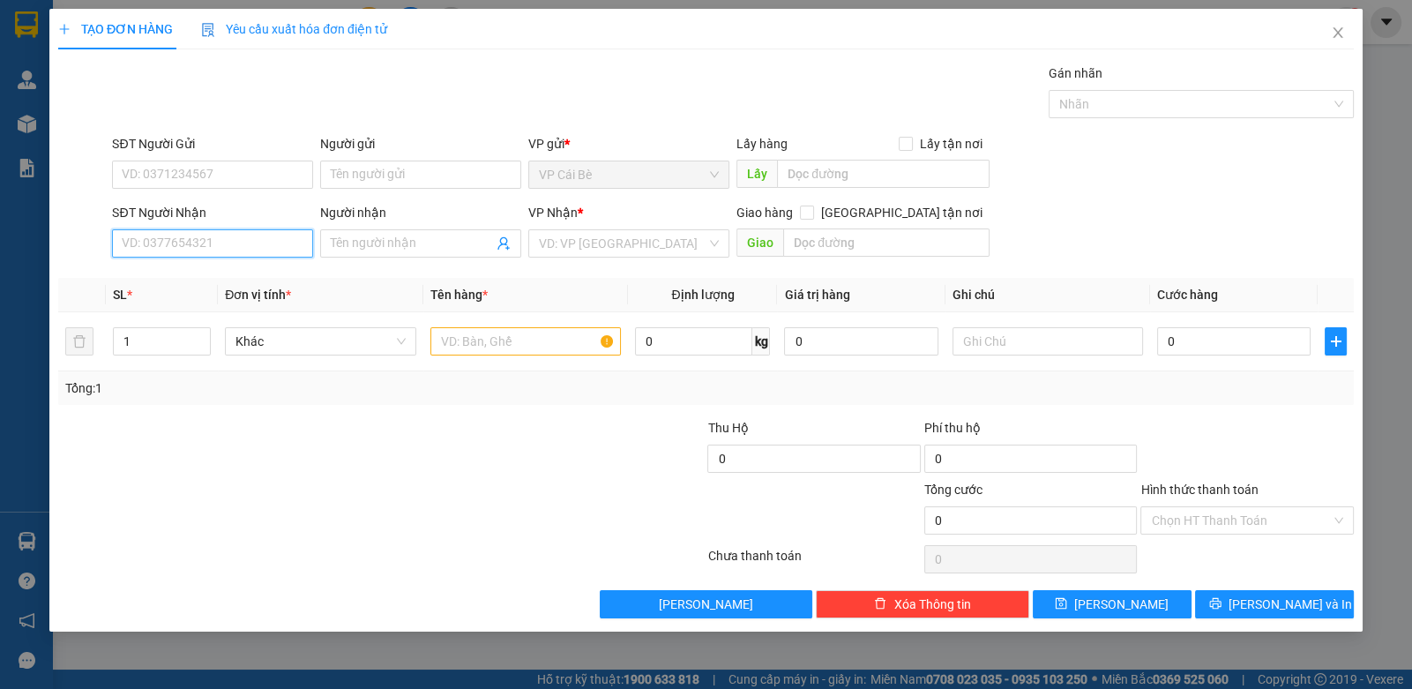
click at [211, 236] on input "SĐT Người Nhận" at bounding box center [212, 243] width 201 height 28
click at [277, 273] on div "0907454575 - ĐỒNG" at bounding box center [213, 277] width 180 height 19
type input "0907454575"
type input "ĐỒNG"
type input "20.000"
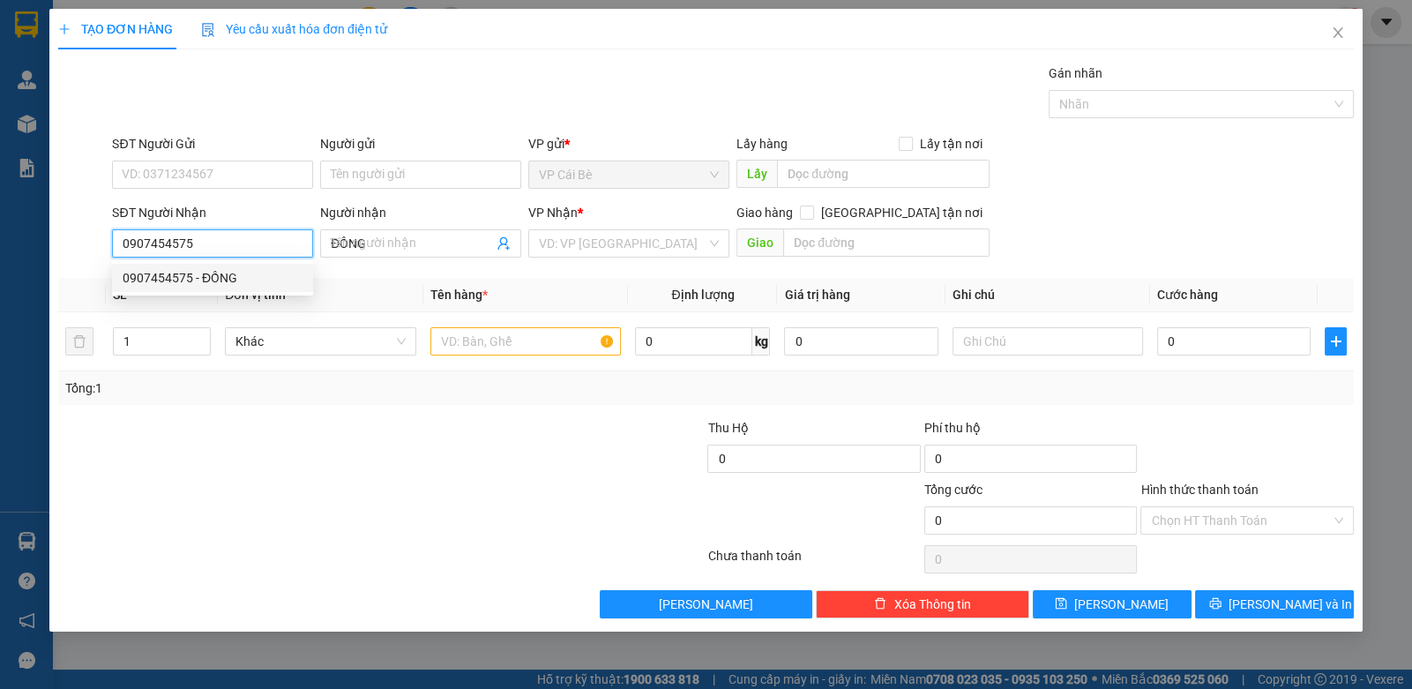
type input "20.000"
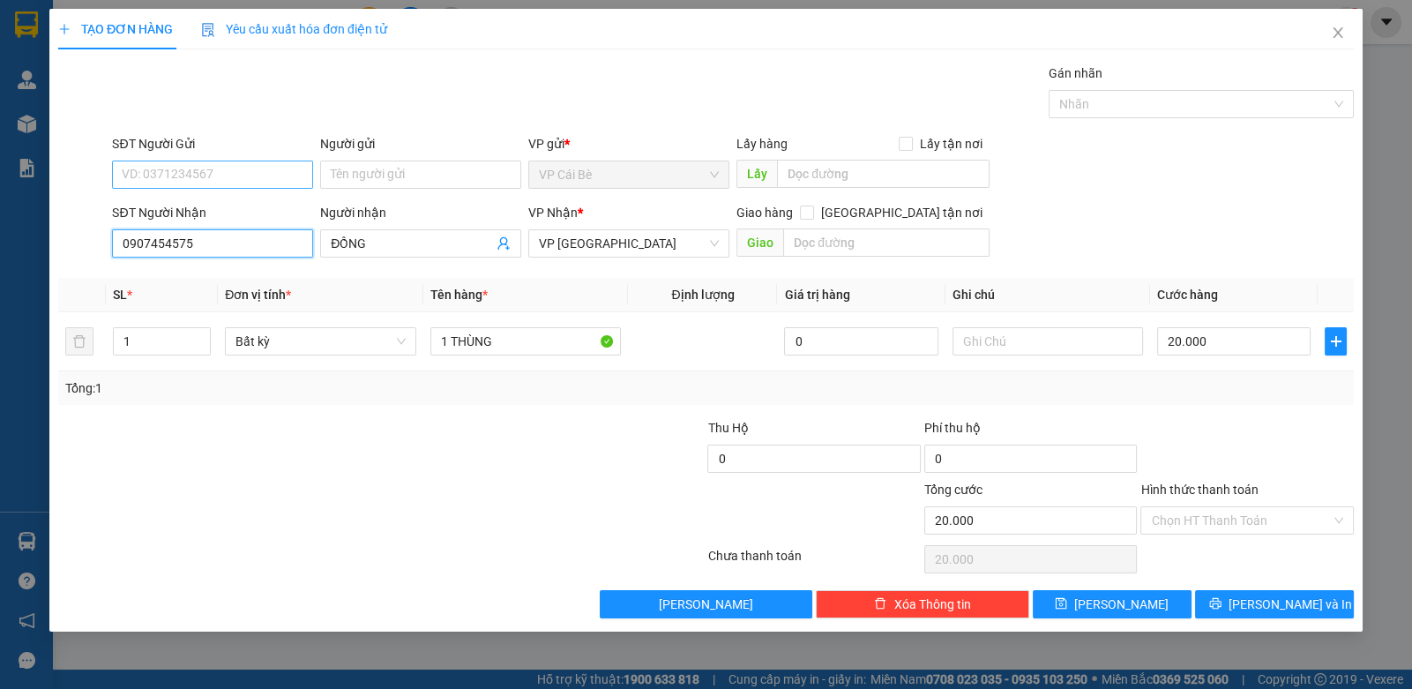
type input "0907454575"
click at [228, 178] on input "SĐT Người Gửi" at bounding box center [212, 175] width 201 height 28
click at [228, 236] on div "0902897939 - VIỆT" at bounding box center [213, 237] width 180 height 19
type input "0902897939"
type input "VIỆT"
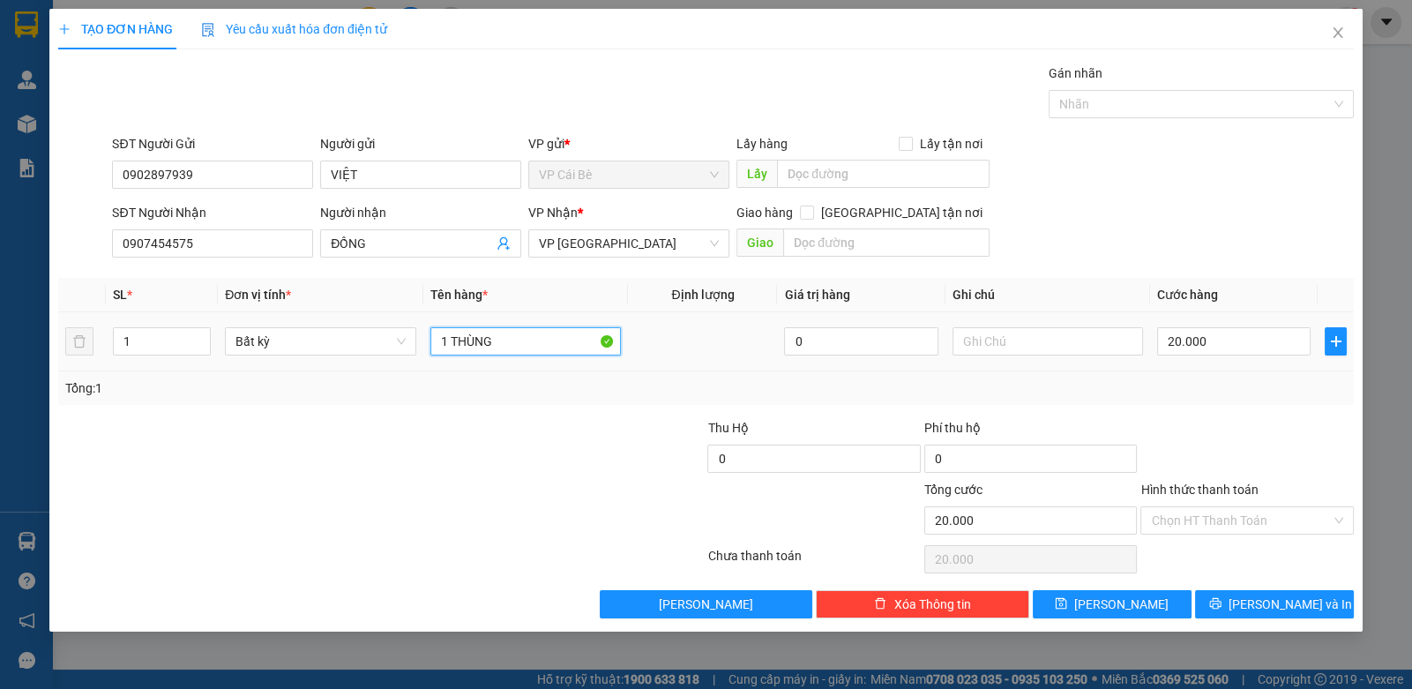
click at [509, 339] on input "1 THÙNG" at bounding box center [525, 341] width 191 height 28
click at [1252, 530] on input "Hình thức thanh toán" at bounding box center [1240, 520] width 179 height 26
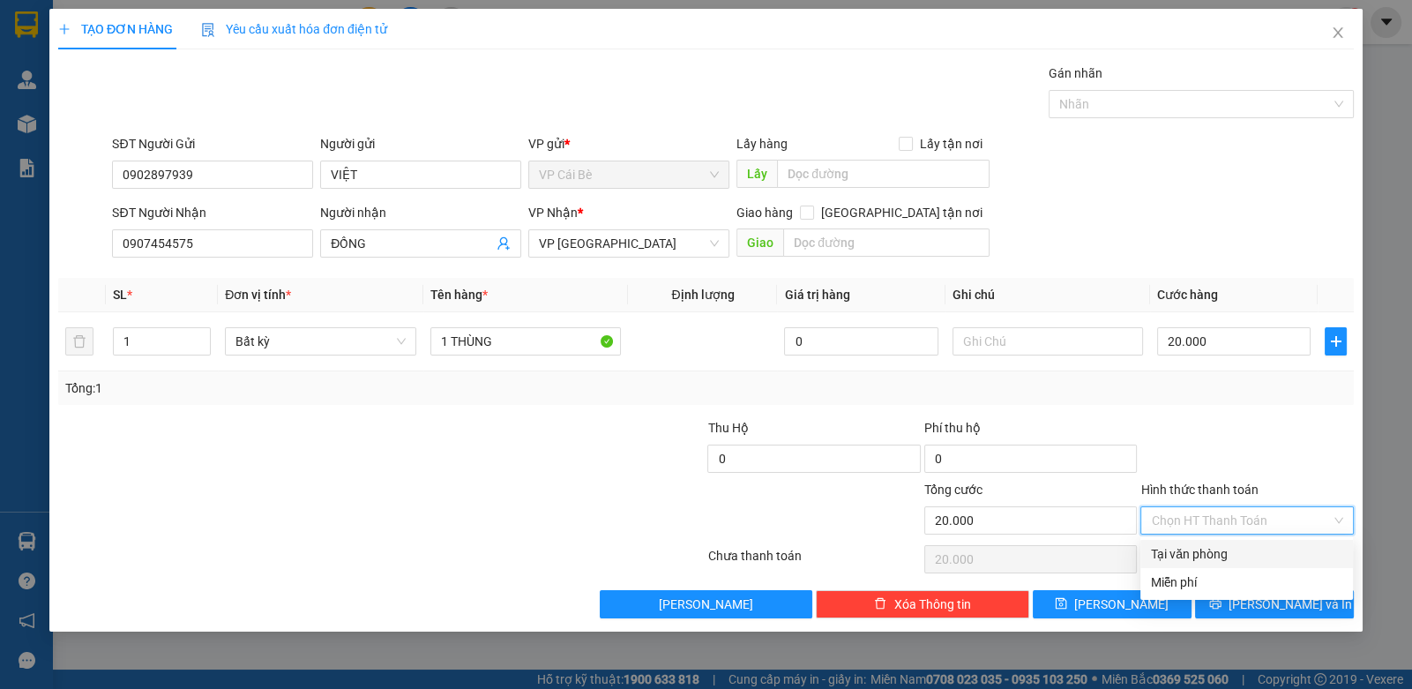
drag, startPoint x: 1248, startPoint y: 552, endPoint x: 1257, endPoint y: 571, distance: 20.5
click at [1248, 553] on div "Tại văn phòng" at bounding box center [1246, 553] width 191 height 19
type input "0"
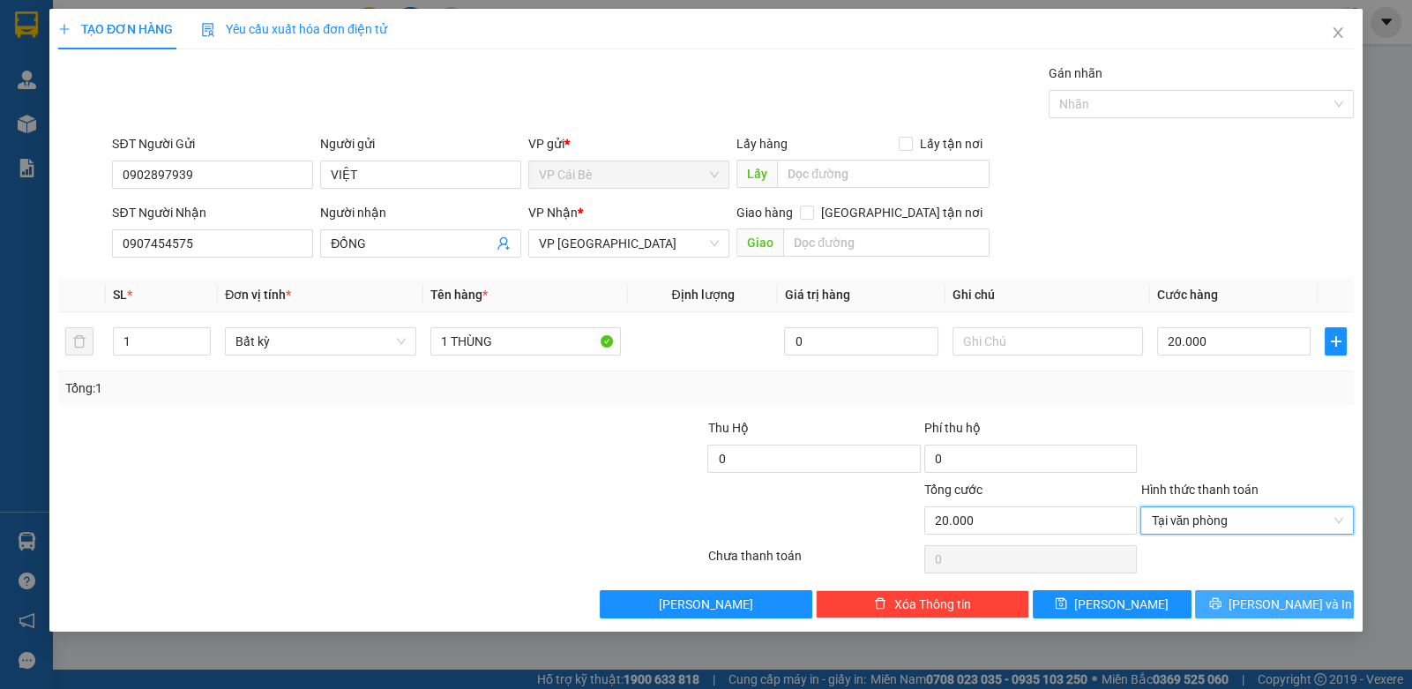
click at [1272, 597] on span "Lưu và In" at bounding box center [1290, 604] width 123 height 19
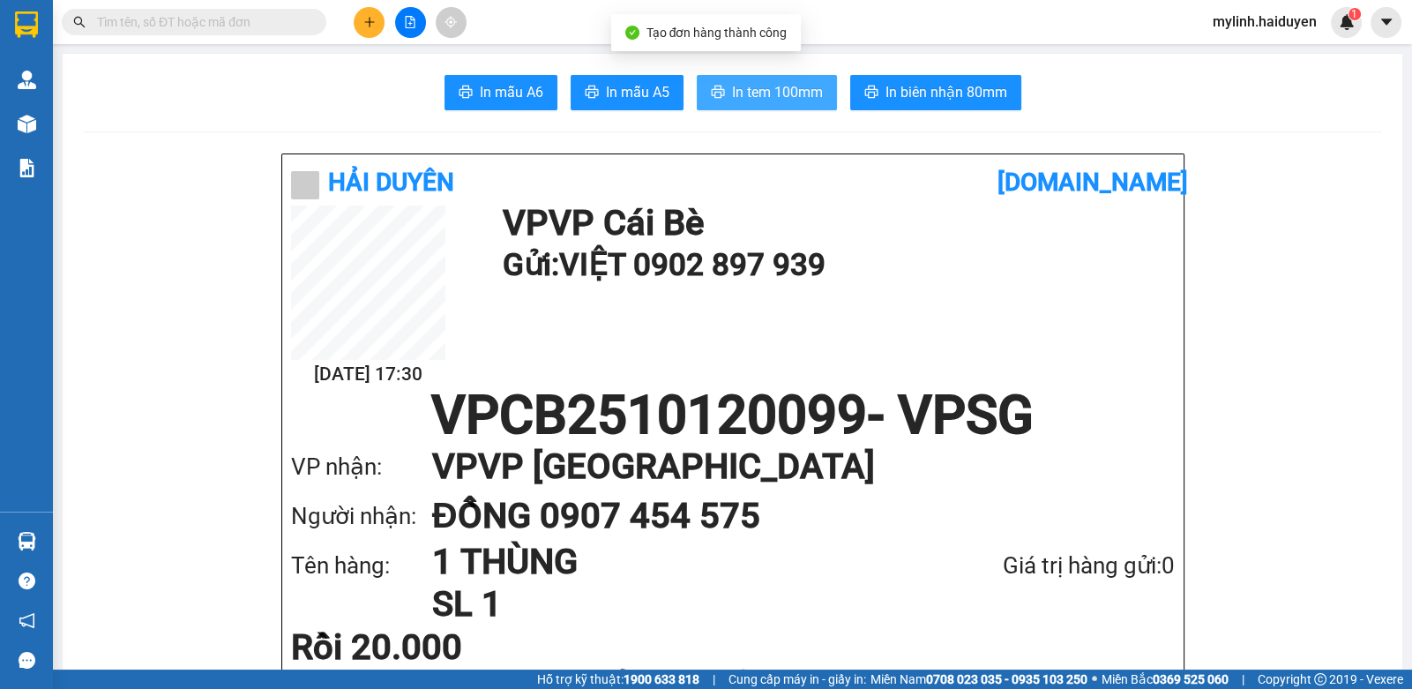
click at [741, 89] on span "In tem 100mm" at bounding box center [777, 92] width 91 height 22
click at [363, 20] on button at bounding box center [369, 22] width 31 height 31
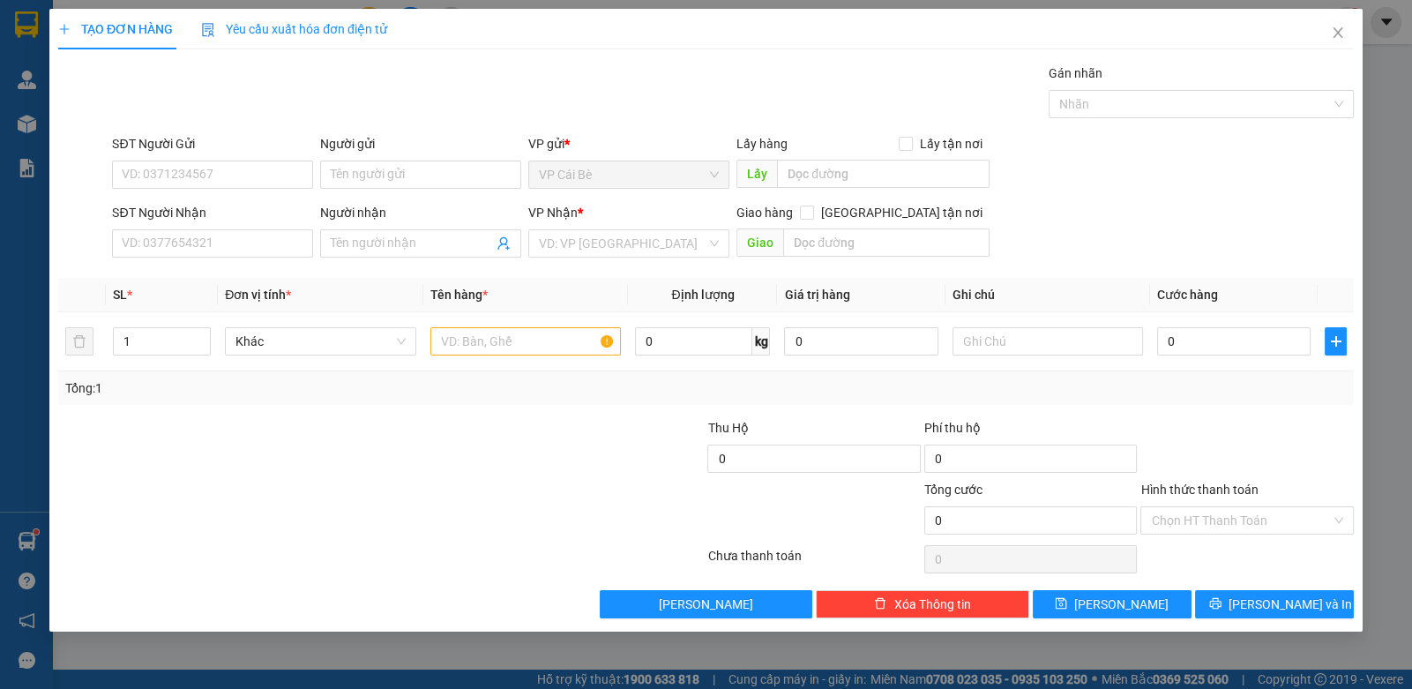
click at [203, 227] on div "SĐT Người Nhận" at bounding box center [212, 216] width 201 height 26
click at [207, 253] on input "SĐT Người Nhận" at bounding box center [212, 243] width 201 height 28
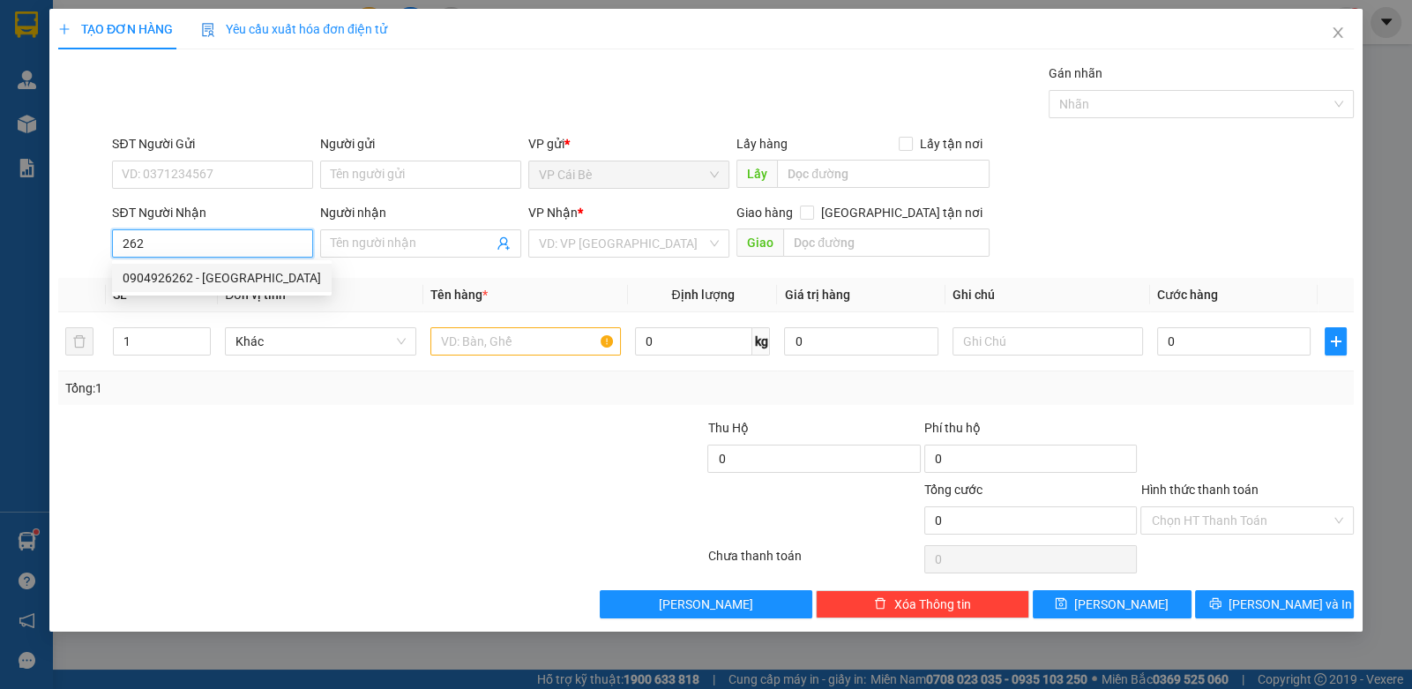
click at [207, 277] on div "0904926262 - [GEOGRAPHIC_DATA]" at bounding box center [222, 277] width 198 height 19
type input "0904926262"
type input "GIANG"
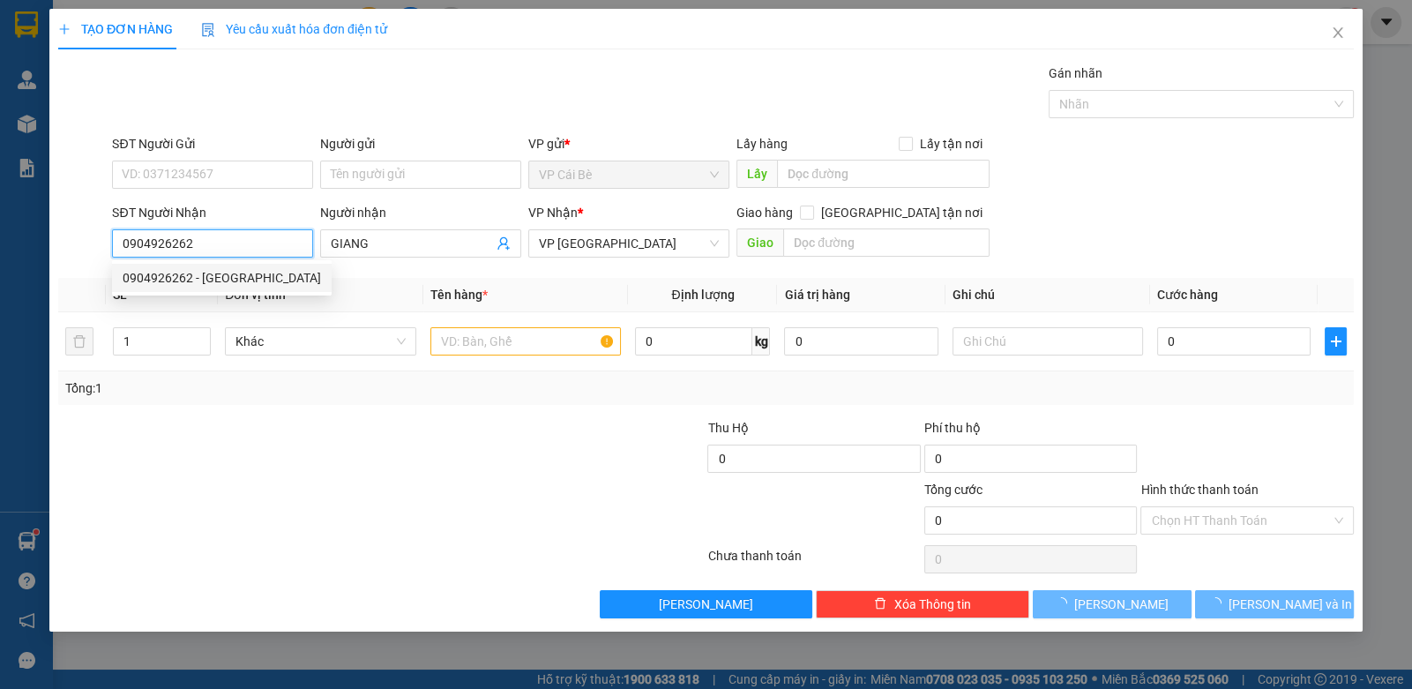
type input "20.000"
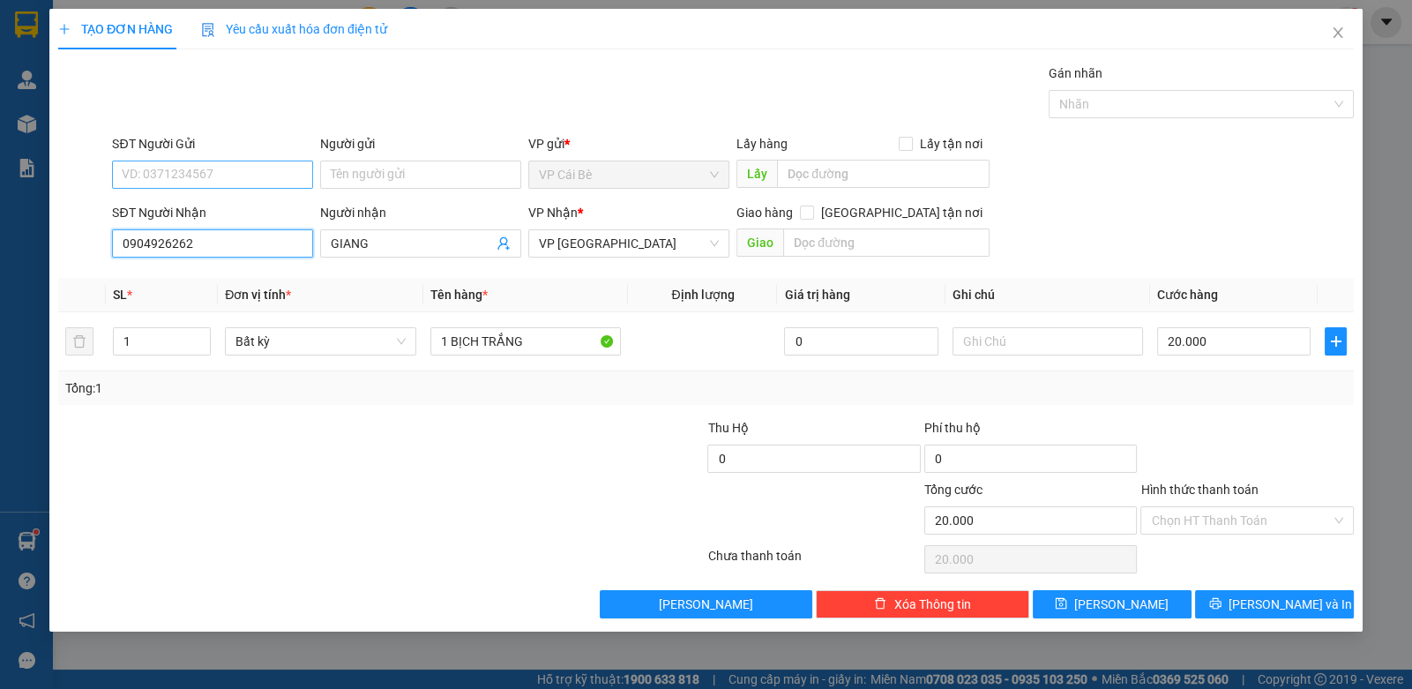
type input "0904926262"
click at [229, 174] on input "SĐT Người Gửi" at bounding box center [212, 175] width 201 height 28
click at [238, 210] on div "0907056090 - ĐÀO" at bounding box center [213, 208] width 180 height 19
type input "0907056090"
type input "ĐÀO"
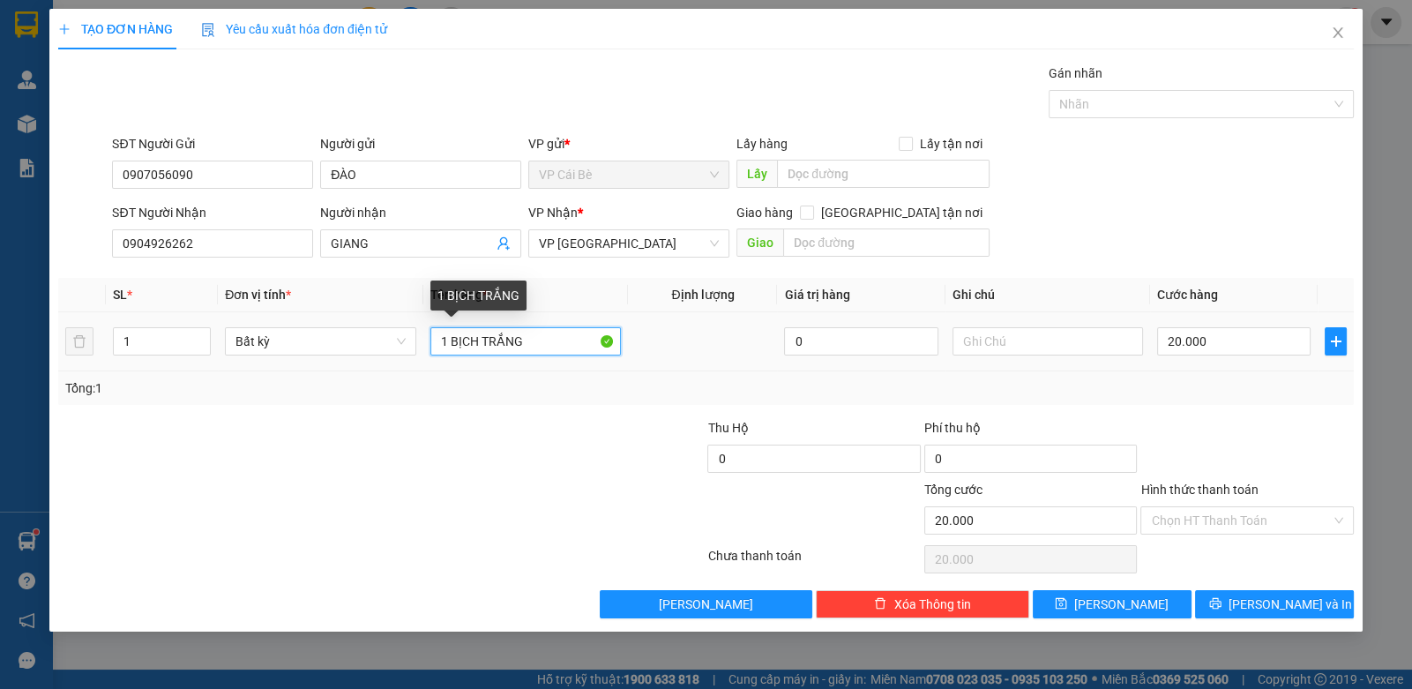
drag, startPoint x: 537, startPoint y: 348, endPoint x: 360, endPoint y: 368, distance: 178.4
click at [360, 368] on tr "1 Bất kỳ 1 BỊCH TRẮNG 0 20.000" at bounding box center [706, 341] width 1296 height 59
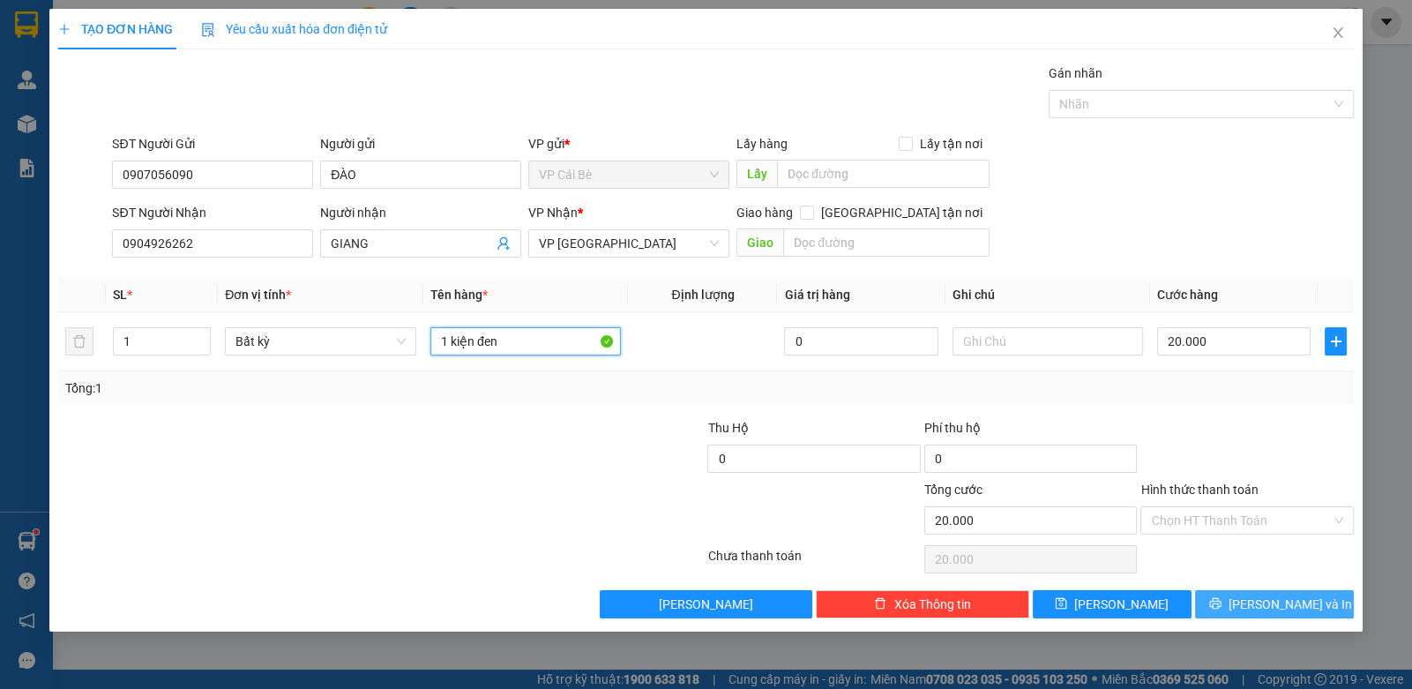
type input "1 kiện đen"
drag, startPoint x: 1277, startPoint y: 604, endPoint x: 1264, endPoint y: 611, distance: 15.0
click at [1279, 604] on span "Lưu và In" at bounding box center [1290, 604] width 123 height 19
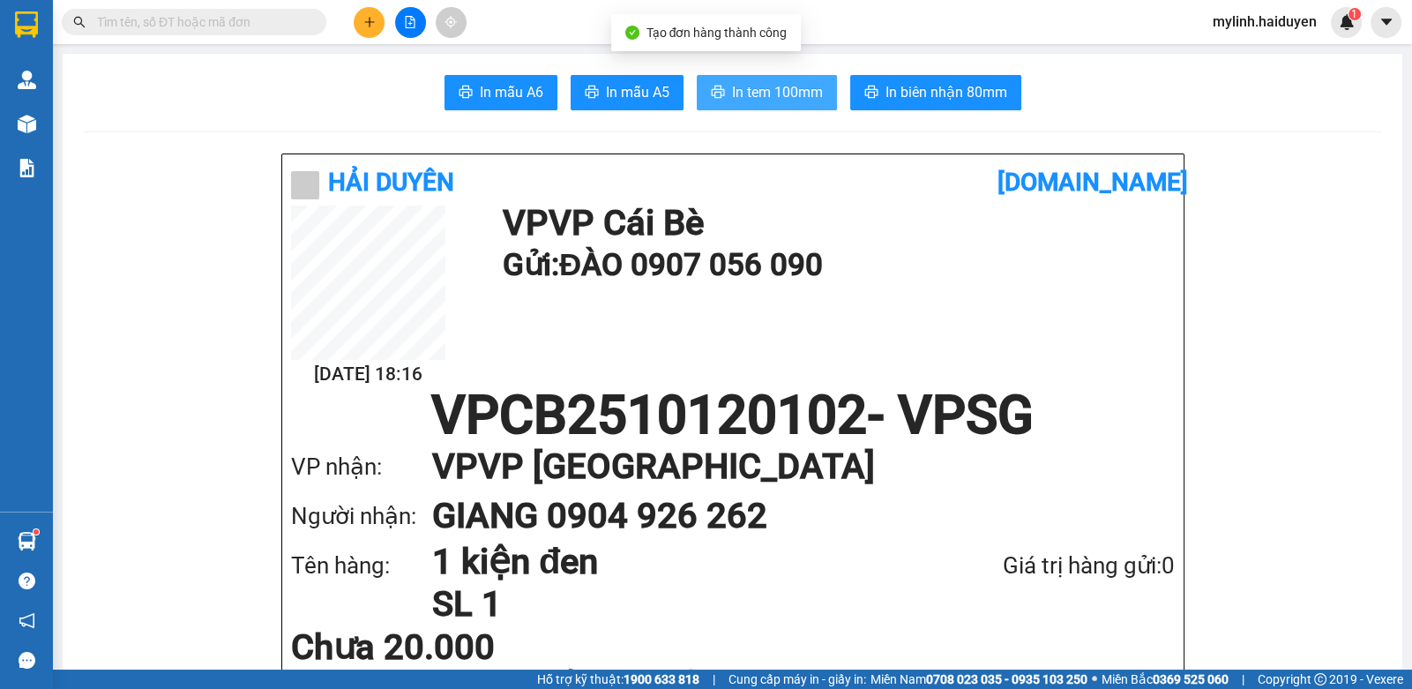
click at [759, 103] on button "In tem 100mm" at bounding box center [767, 92] width 140 height 35
click at [285, 29] on span at bounding box center [194, 22] width 265 height 26
click at [282, 25] on input "text" at bounding box center [201, 21] width 208 height 19
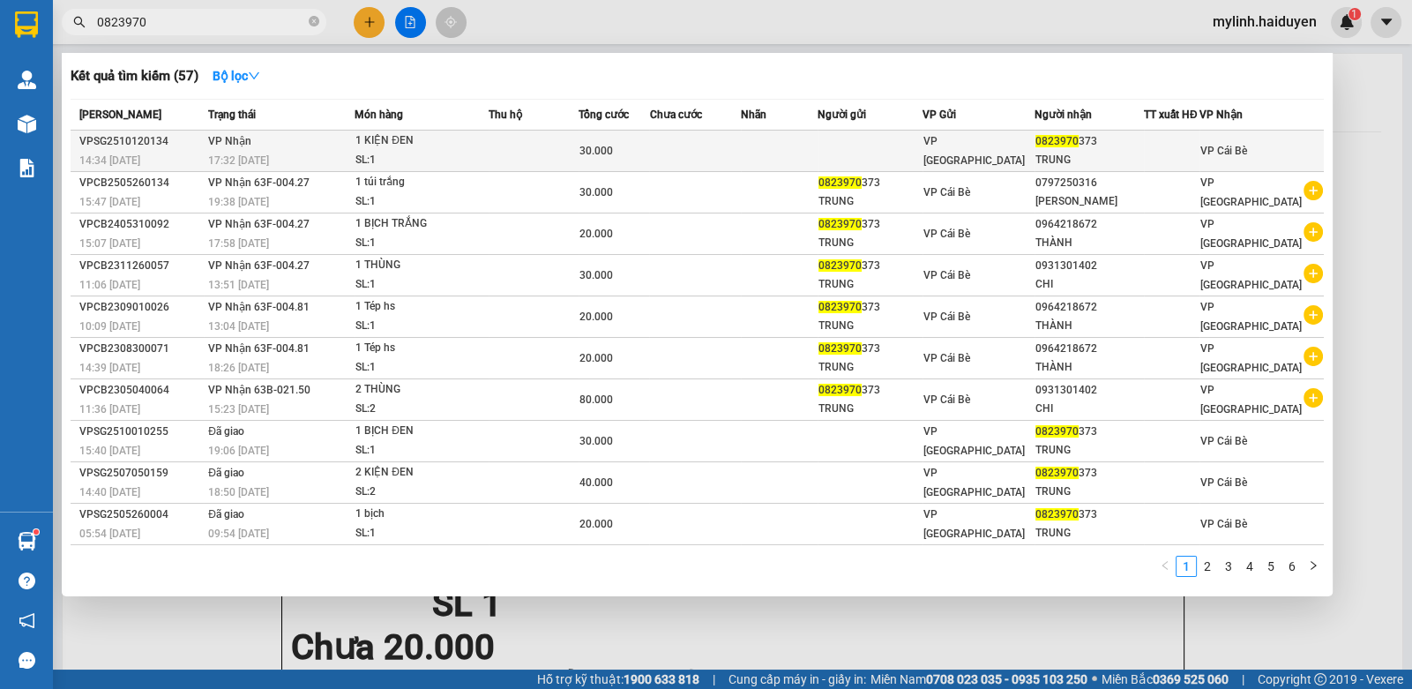
type input "0823970"
click at [488, 156] on div "SL: 1" at bounding box center [421, 160] width 132 height 19
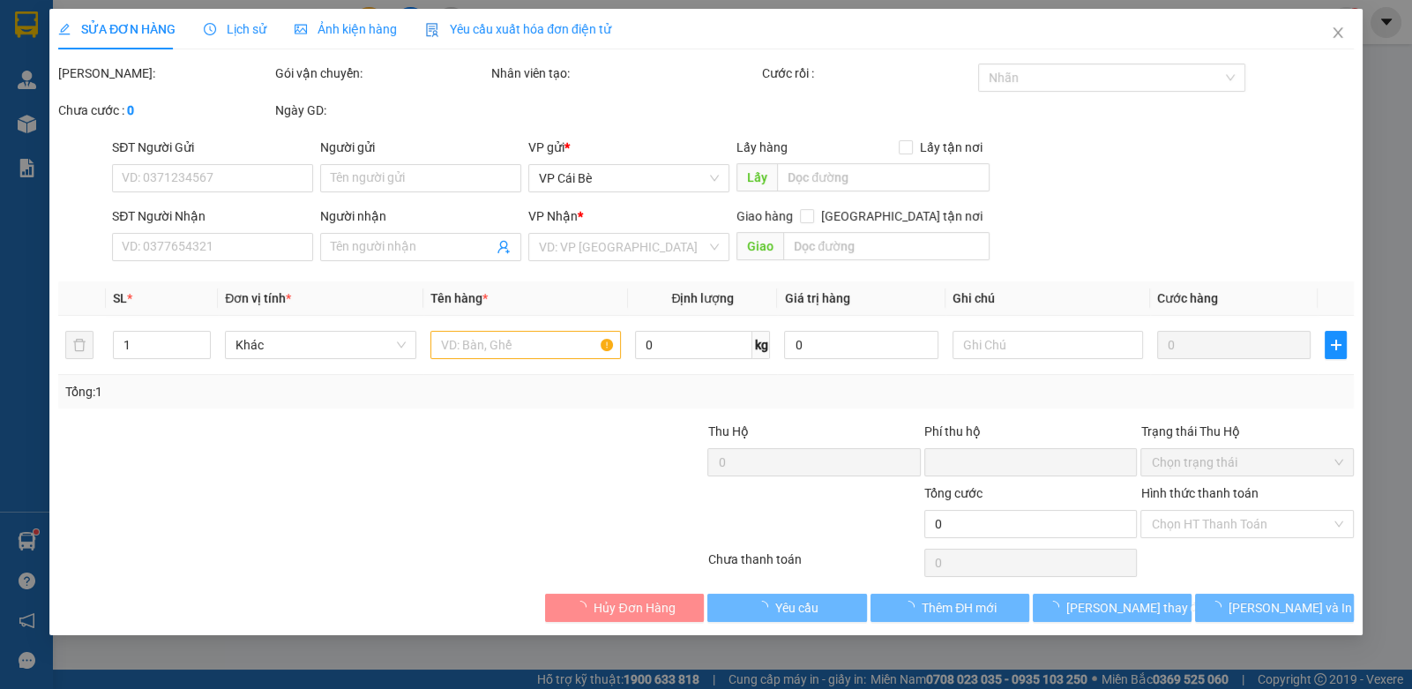
type input "0823970373"
type input "TRUNG"
type input "0"
type input "30.000"
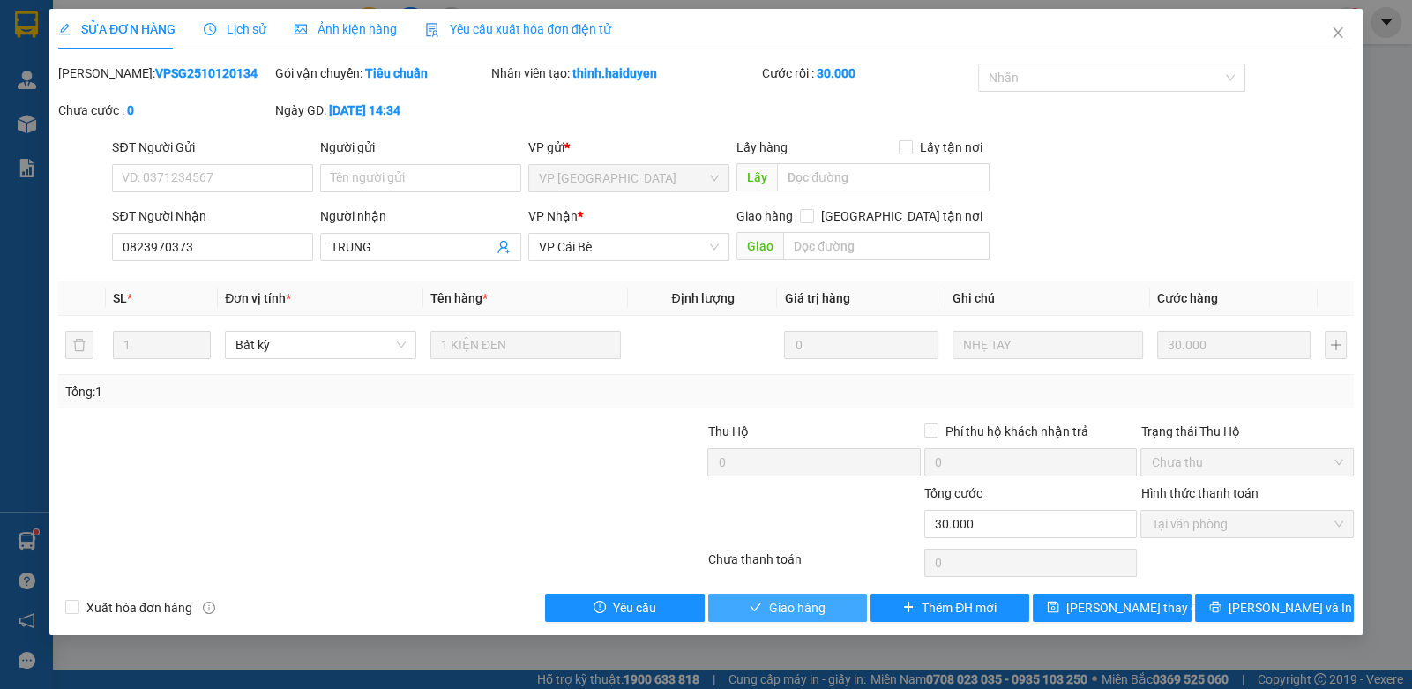
drag, startPoint x: 825, startPoint y: 598, endPoint x: 763, endPoint y: 593, distance: 62.0
click at [822, 606] on span "Giao hàng" at bounding box center [797, 607] width 56 height 19
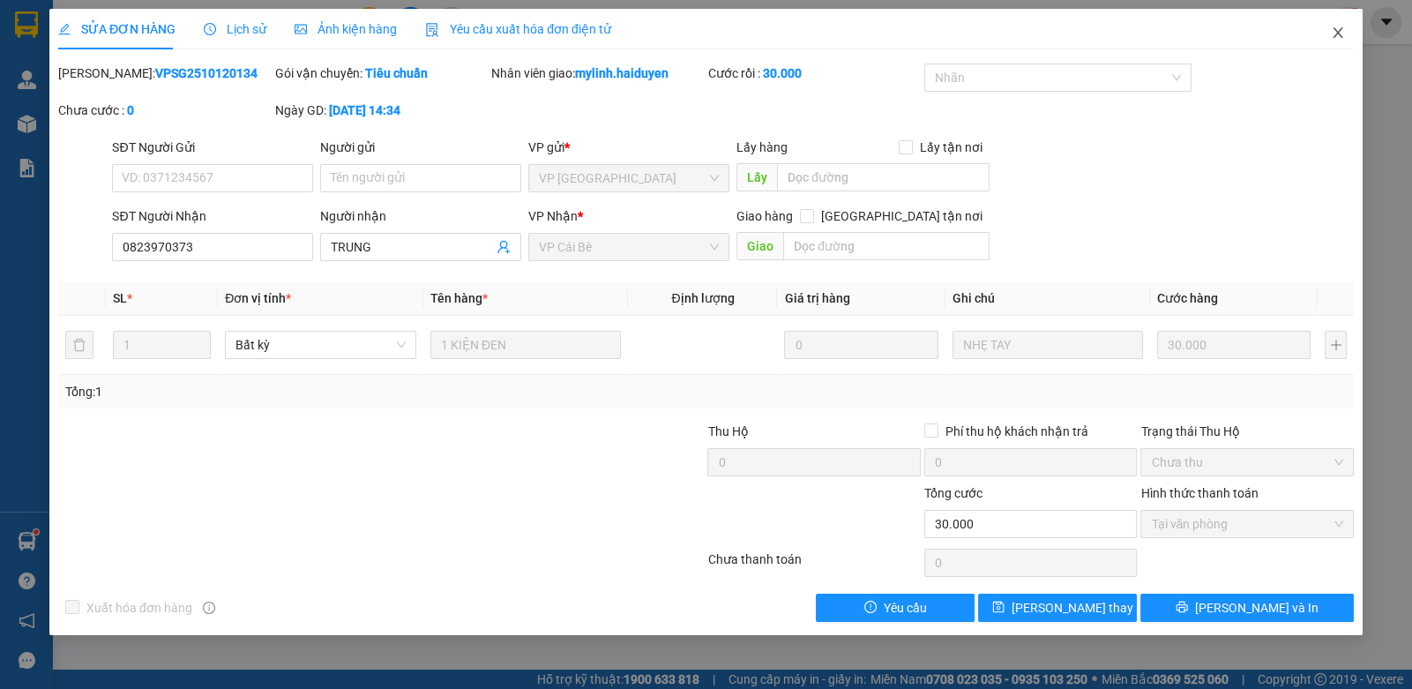
click at [1345, 34] on span "Close" at bounding box center [1337, 33] width 49 height 49
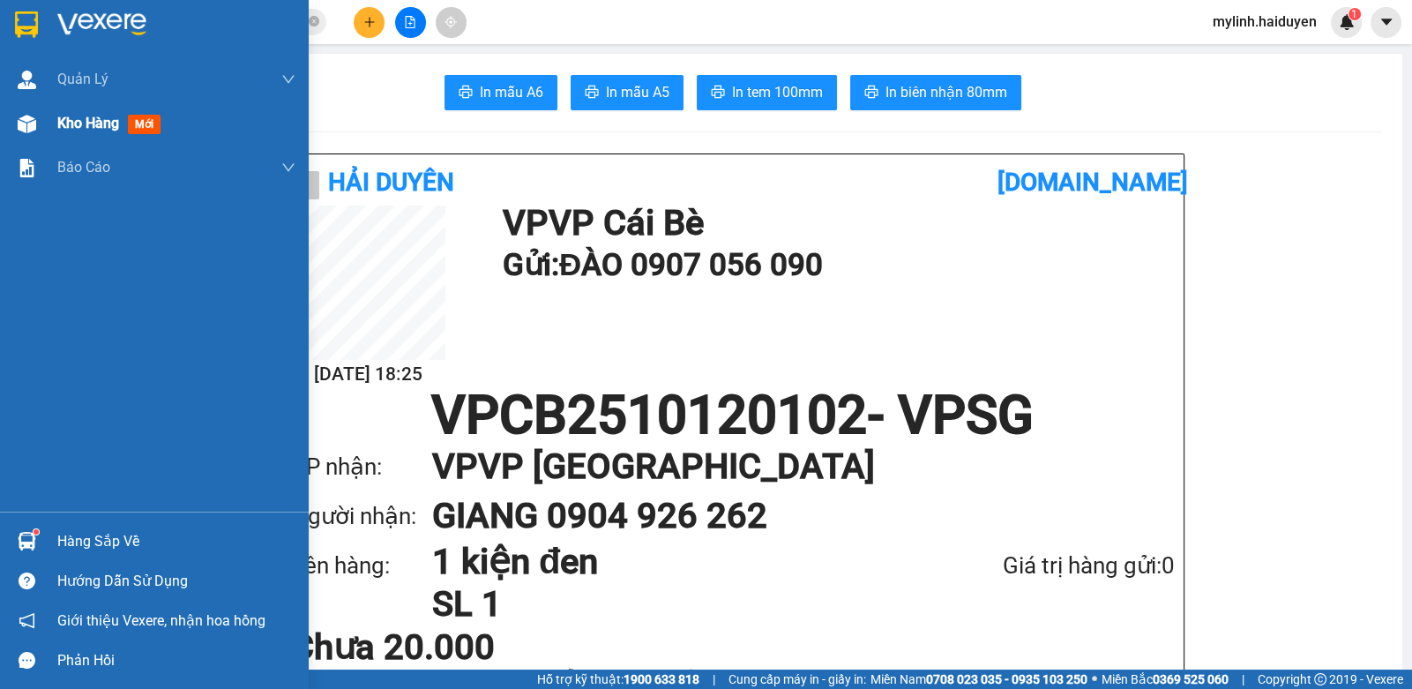
click at [44, 117] on div "Kho hàng mới" at bounding box center [154, 123] width 309 height 44
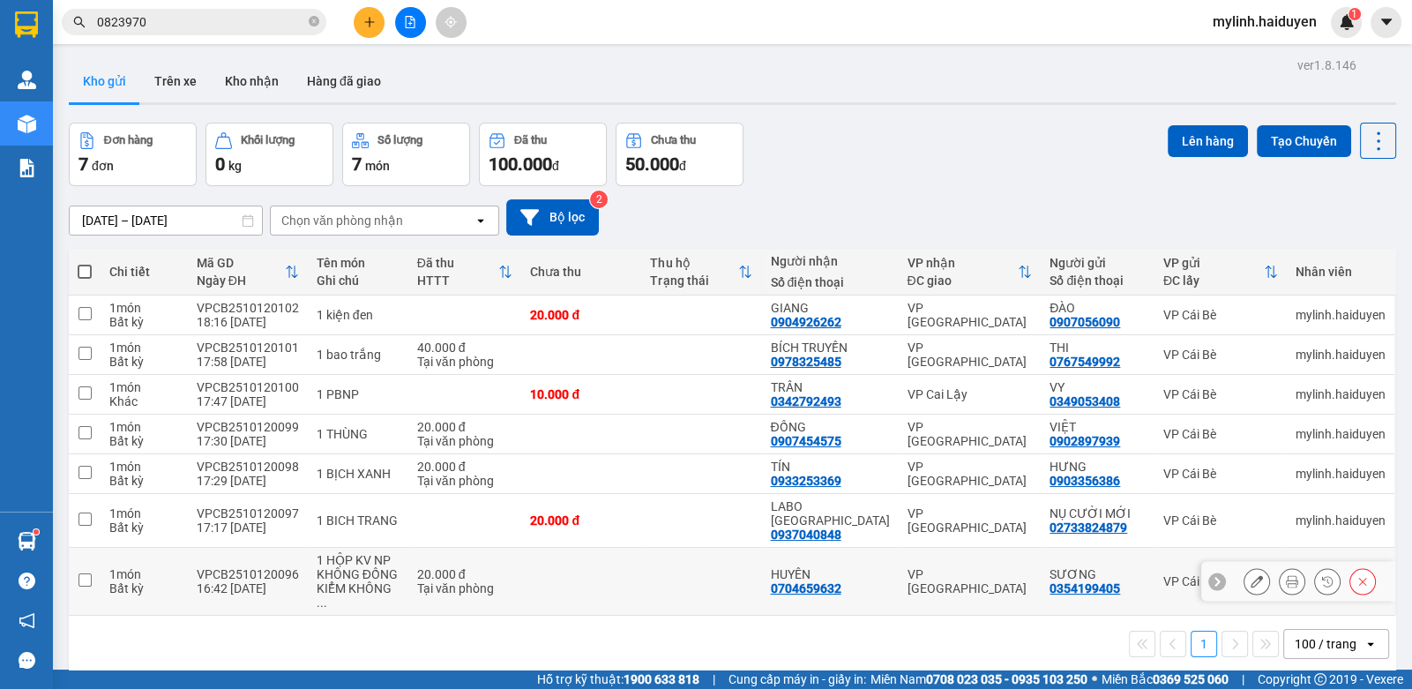
click at [264, 567] on div "VPCB2510120096" at bounding box center [248, 574] width 102 height 14
checkbox input "true"
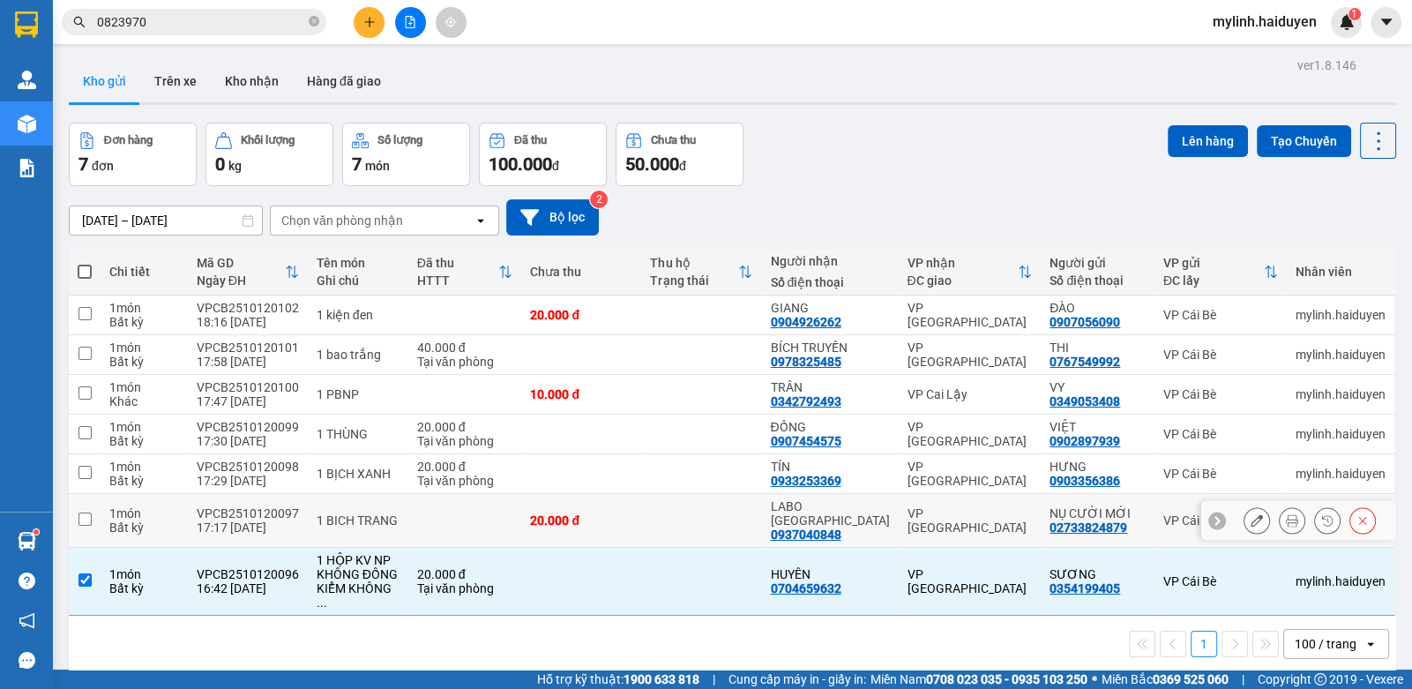
click at [278, 520] on div "17:17 12/10" at bounding box center [248, 527] width 102 height 14
checkbox input "true"
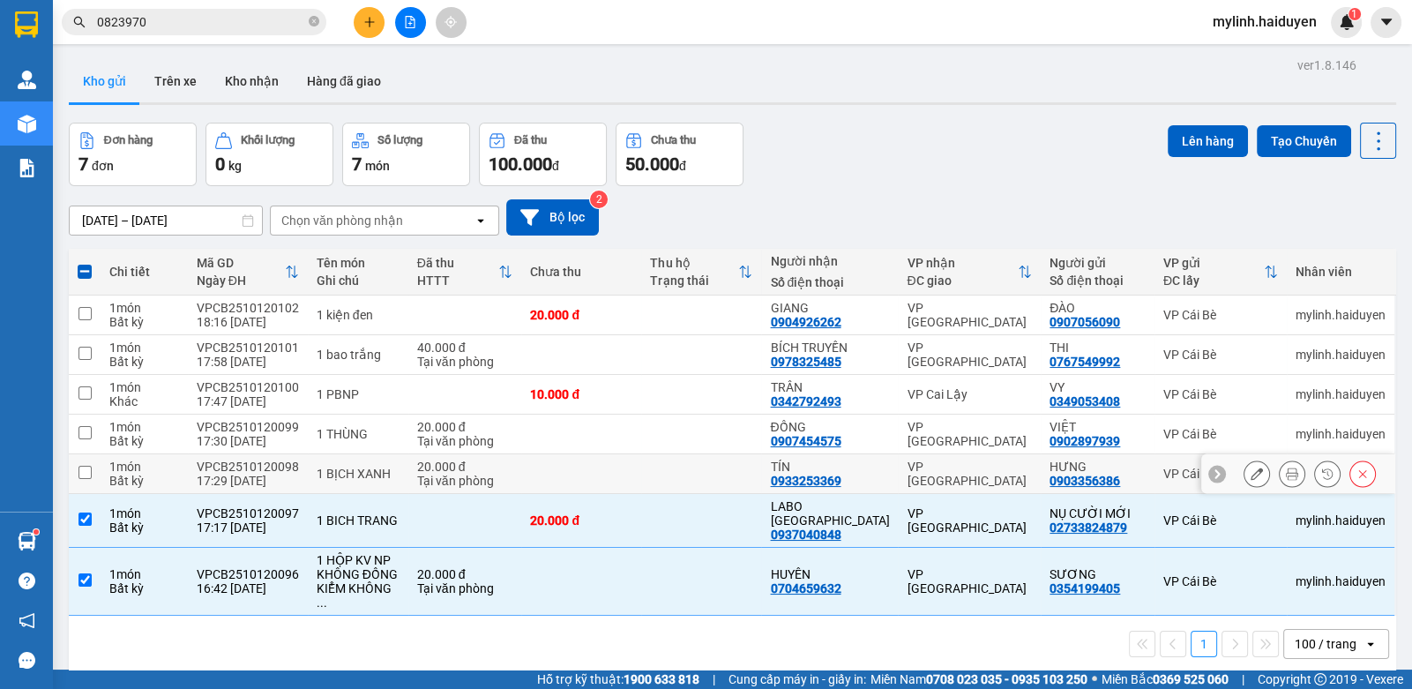
click at [287, 474] on div "17:29 12/10" at bounding box center [248, 481] width 102 height 14
checkbox input "true"
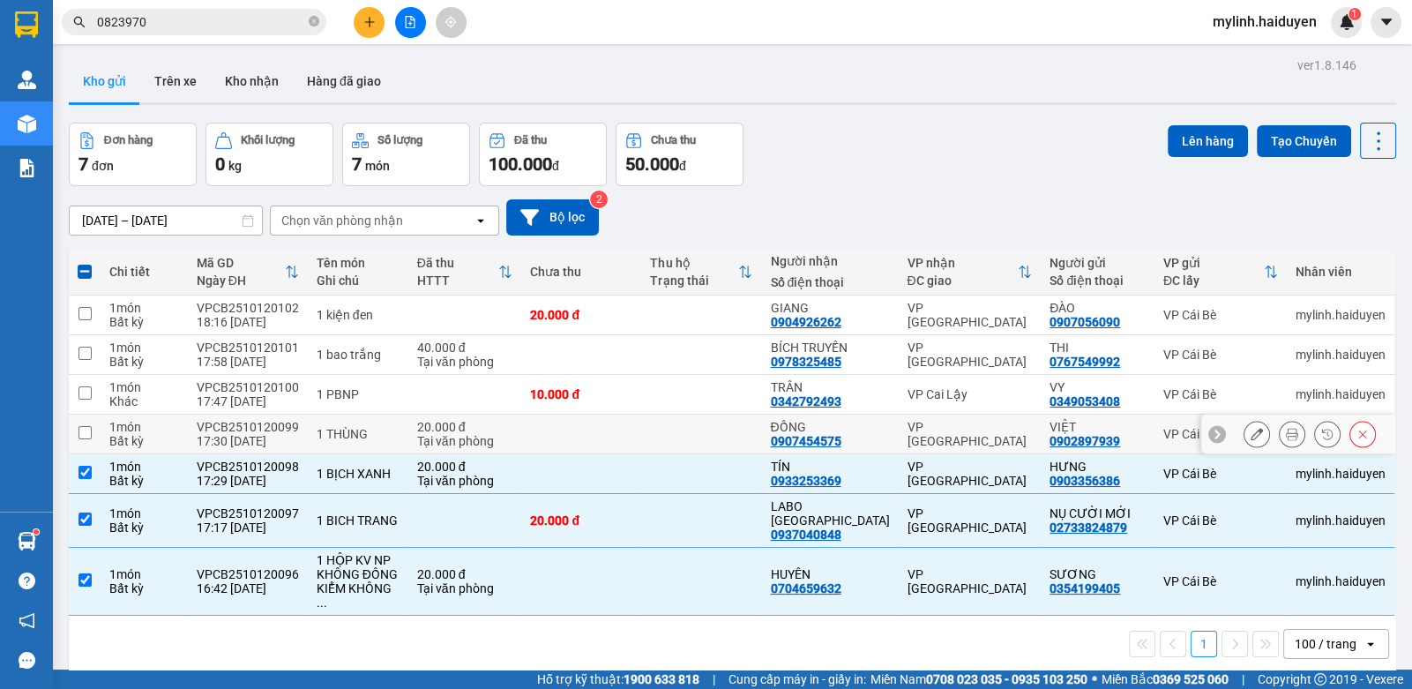
click at [462, 434] on div "Tại văn phòng" at bounding box center [465, 441] width 96 height 14
checkbox input "true"
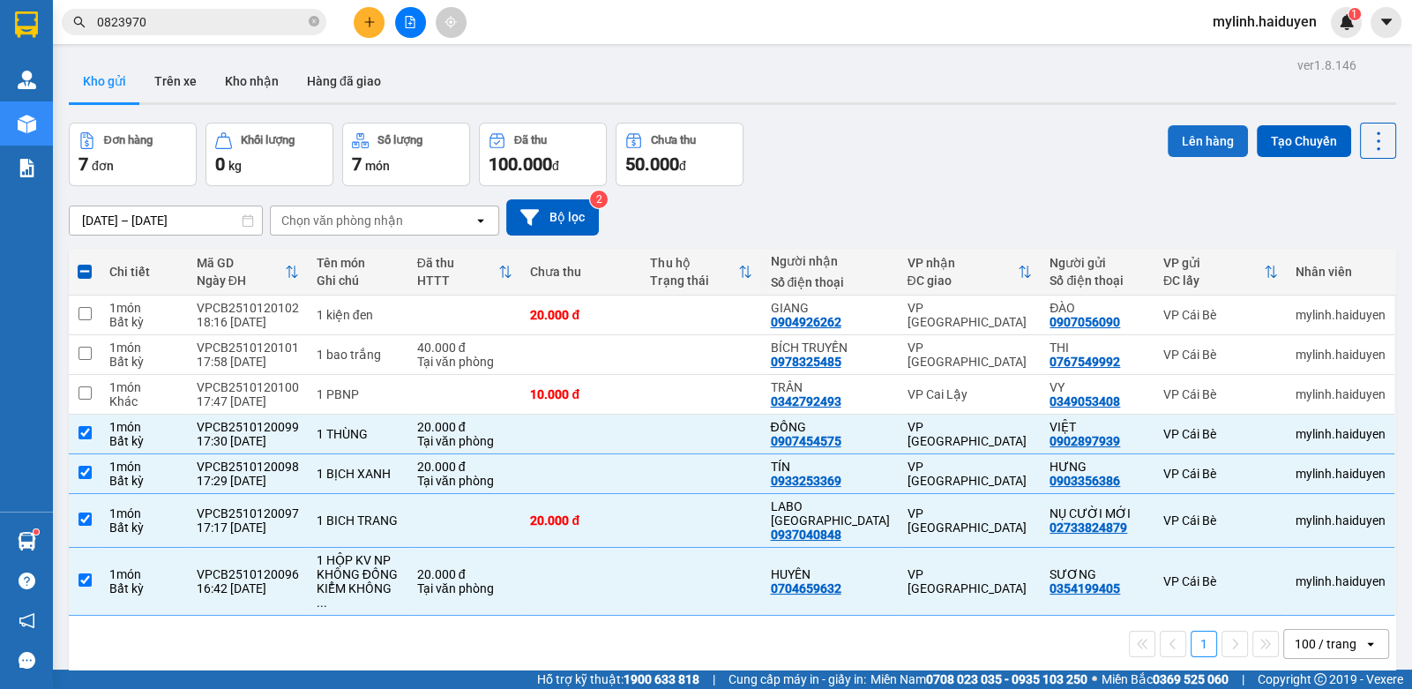
click at [1177, 133] on button "Lên hàng" at bounding box center [1208, 141] width 80 height 32
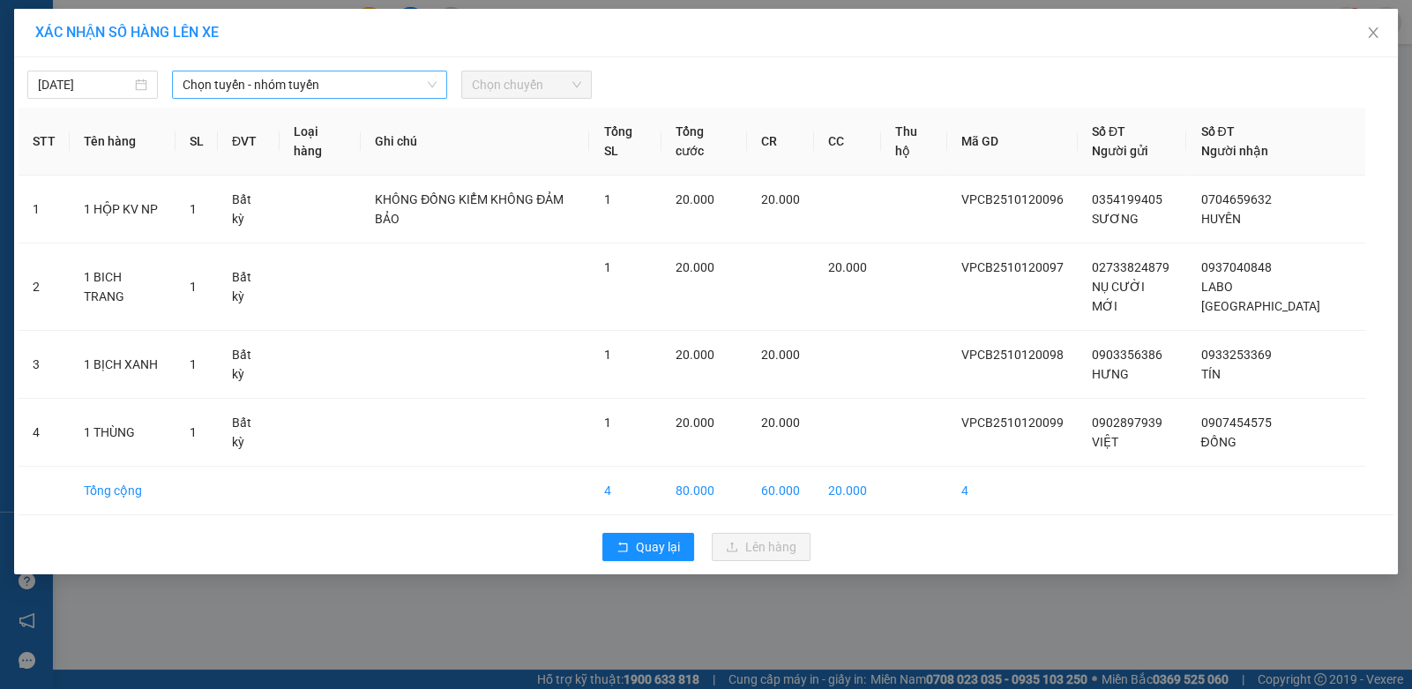
click at [300, 95] on span "Chọn tuyến - nhóm tuyến" at bounding box center [310, 84] width 254 height 26
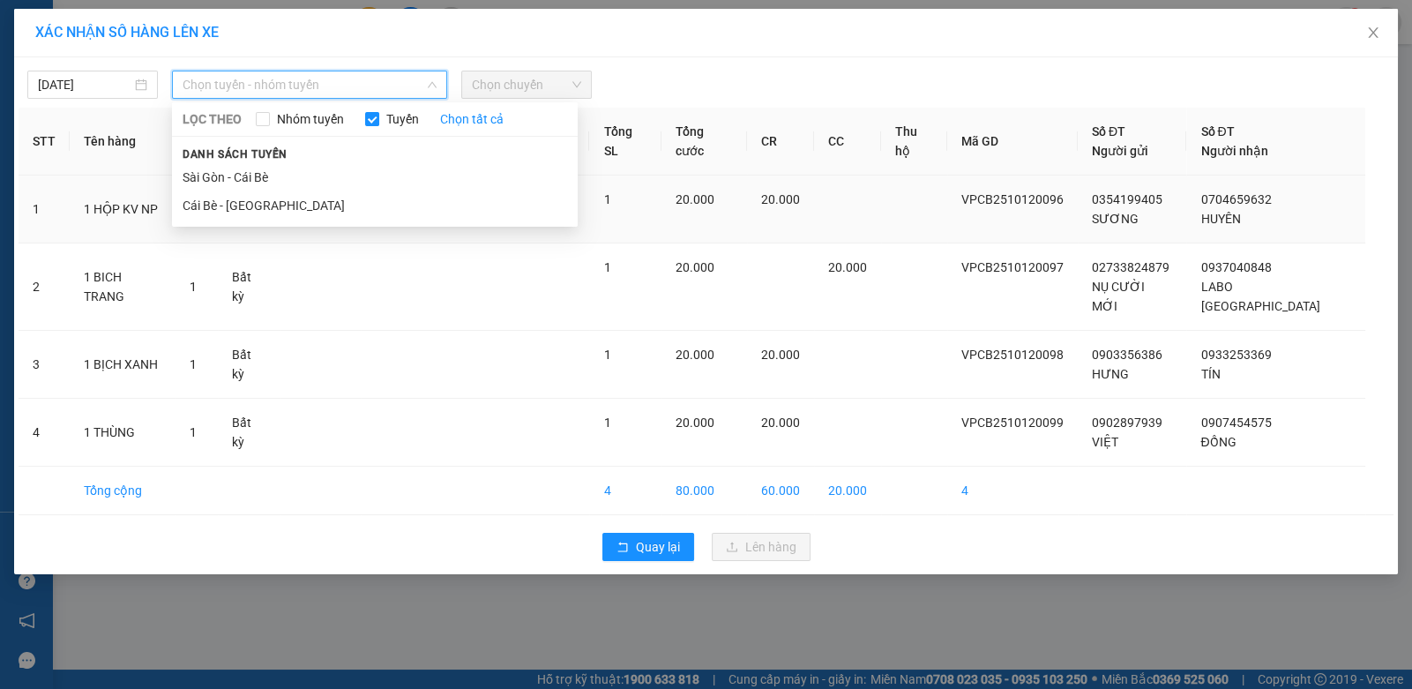
drag, startPoint x: 243, startPoint y: 205, endPoint x: 329, endPoint y: 219, distance: 86.7
click at [281, 206] on li "Cái Bè - Sài Gòn" at bounding box center [375, 205] width 406 height 28
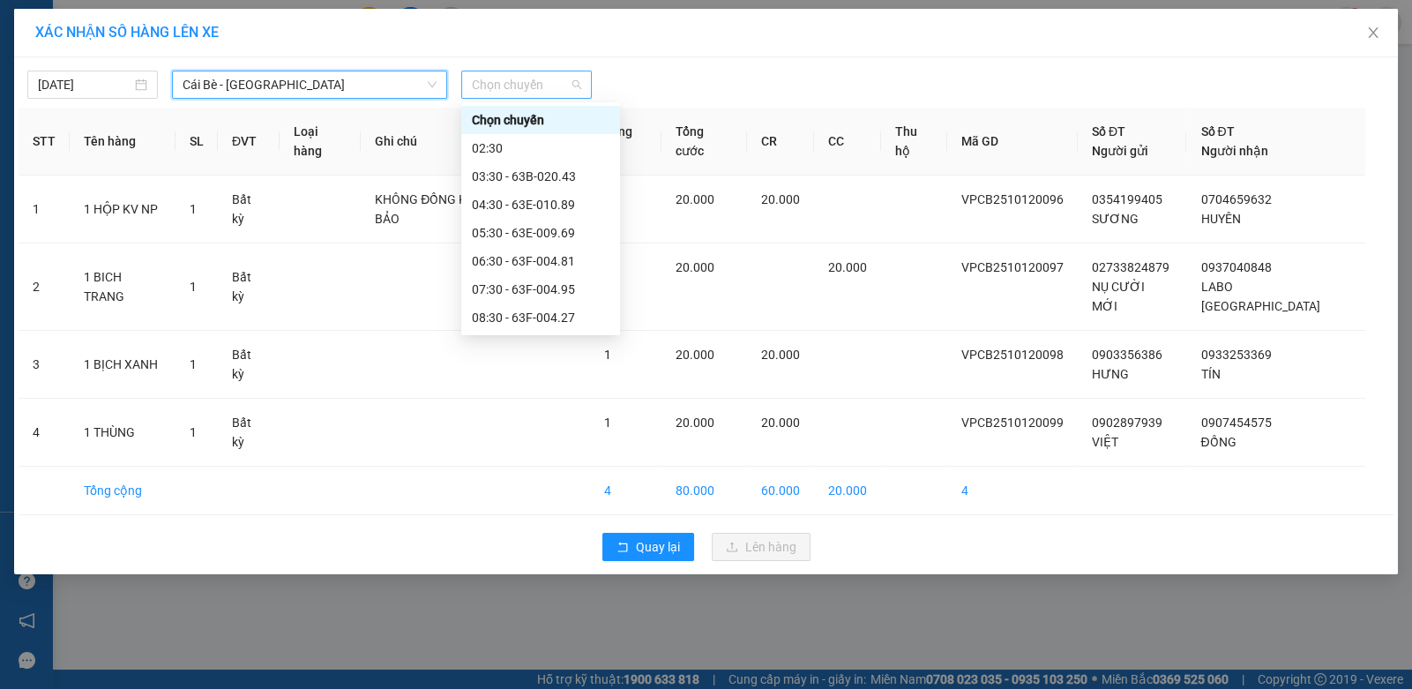
drag, startPoint x: 555, startPoint y: 86, endPoint x: 504, endPoint y: 233, distance: 155.9
click at [554, 86] on span "Chọn chuyến" at bounding box center [526, 84] width 109 height 26
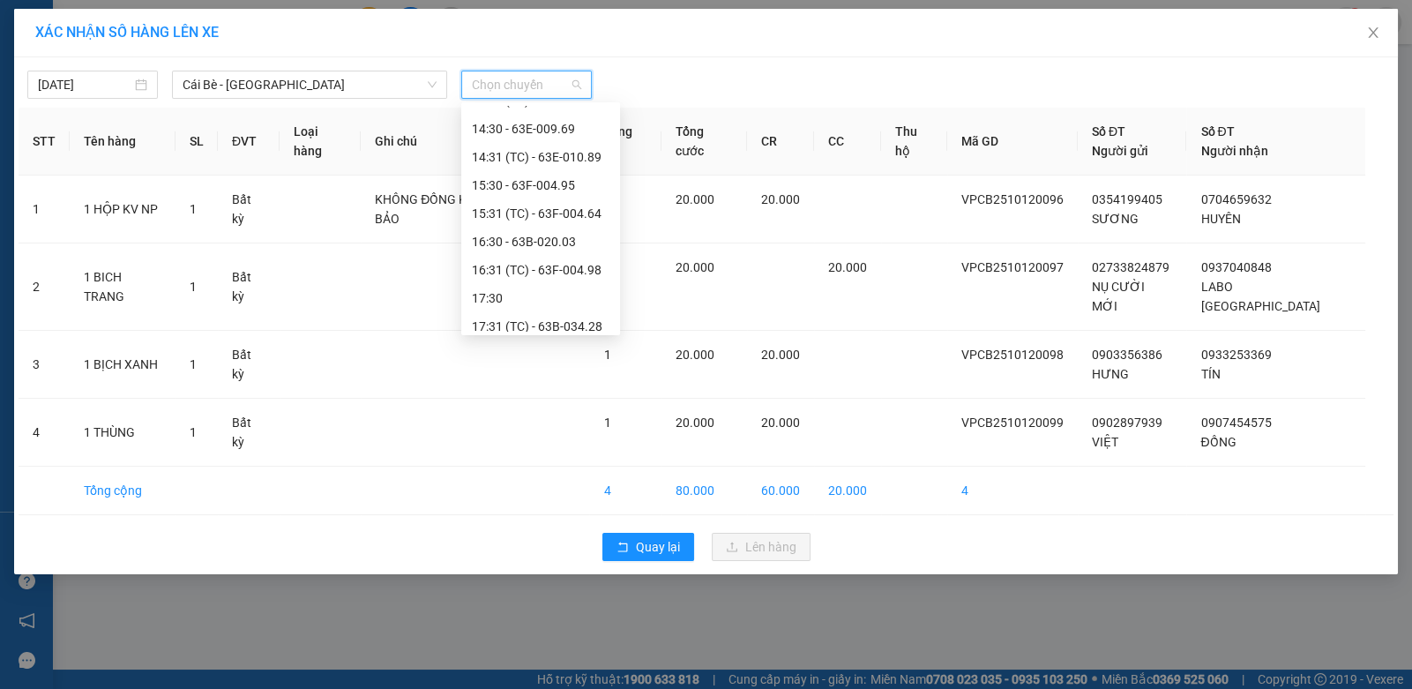
scroll to position [508, 0]
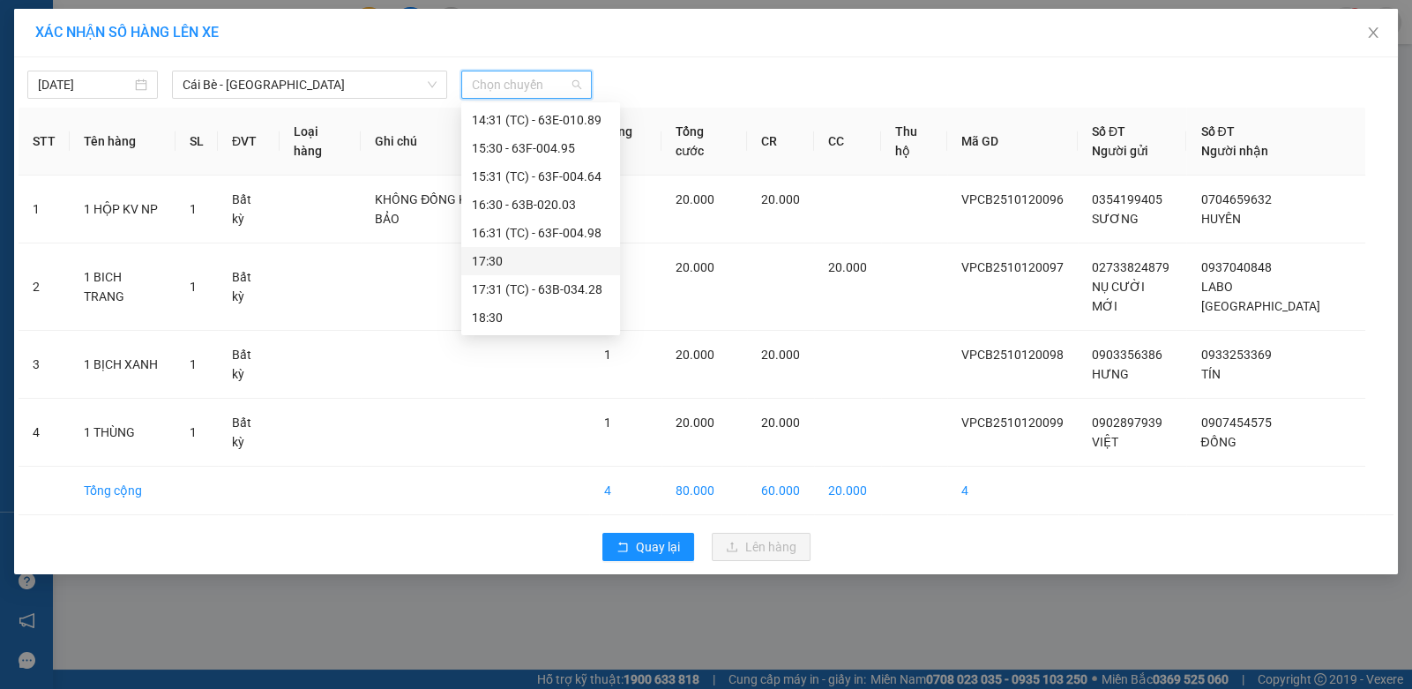
click at [508, 272] on div "17:30" at bounding box center [540, 261] width 159 height 28
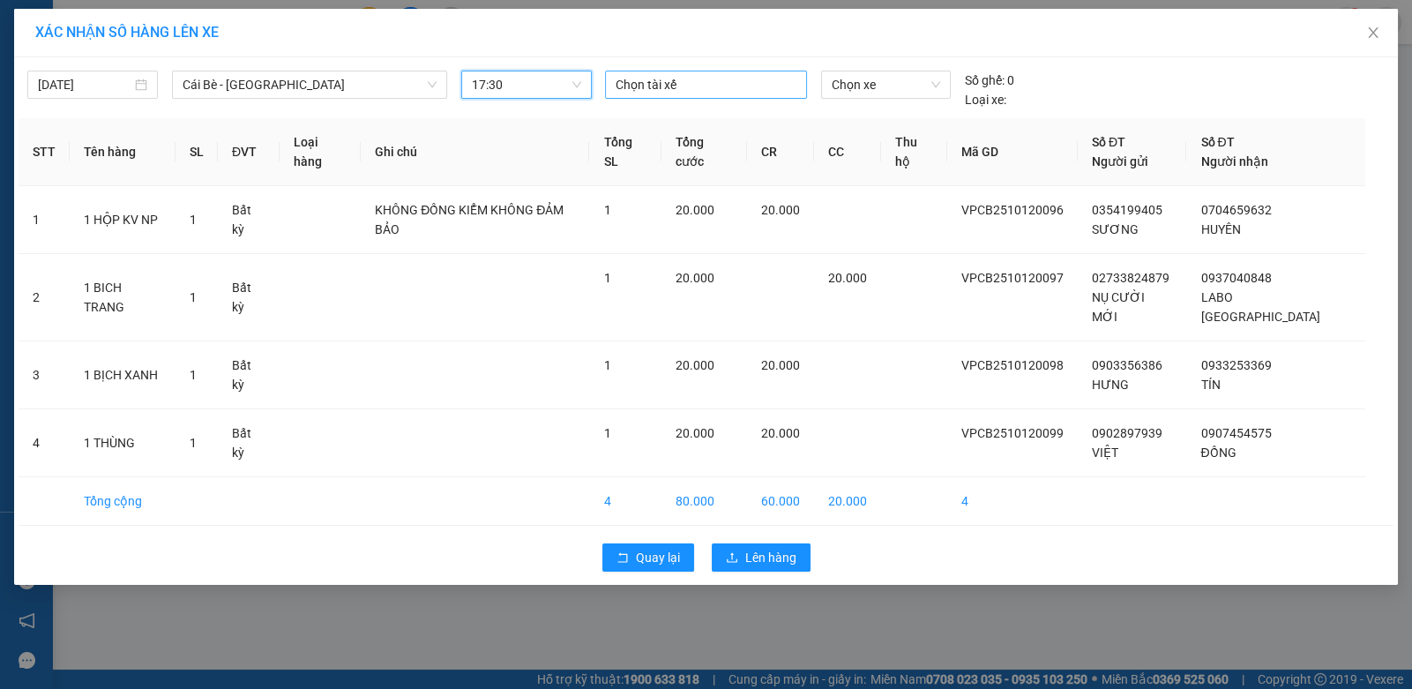
click at [662, 84] on div at bounding box center [706, 84] width 192 height 21
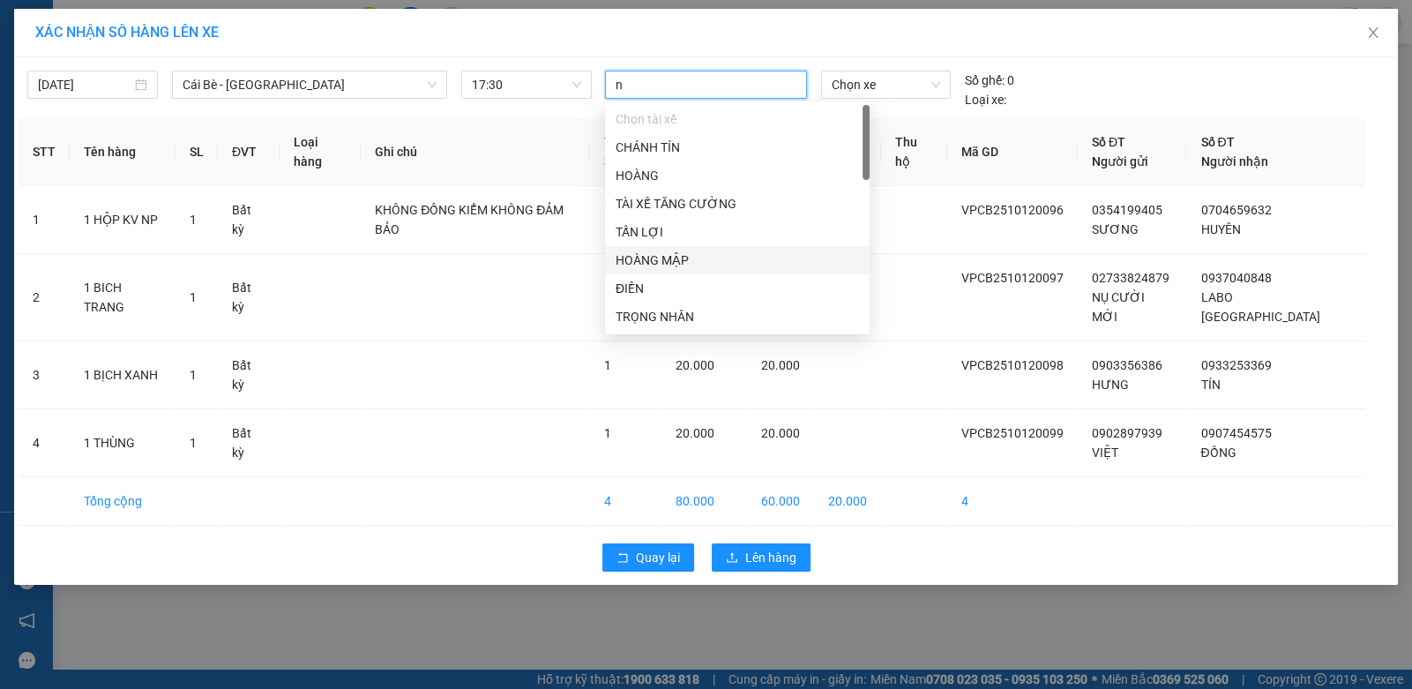
type input "nh"
click at [666, 285] on div "NHỰT" at bounding box center [737, 288] width 243 height 19
click at [856, 85] on span "Chọn xe" at bounding box center [886, 84] width 108 height 26
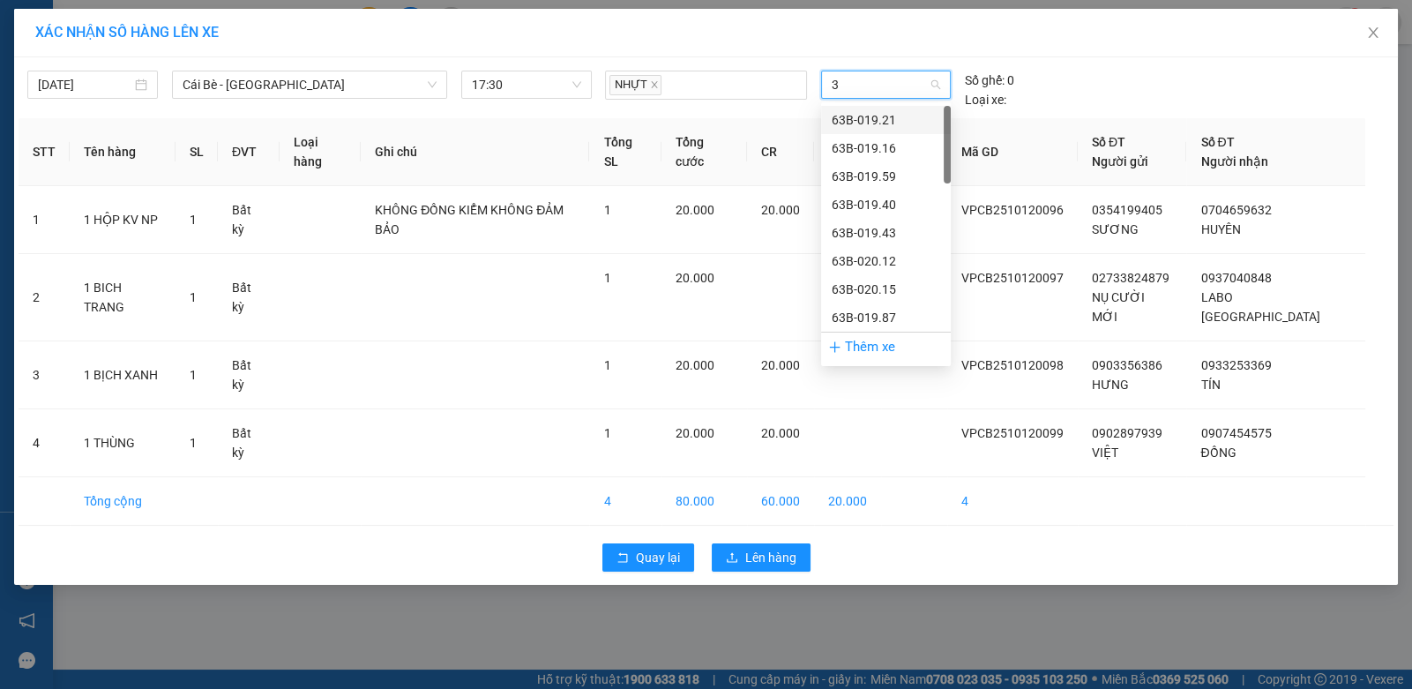
type input "31"
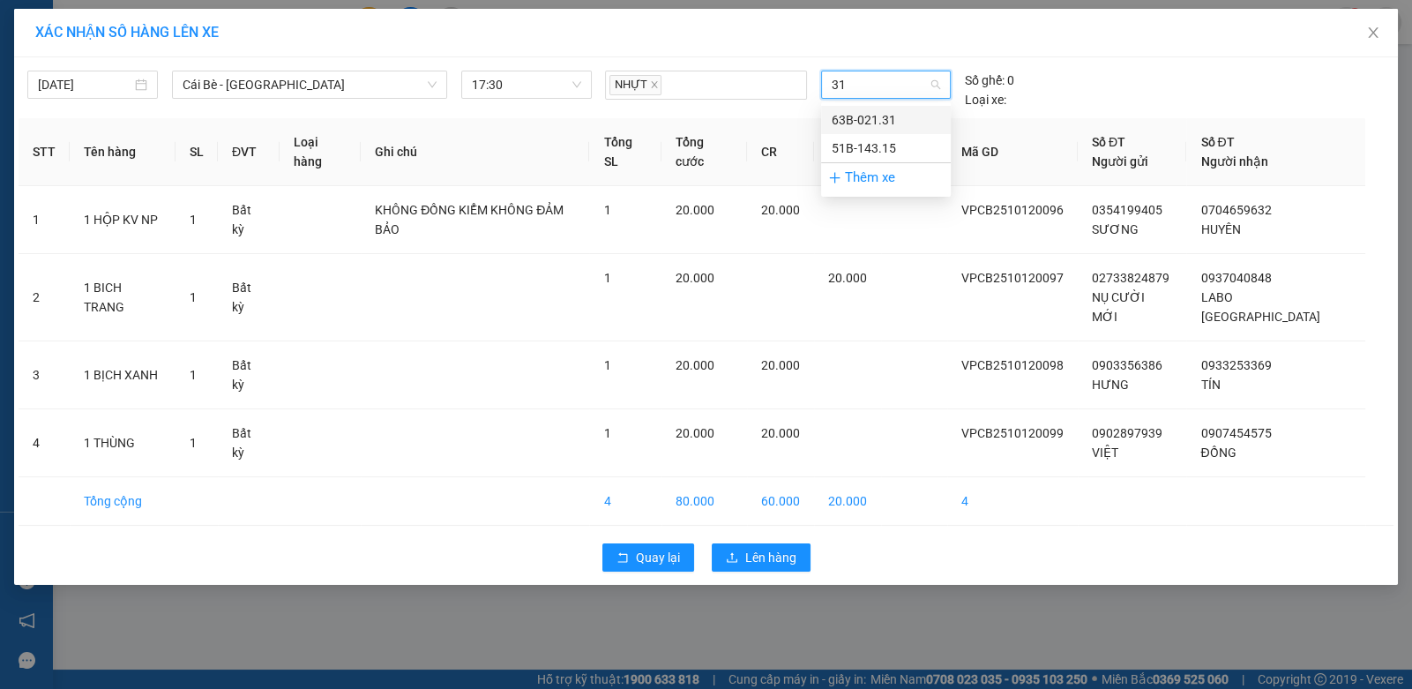
click at [873, 122] on div "63B-021.31" at bounding box center [886, 119] width 108 height 19
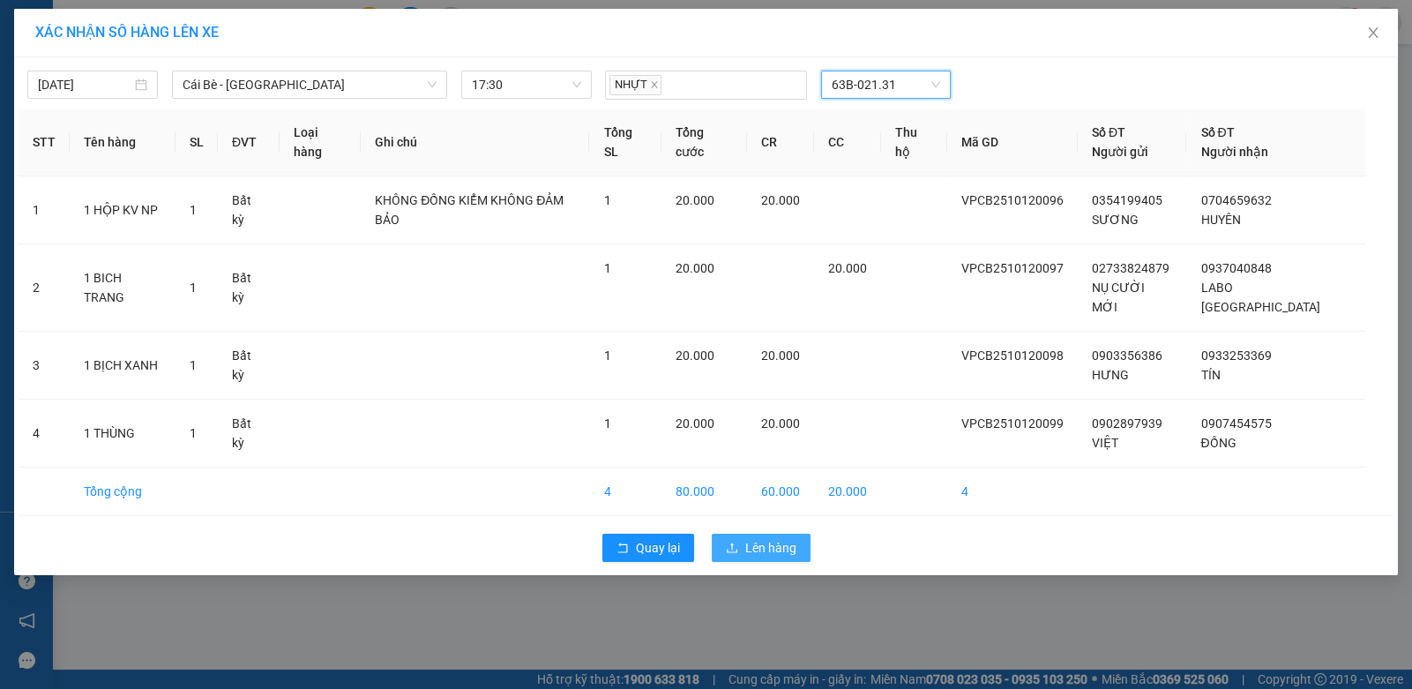
drag, startPoint x: 753, startPoint y: 530, endPoint x: 754, endPoint y: 516, distance: 14.1
click at [753, 538] on span "Lên hàng" at bounding box center [770, 547] width 51 height 19
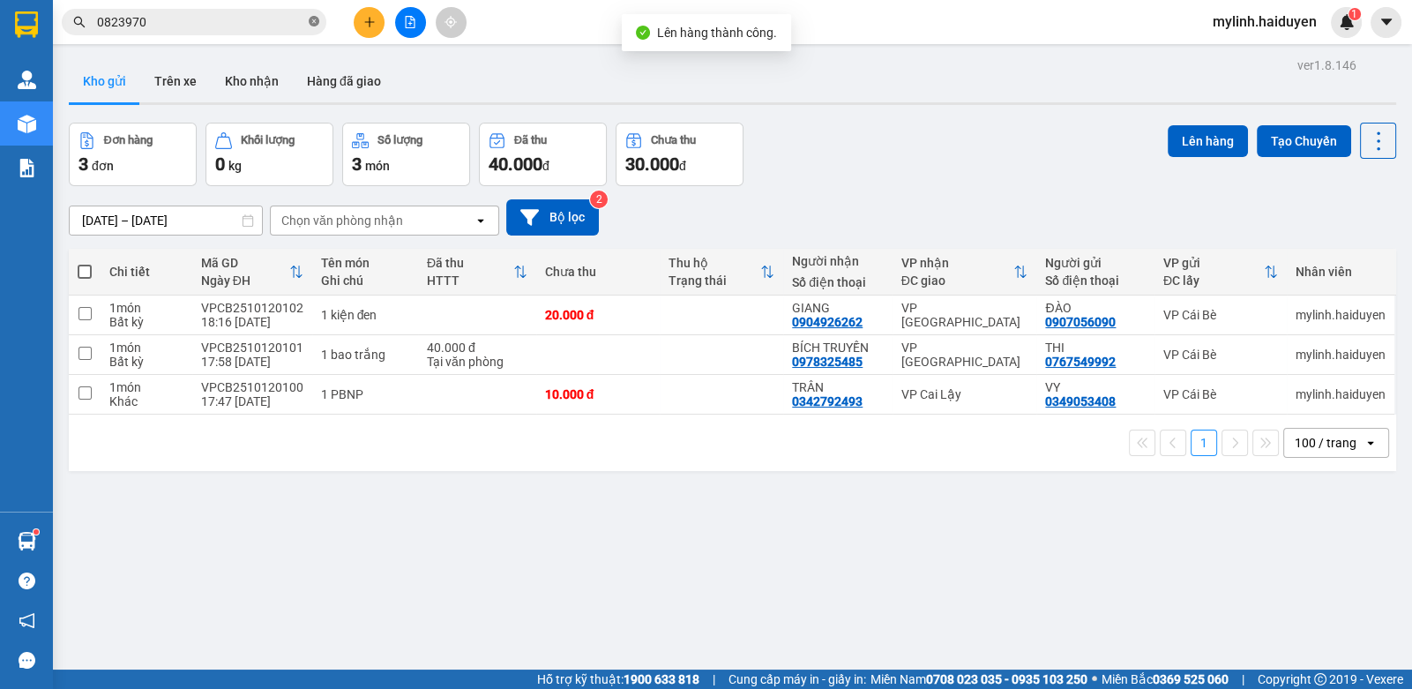
click at [313, 24] on icon "close-circle" at bounding box center [314, 21] width 11 height 11
click at [247, 16] on input "text" at bounding box center [201, 21] width 208 height 19
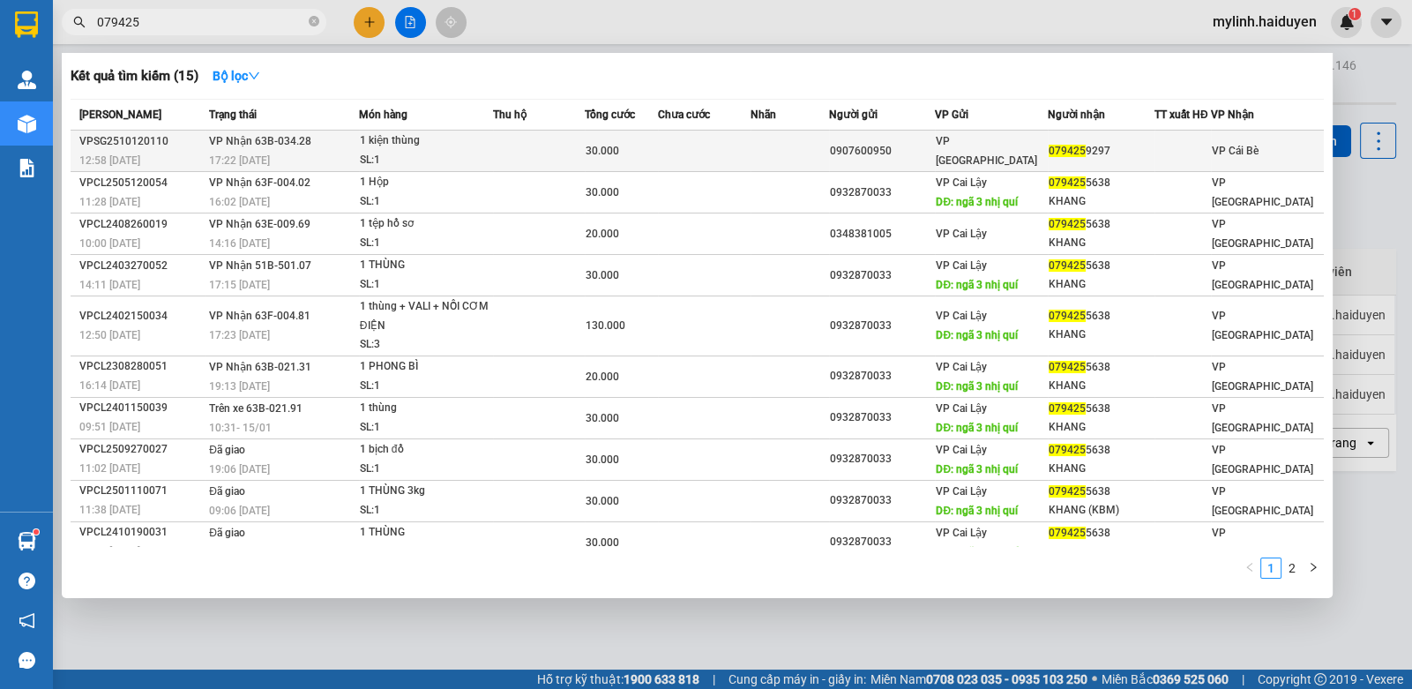
type input "079425"
click at [648, 152] on div "30.000" at bounding box center [621, 150] width 71 height 19
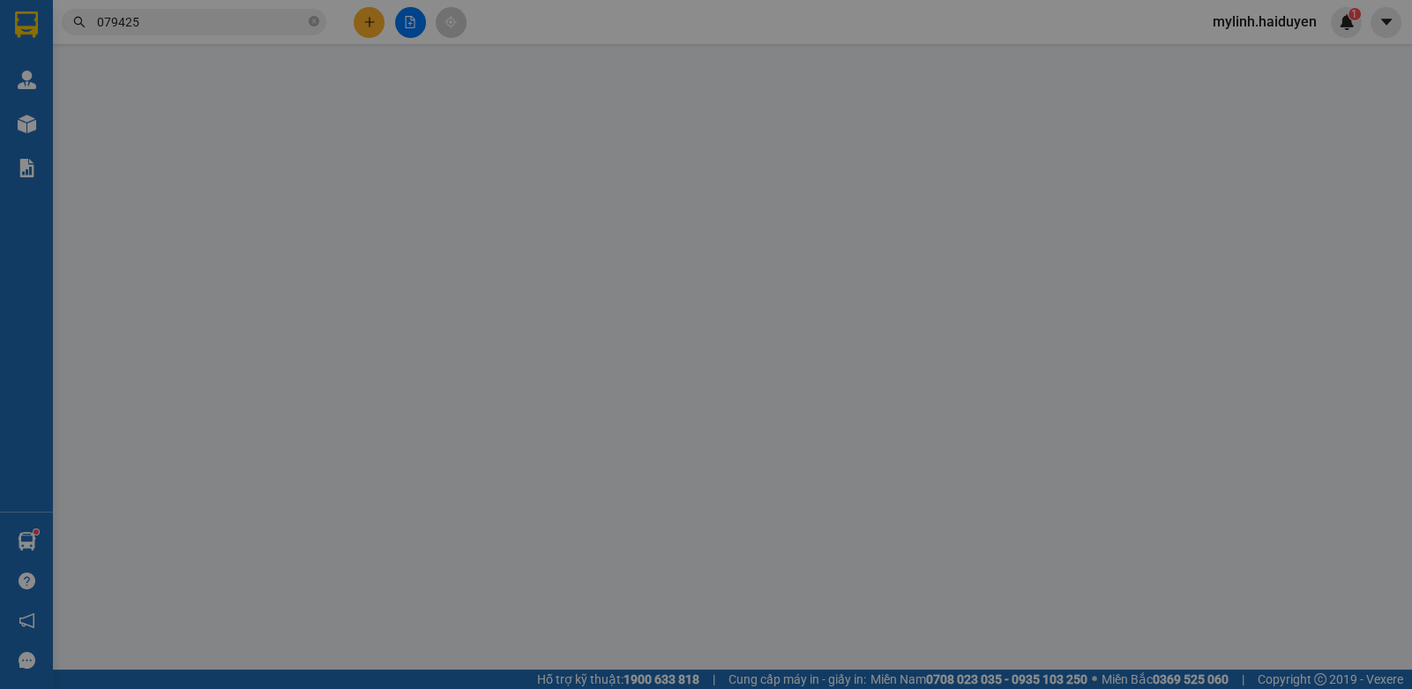
type input "0907600950"
type input "0794259297"
type input "0"
type input "30.000"
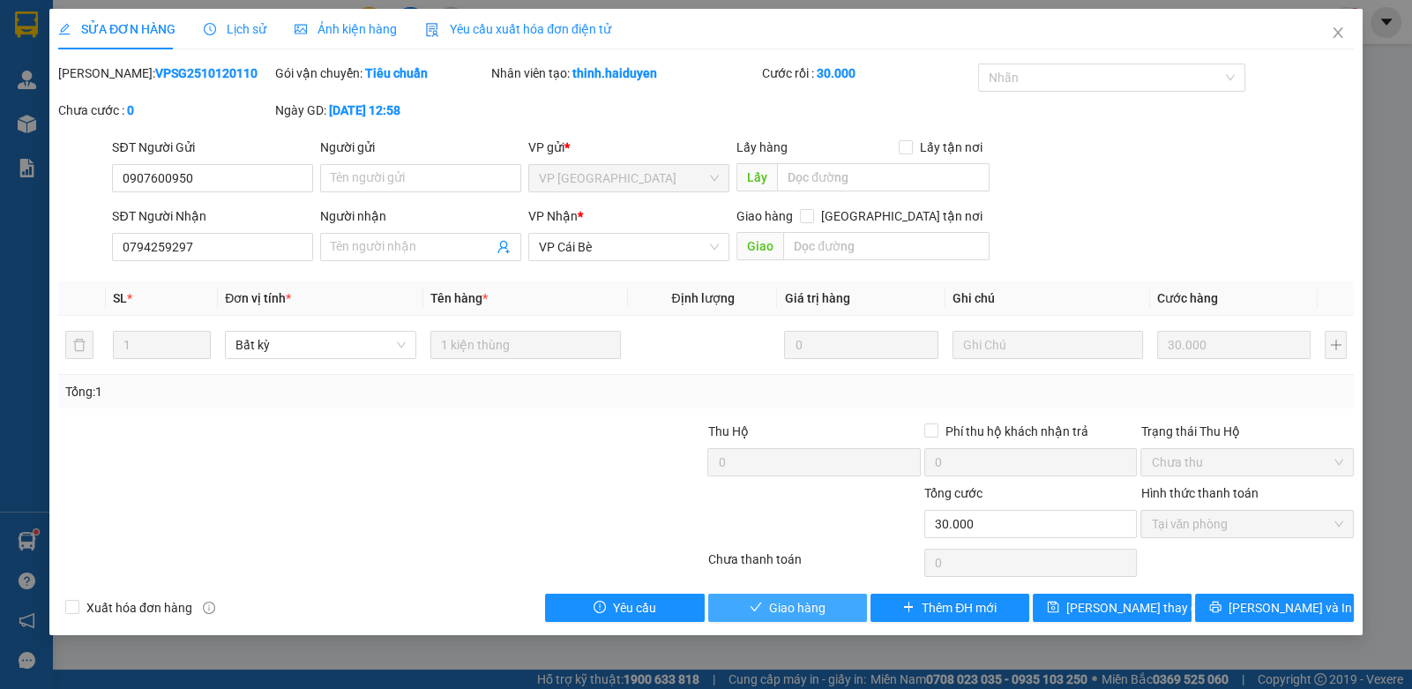
drag, startPoint x: 811, startPoint y: 602, endPoint x: 798, endPoint y: 600, distance: 12.5
click at [809, 602] on span "Giao hàng" at bounding box center [797, 607] width 56 height 19
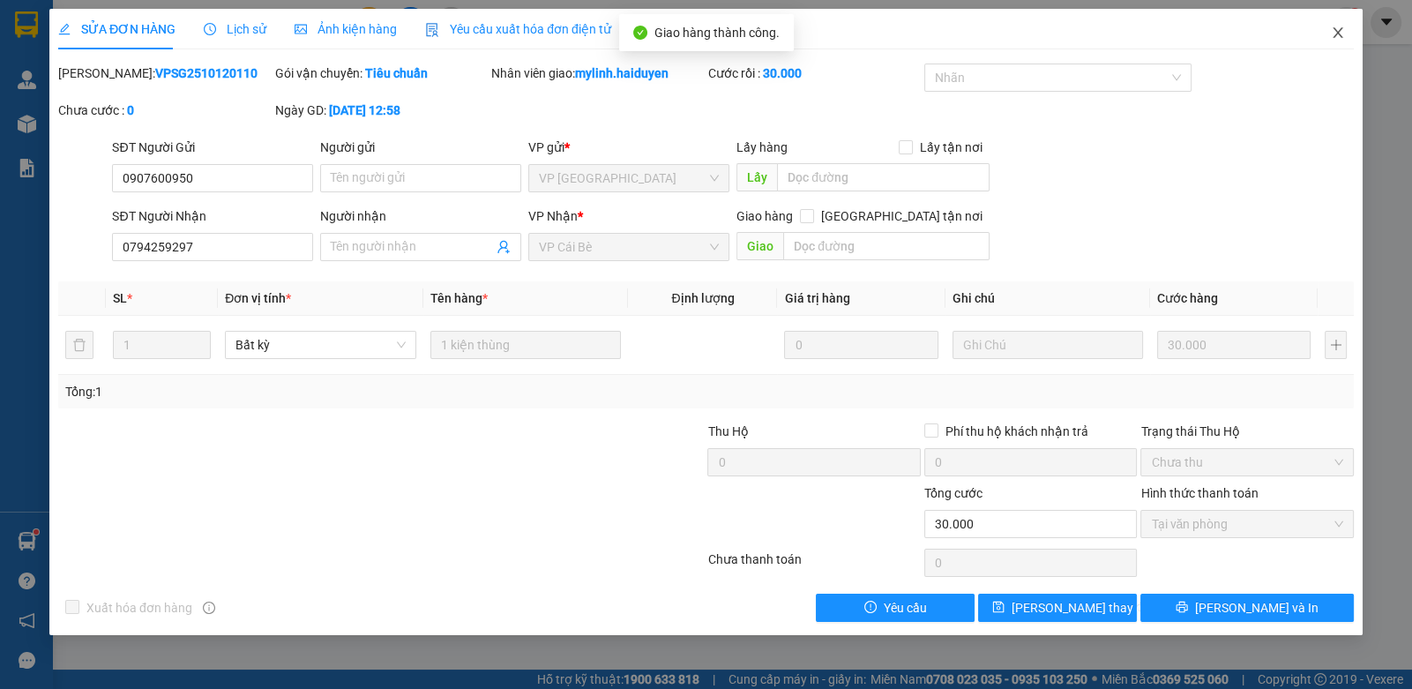
drag, startPoint x: 1336, startPoint y: 32, endPoint x: 1298, endPoint y: 25, distance: 38.6
click at [1335, 34] on icon "close" at bounding box center [1338, 33] width 14 height 14
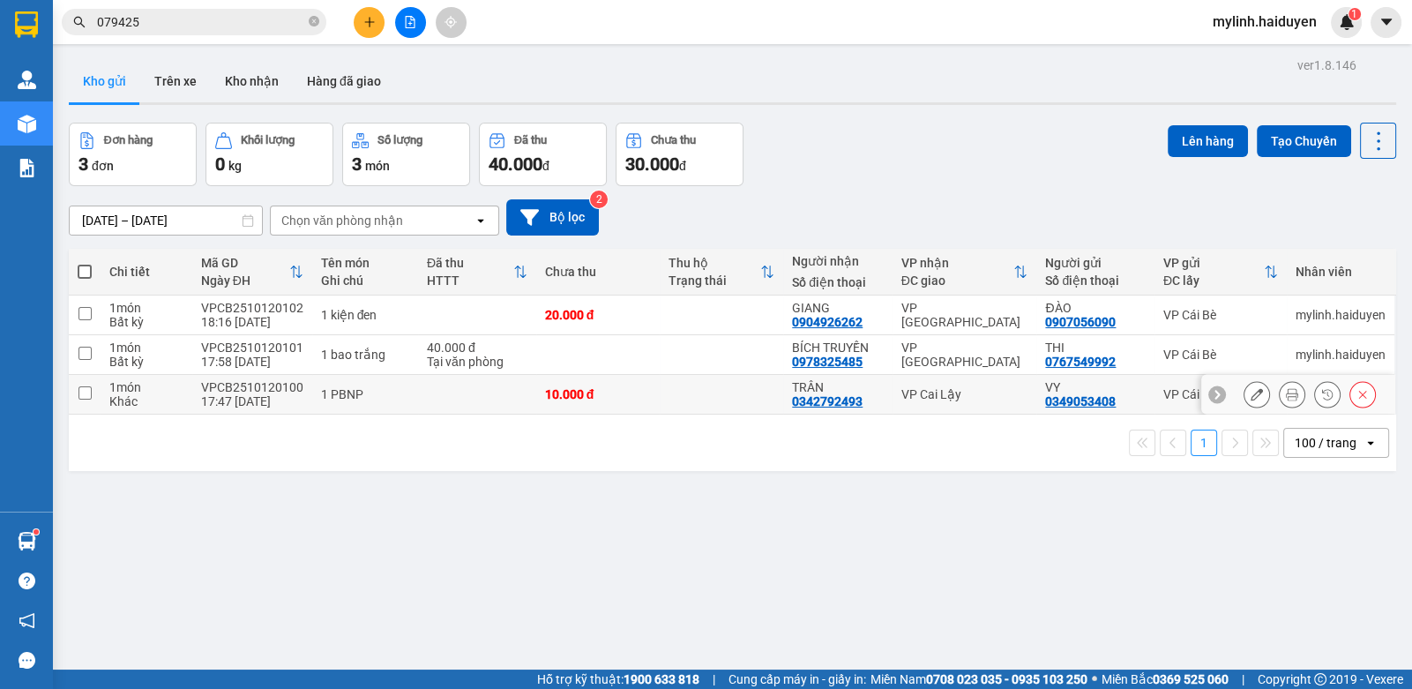
drag, startPoint x: 314, startPoint y: 378, endPoint x: 325, endPoint y: 378, distance: 11.5
click at [318, 378] on td "1 PBNP" at bounding box center [365, 395] width 106 height 40
checkbox input "true"
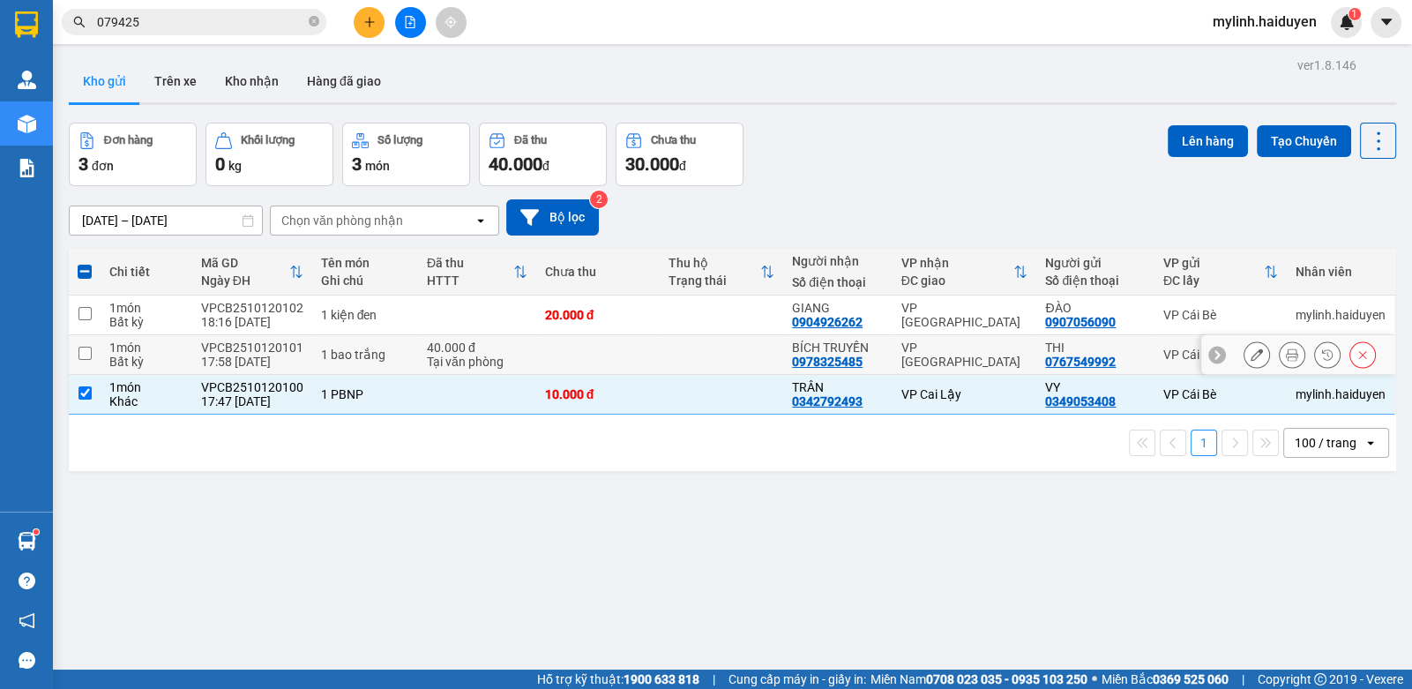
click at [365, 342] on td "1 bao trắng" at bounding box center [365, 355] width 106 height 40
checkbox input "true"
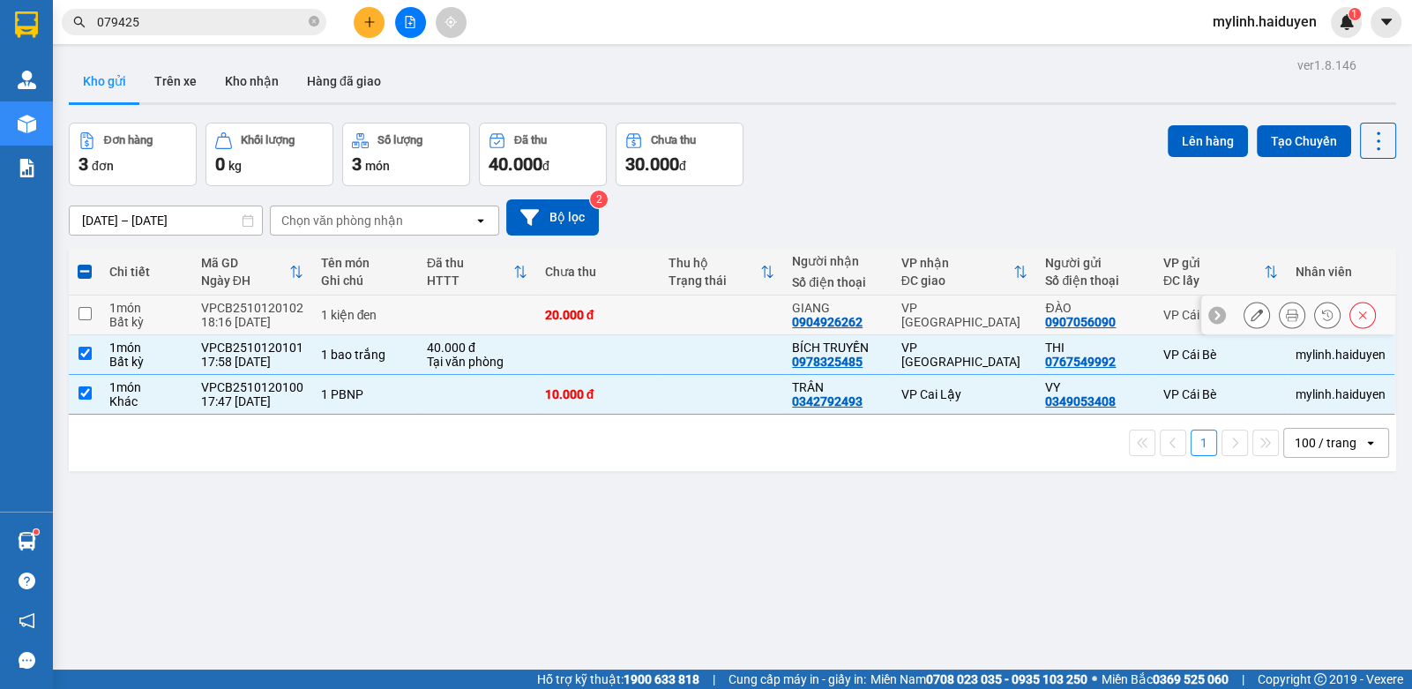
drag, startPoint x: 380, startPoint y: 310, endPoint x: 397, endPoint y: 329, distance: 25.0
click at [390, 323] on td "1 kiện đen" at bounding box center [365, 315] width 106 height 40
checkbox input "true"
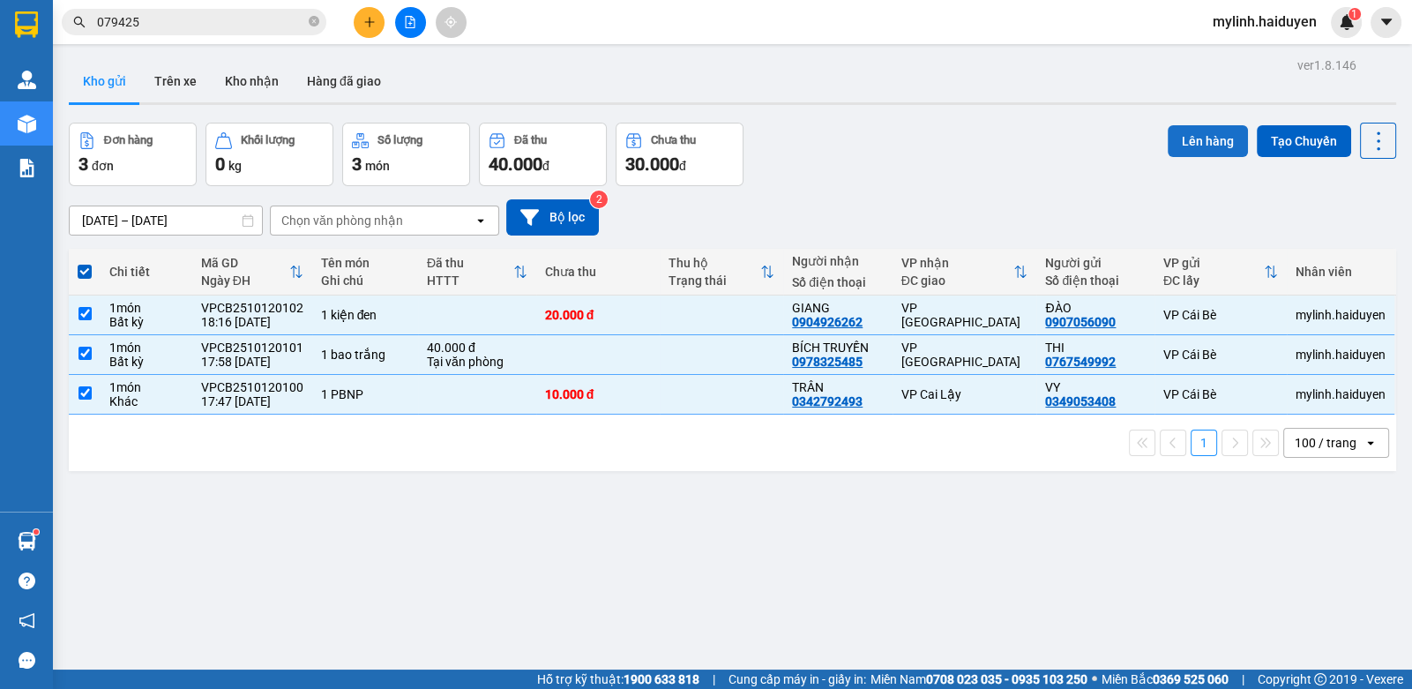
click at [1173, 131] on button "Lên hàng" at bounding box center [1208, 141] width 80 height 32
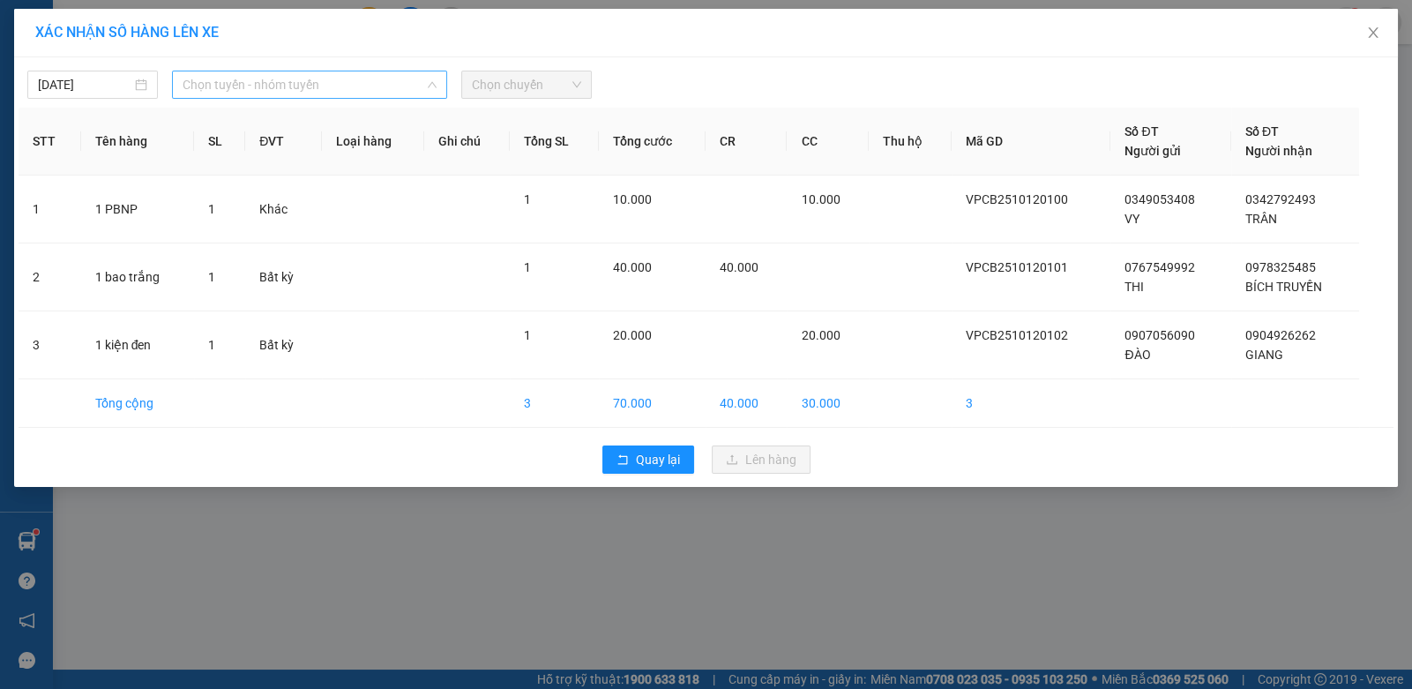
drag, startPoint x: 279, startPoint y: 83, endPoint x: 242, endPoint y: 183, distance: 107.2
click at [274, 92] on span "Chọn tuyến - nhóm tuyến" at bounding box center [310, 84] width 254 height 26
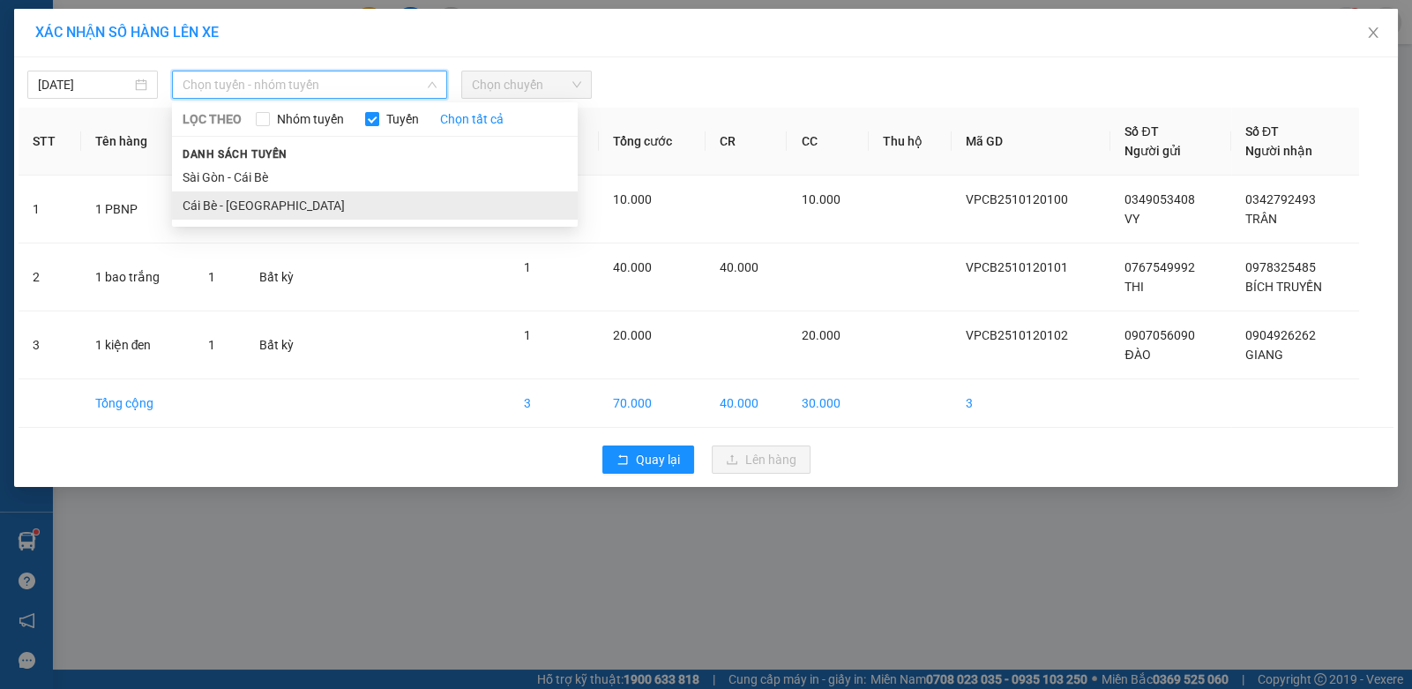
click at [233, 214] on li "Cái Bè - Sài Gòn" at bounding box center [375, 205] width 406 height 28
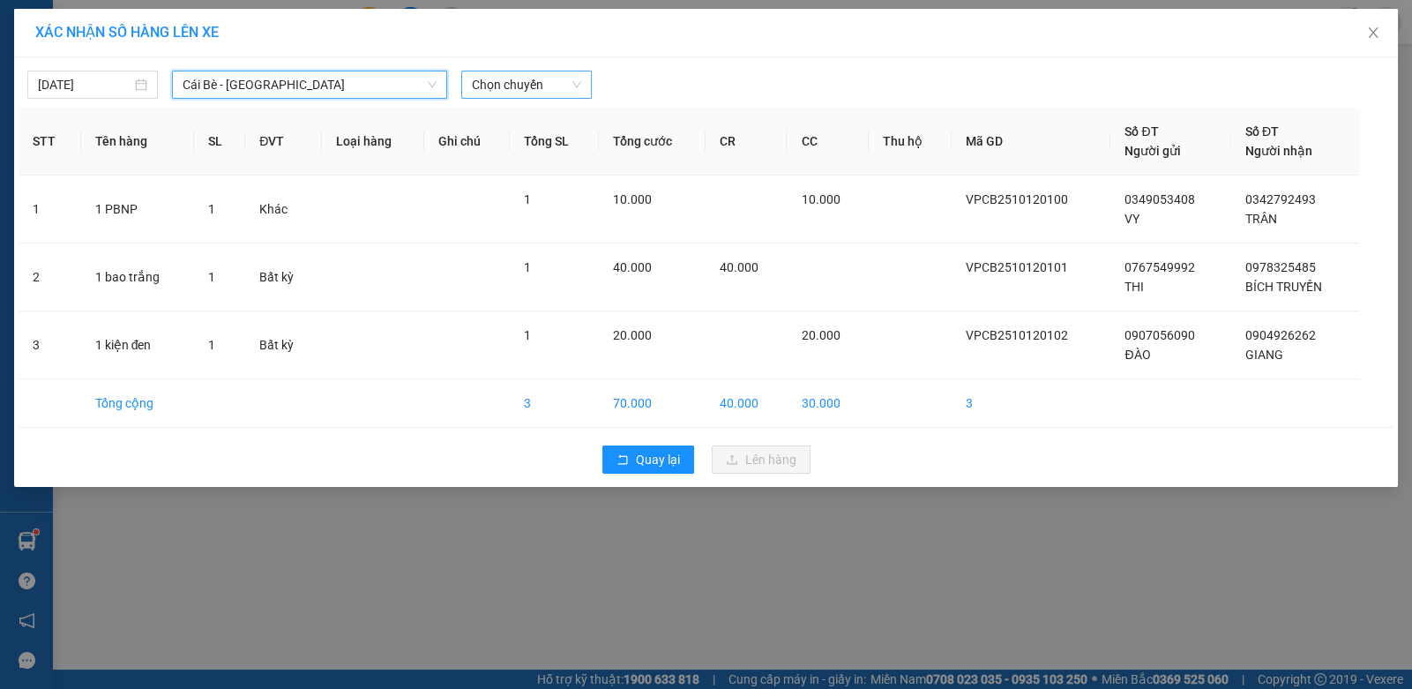
click at [557, 95] on span "Chọn chuyến" at bounding box center [526, 84] width 109 height 26
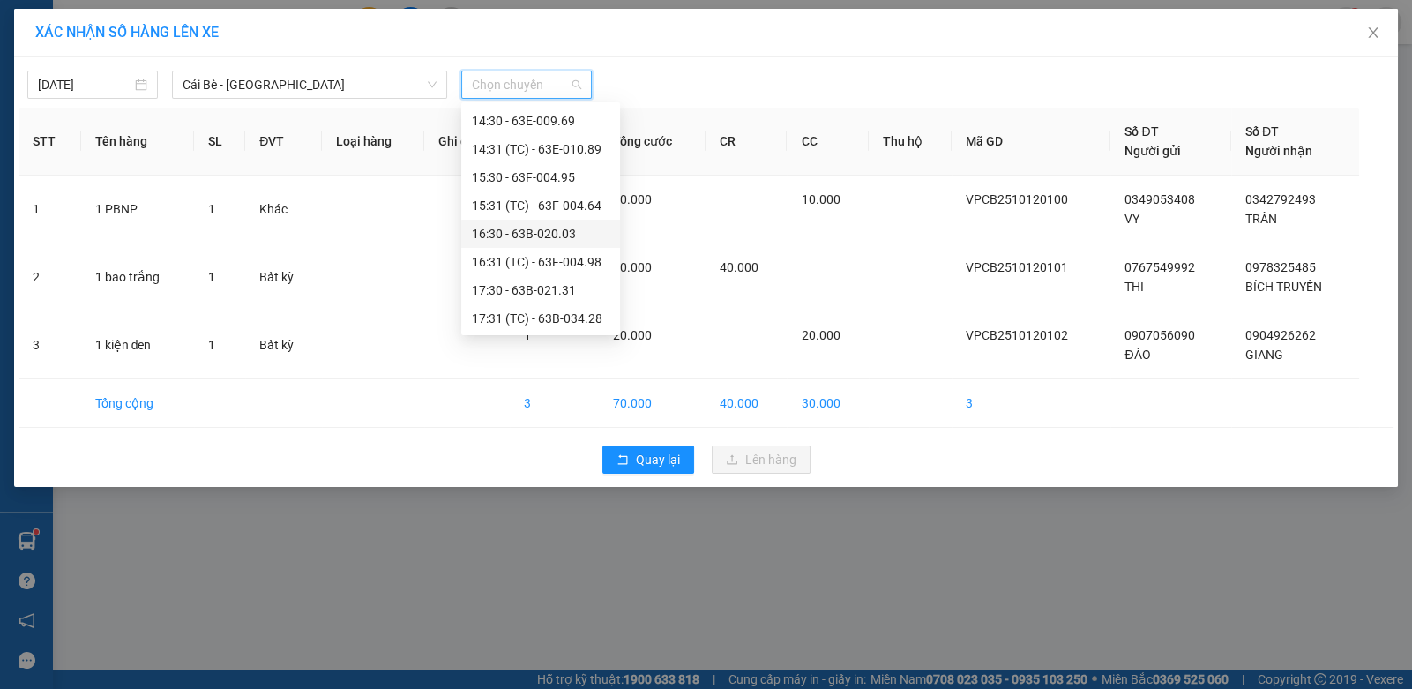
scroll to position [508, 0]
click at [530, 320] on div "18:30" at bounding box center [541, 317] width 138 height 19
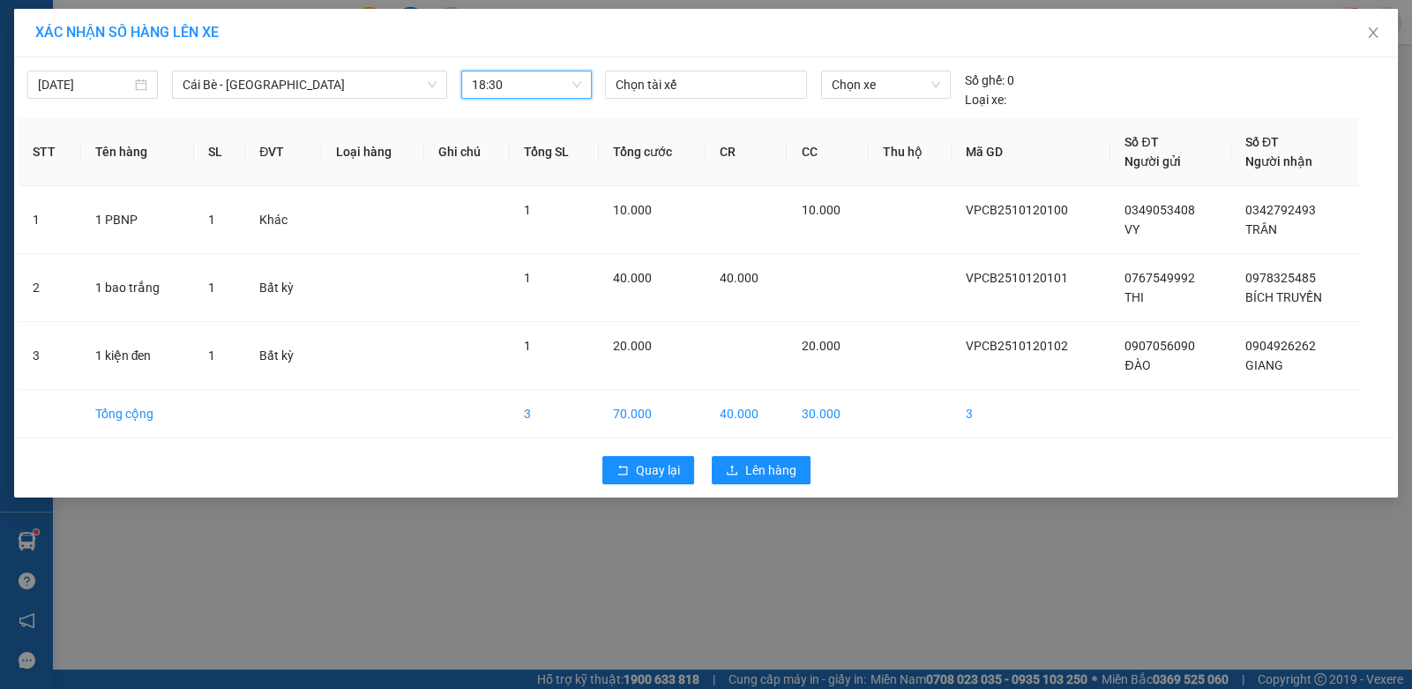
click at [666, 53] on div "XÁC NHẬN SỐ HÀNG LÊN XE" at bounding box center [706, 33] width 1384 height 49
drag, startPoint x: 669, startPoint y: 68, endPoint x: 669, endPoint y: 79, distance: 10.6
click at [669, 73] on div "12/10/2025 Cái Bè - Sài Gòn LỌC THEO Nhóm tuyến Tuyến Chọn tất cả Danh sách tuy…" at bounding box center [706, 86] width 1375 height 48
click at [669, 80] on div at bounding box center [706, 84] width 192 height 21
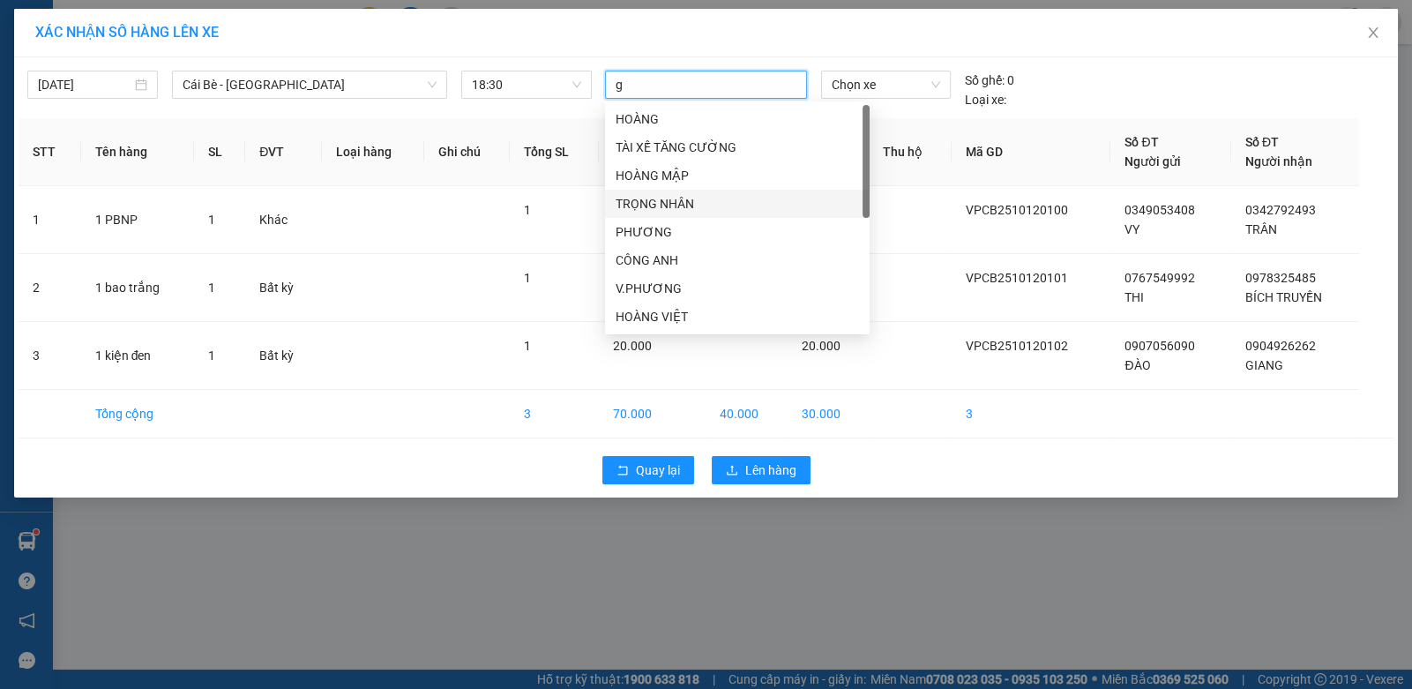
type input "gi"
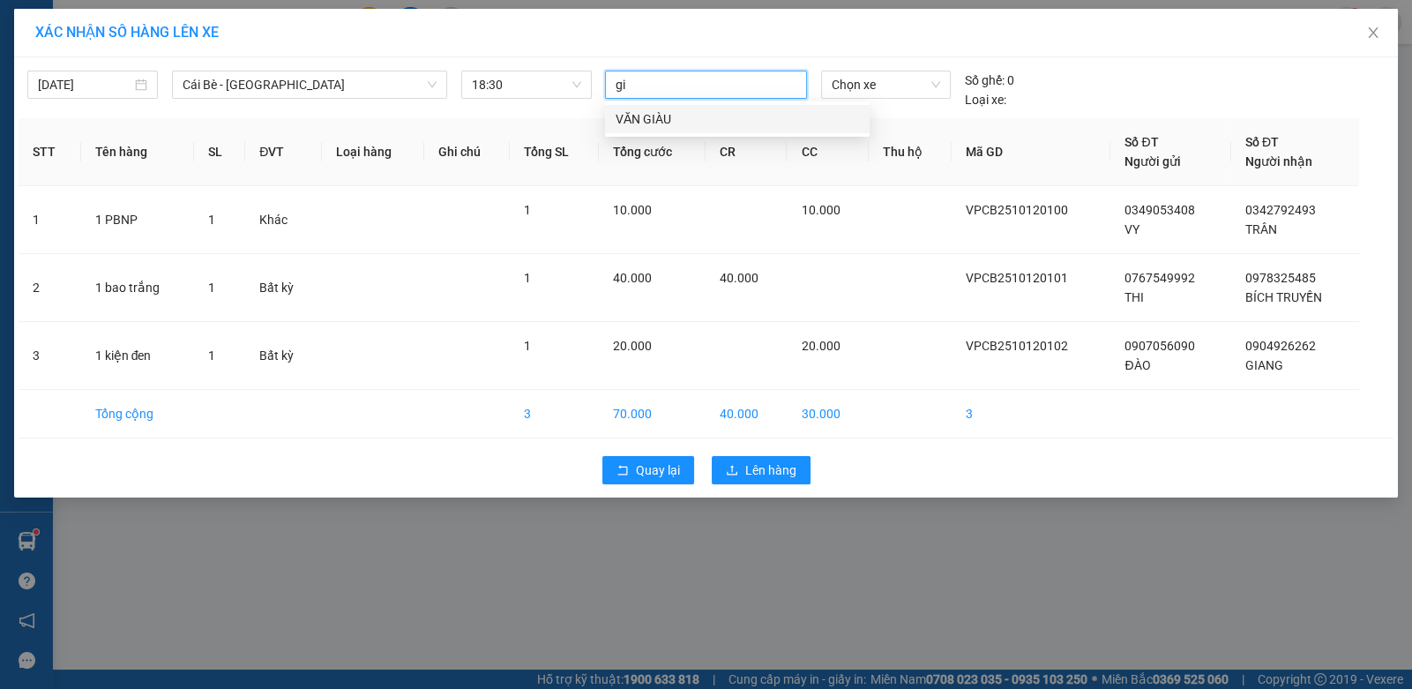
click at [674, 113] on div "VĂN GIÀU" at bounding box center [737, 118] width 243 height 19
click at [892, 80] on span "Chọn xe" at bounding box center [886, 84] width 108 height 26
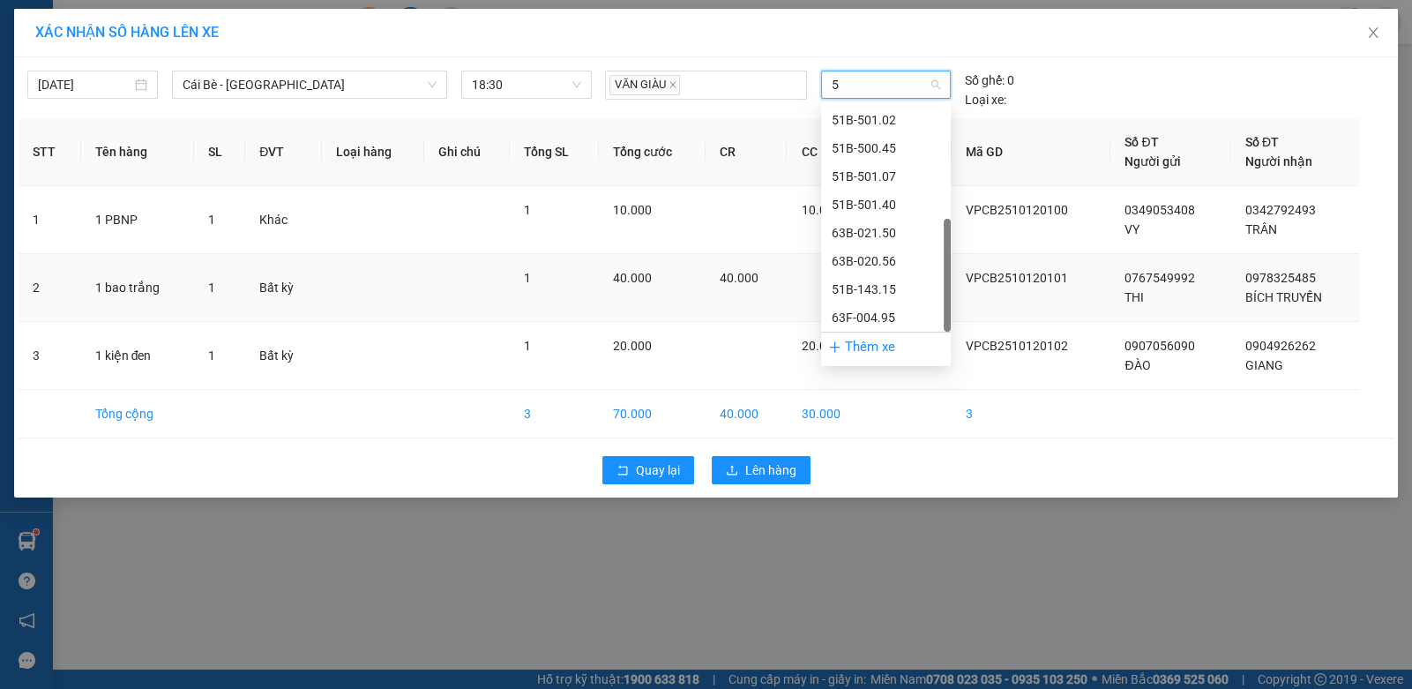
scroll to position [84, 0]
type input "50"
click at [863, 240] on div "63B-021.50" at bounding box center [886, 232] width 108 height 19
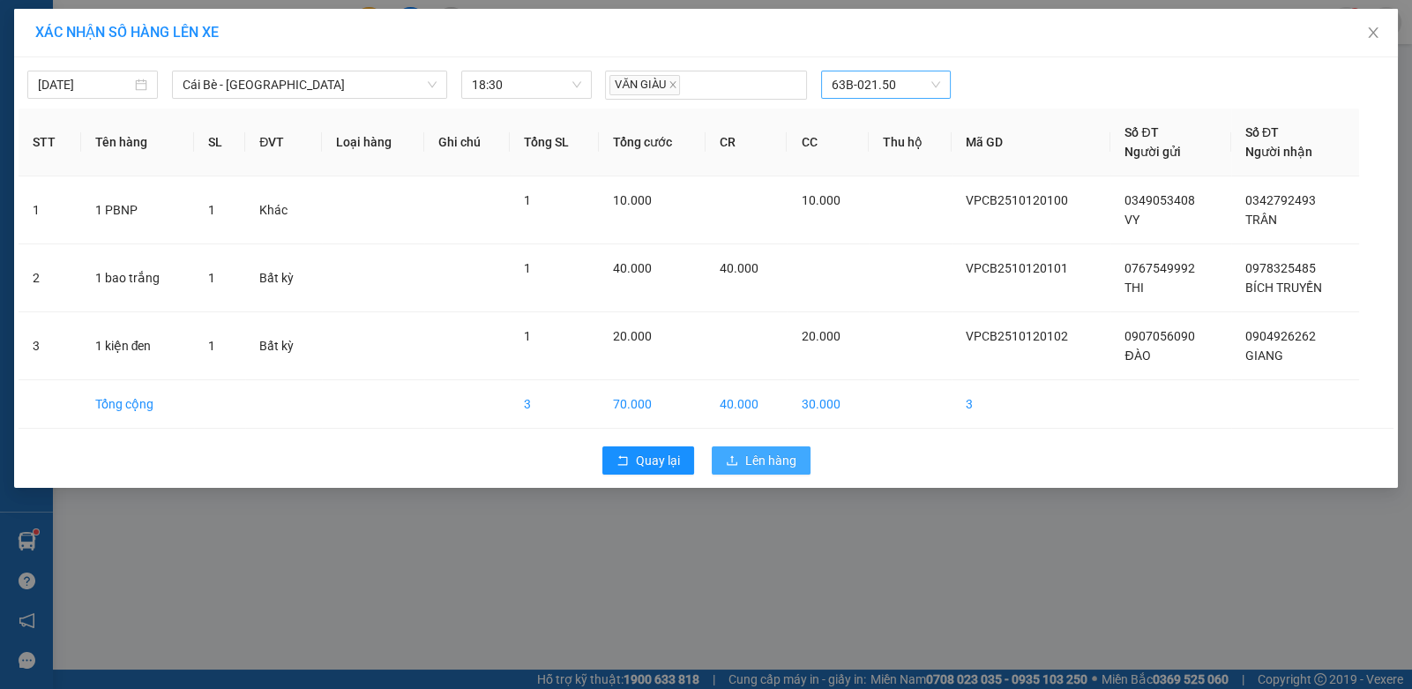
click at [785, 463] on span "Lên hàng" at bounding box center [770, 460] width 51 height 19
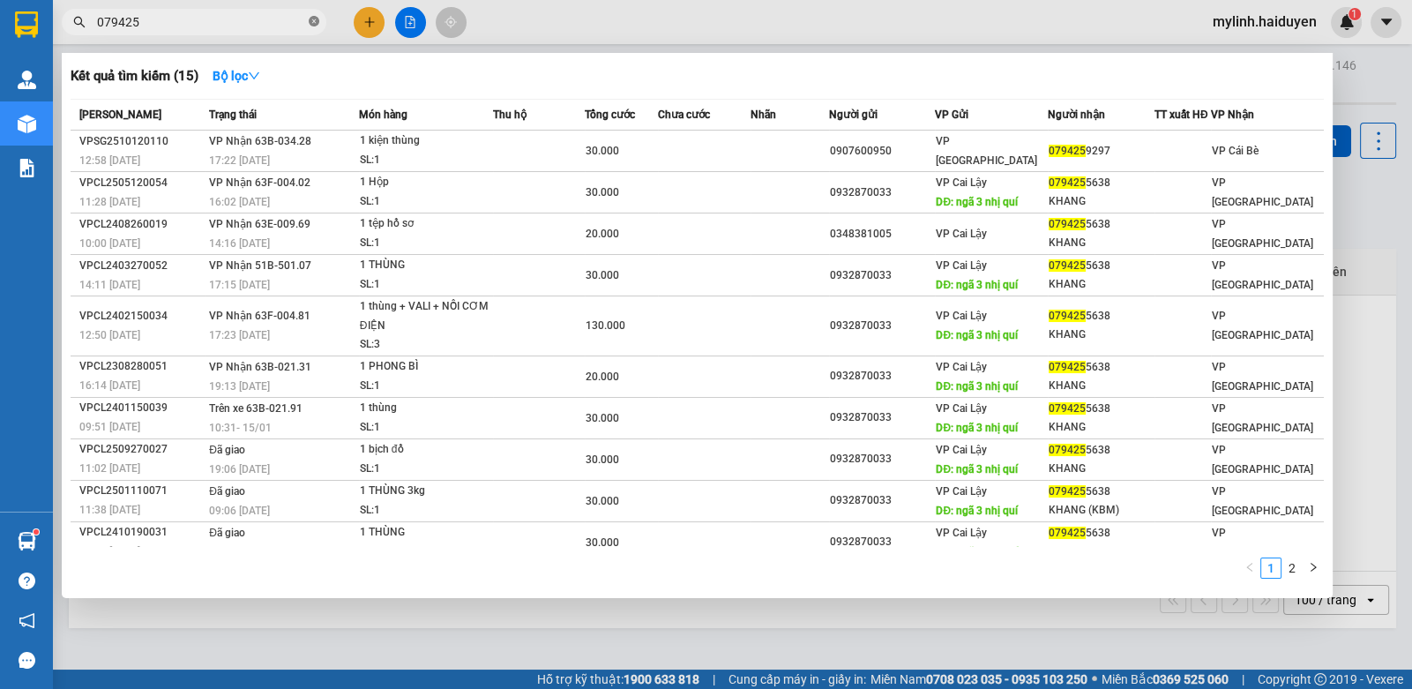
click at [312, 24] on icon "close-circle" at bounding box center [314, 21] width 11 height 11
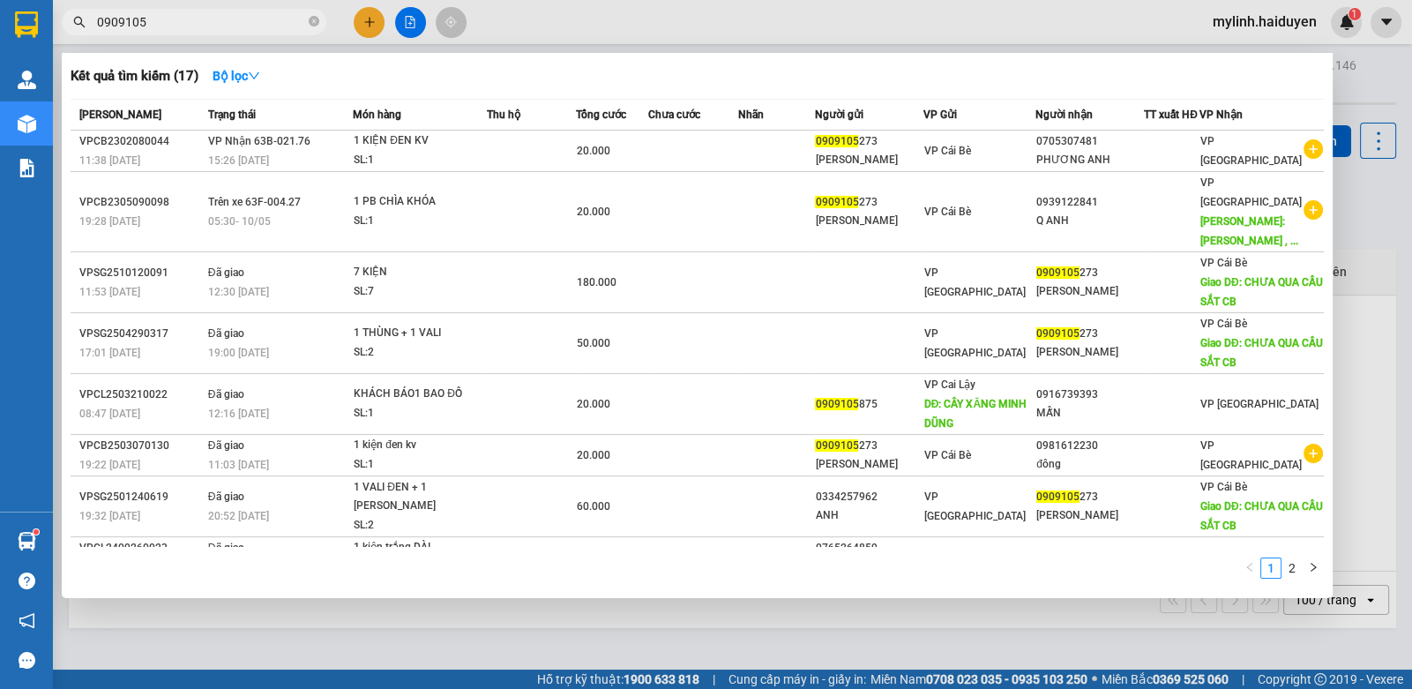
type input "0909105"
drag, startPoint x: 542, startPoint y: 4, endPoint x: 532, endPoint y: 11, distance: 12.7
click at [542, 6] on div at bounding box center [706, 344] width 1412 height 689
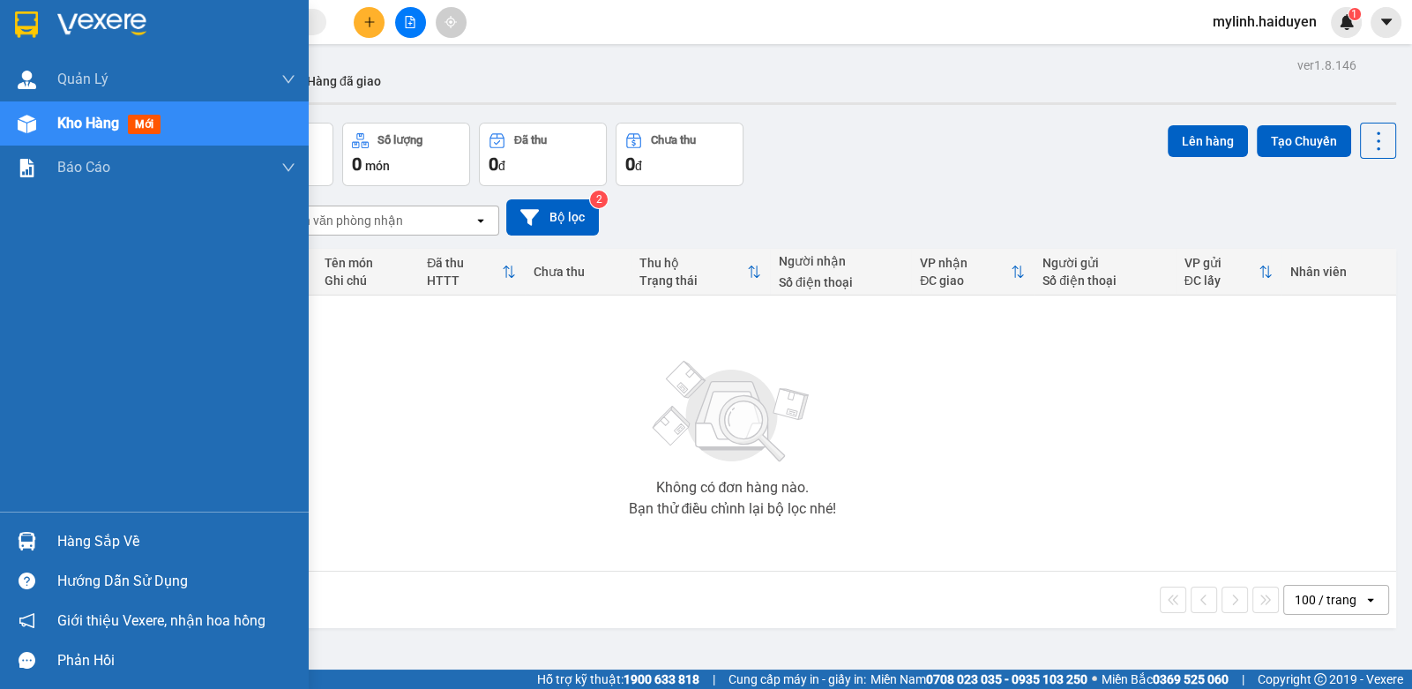
click at [95, 538] on div "Hàng sắp về" at bounding box center [176, 541] width 238 height 26
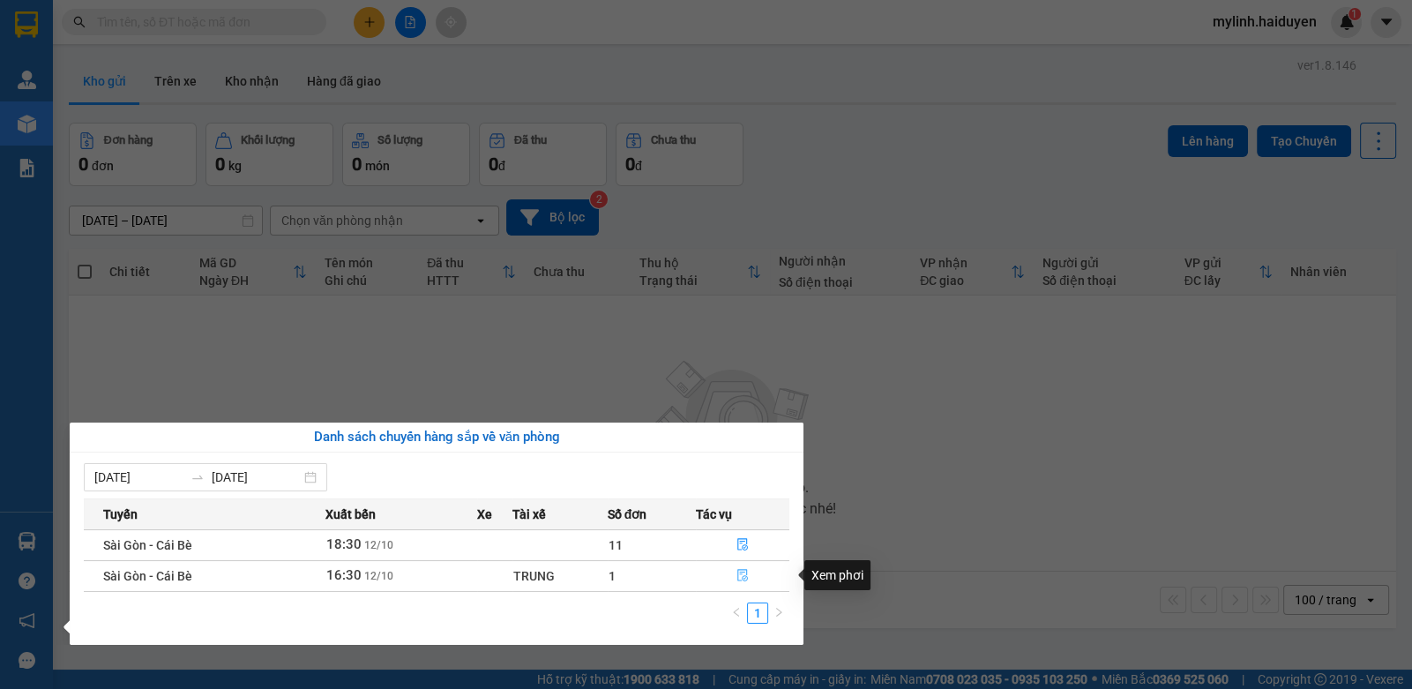
click at [737, 576] on icon "file-done" at bounding box center [743, 575] width 12 height 12
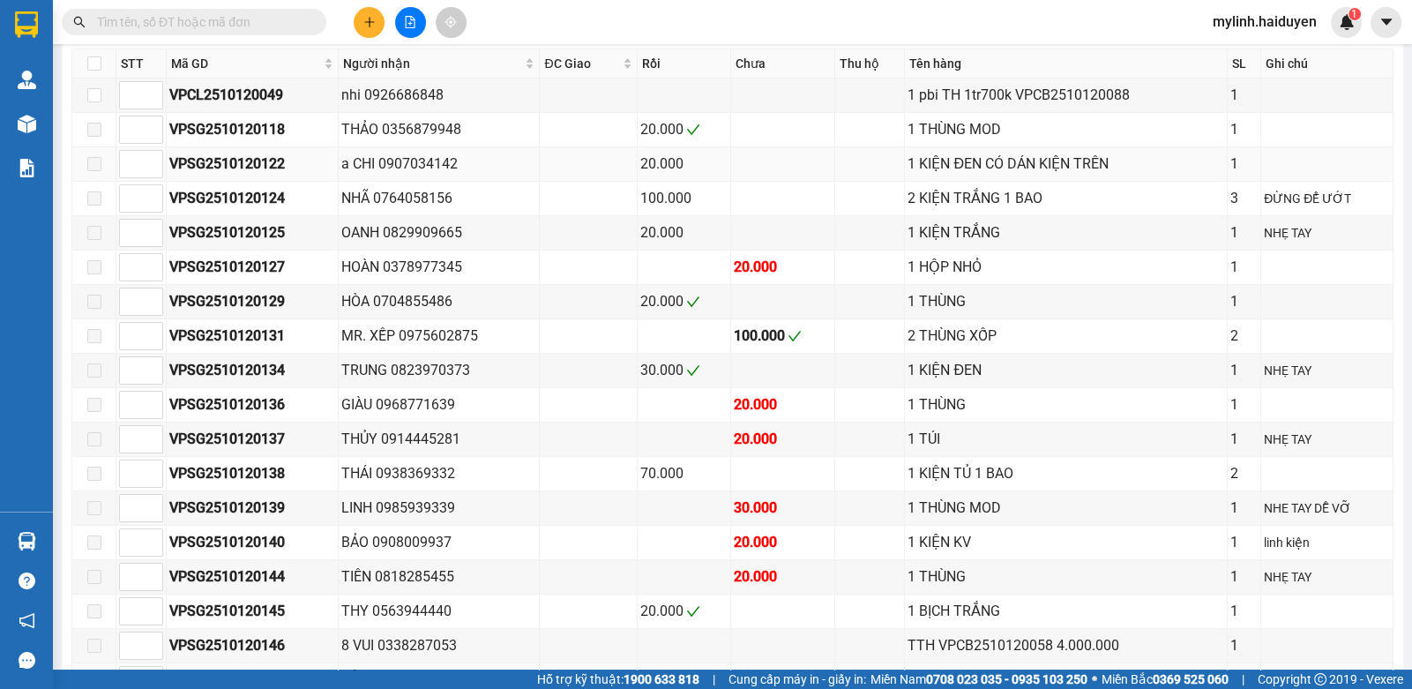
scroll to position [705, 0]
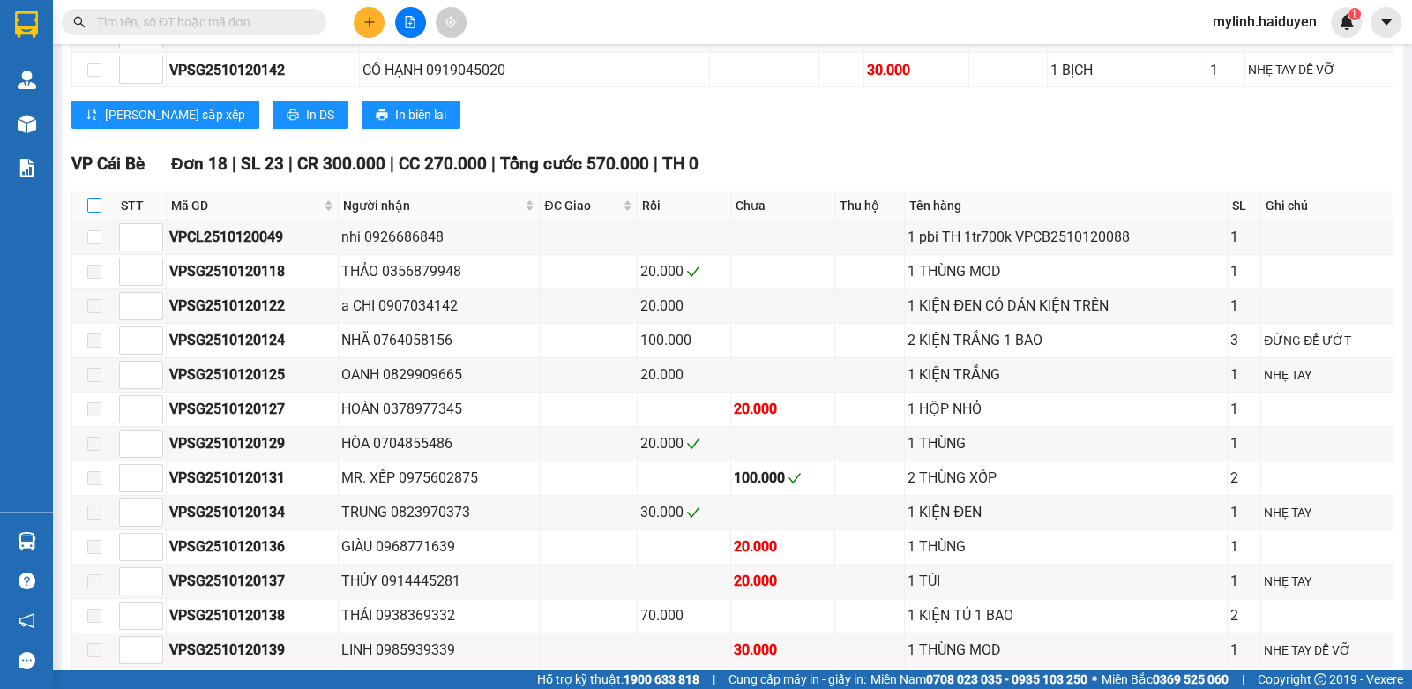
click at [93, 215] on label at bounding box center [94, 205] width 14 height 19
click at [94, 213] on input "checkbox" at bounding box center [94, 205] width 14 height 14
checkbox input "true"
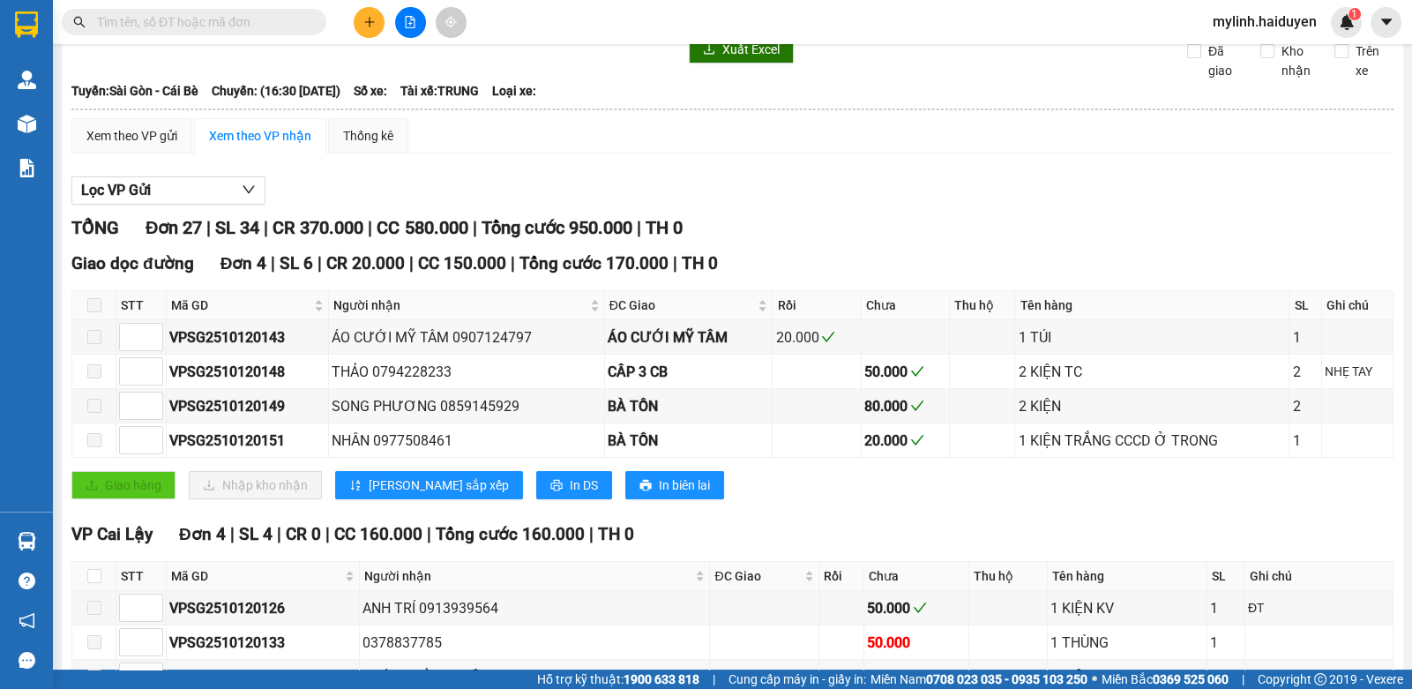
scroll to position [0, 0]
